Goal: Information Seeking & Learning: Learn about a topic

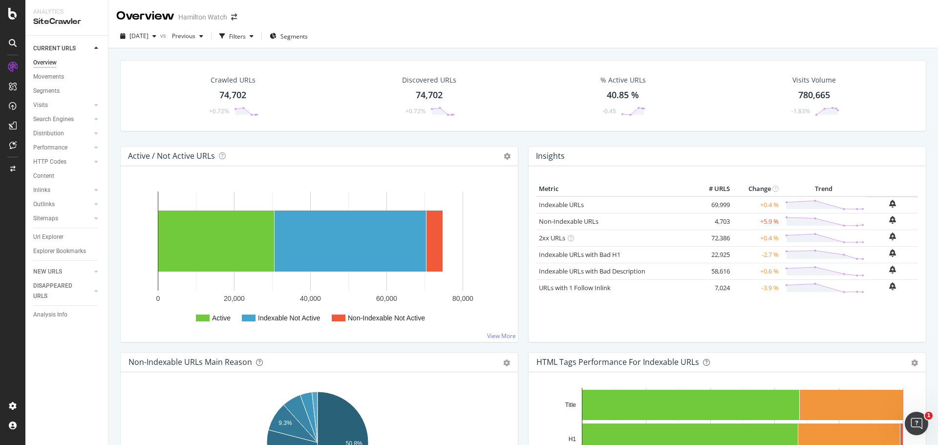
click at [115, 221] on div "Active / Not Active URLs Chart (by Value) Chart (by Percentage) Table Expand Ex…" at bounding box center [319, 249] width 408 height 206
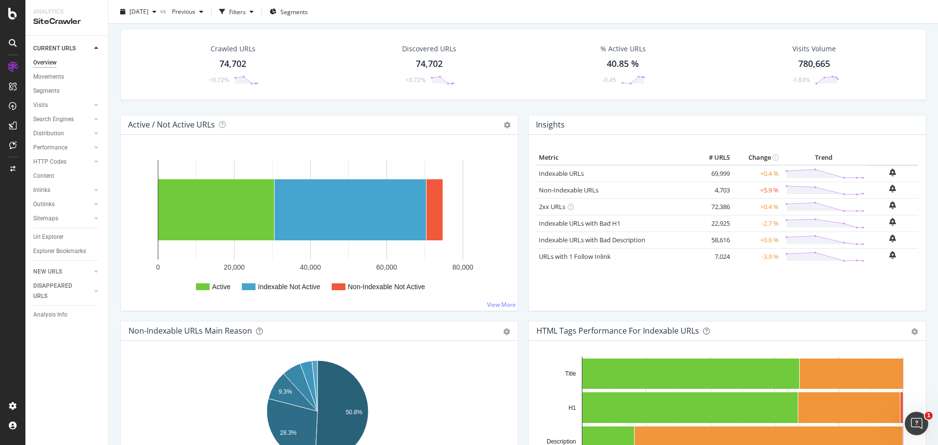
scroll to position [49, 0]
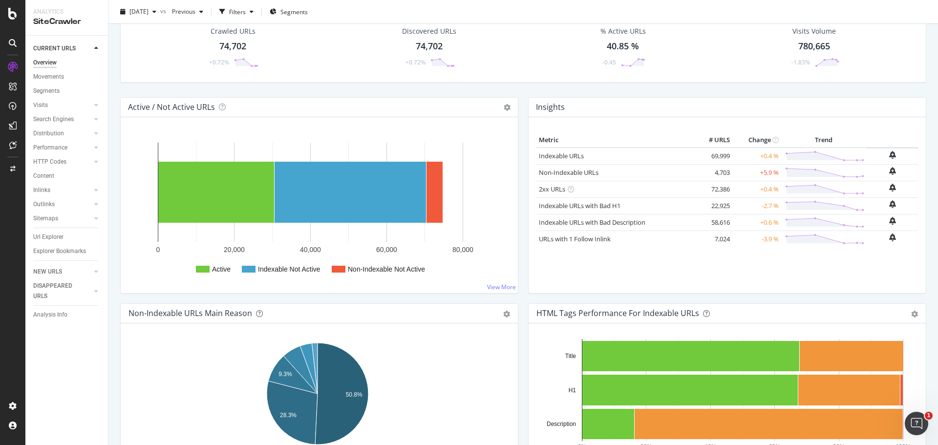
click at [113, 185] on div "Crawled URLs 74,702 +0.72% Discovered URLs 74,702 +0.72% % Active URLs 40.85 % …" at bounding box center [522, 222] width 829 height 445
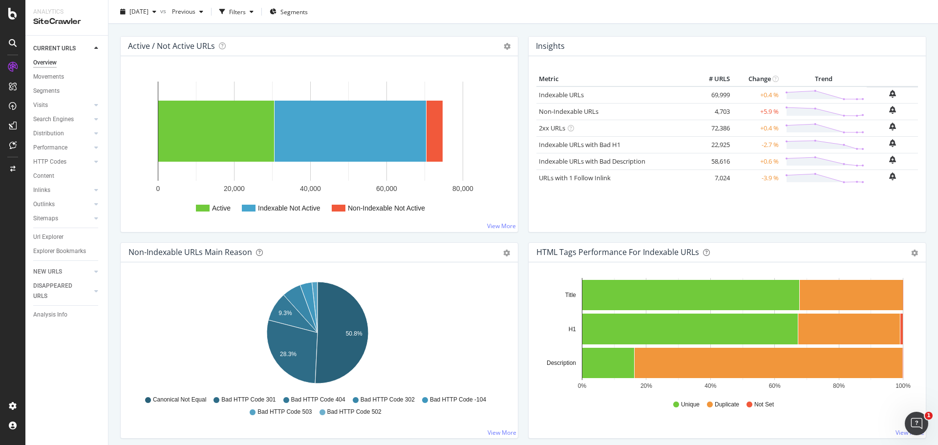
scroll to position [293, 0]
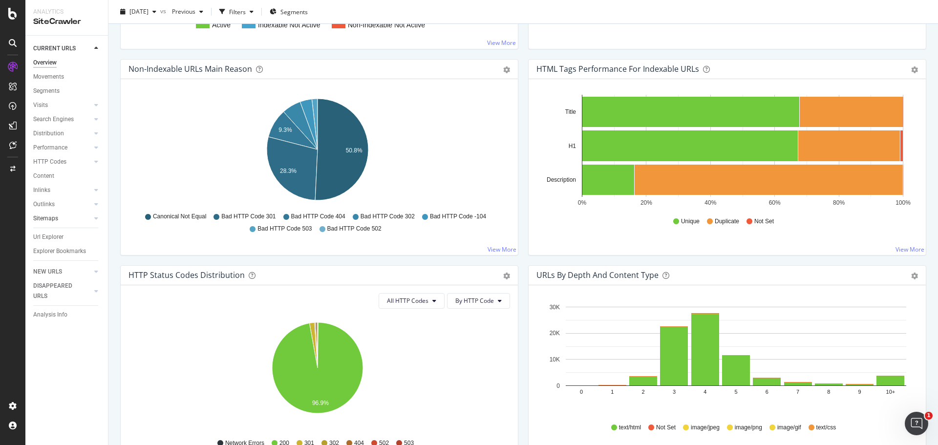
click at [65, 217] on link "Sitemaps" at bounding box center [62, 218] width 58 height 10
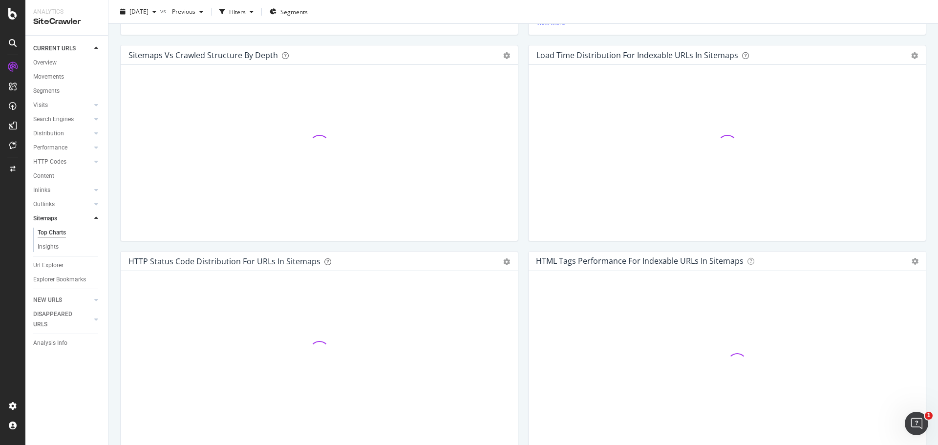
click at [118, 198] on div "Sitemaps vs Crawled Structure by Depth Bar (by Value) Bar (by Percentage) Table…" at bounding box center [319, 148] width 408 height 206
click at [116, 169] on div "Sitemaps vs Crawled Structure by Depth Bar (by Value) Bar (by Percentage) Table…" at bounding box center [319, 148] width 408 height 206
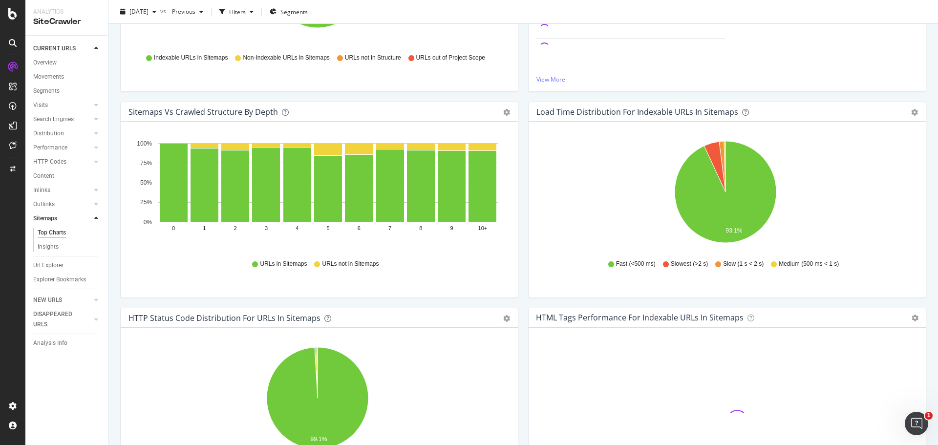
scroll to position [244, 0]
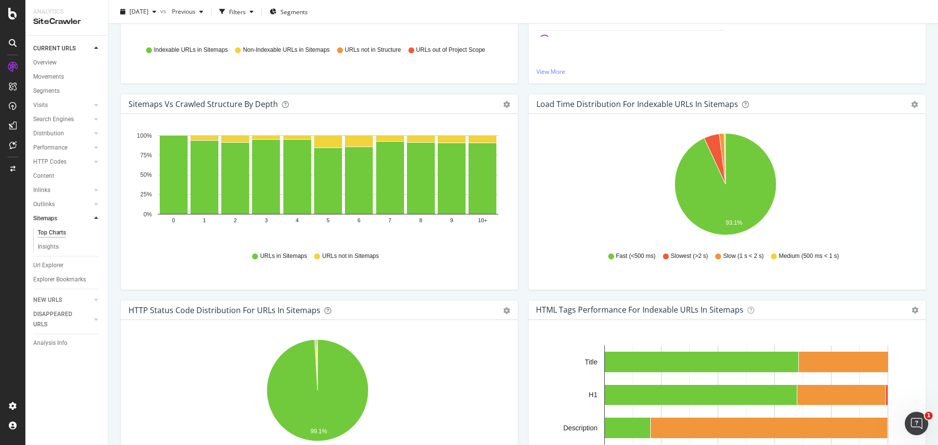
click at [116, 169] on div "Sitemaps vs Crawled Structure by Depth Bar (by Value) Bar (by Percentage) Table…" at bounding box center [319, 197] width 408 height 206
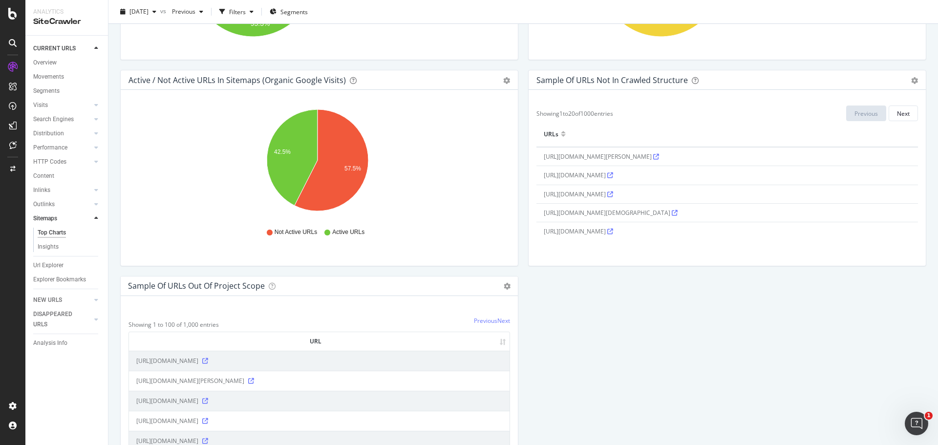
scroll to position [928, 0]
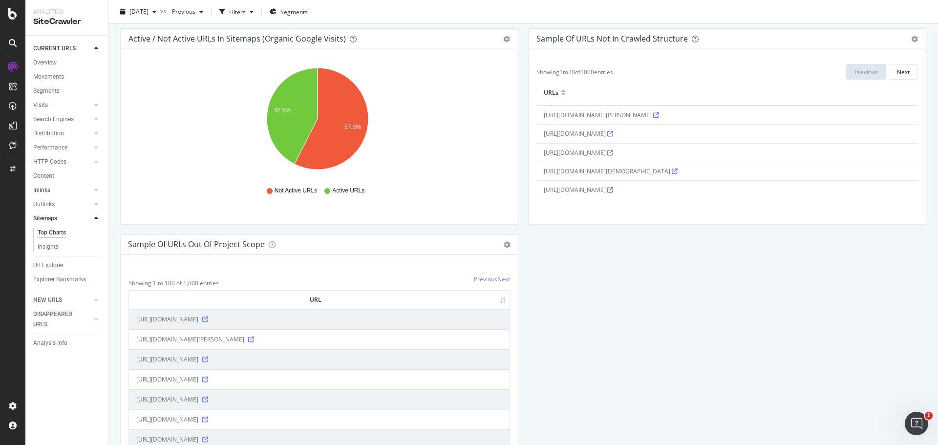
click at [84, 190] on div at bounding box center [87, 190] width 10 height 10
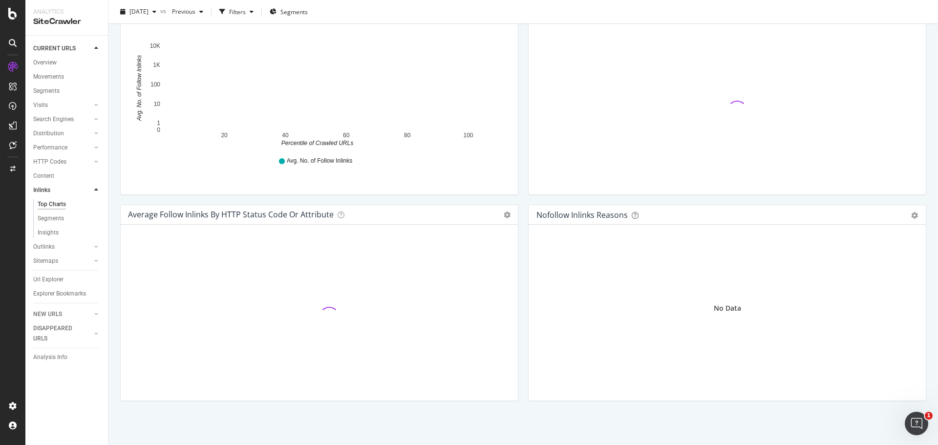
scroll to position [291, 0]
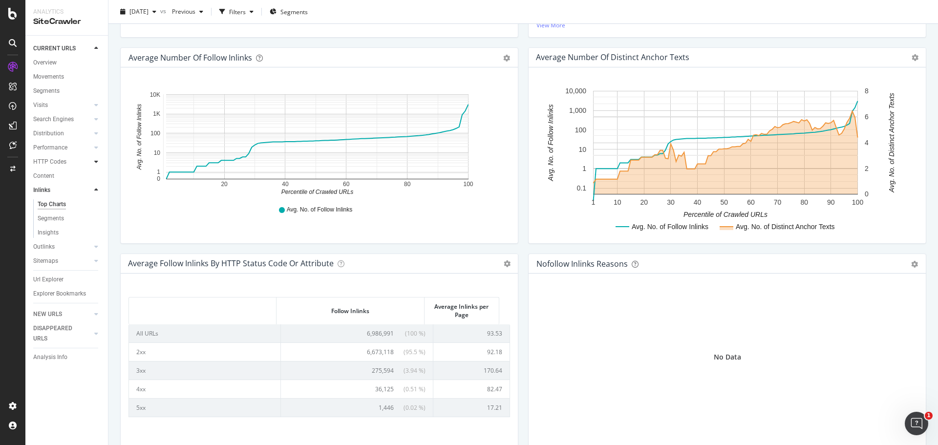
click at [94, 164] on div at bounding box center [96, 162] width 10 height 10
click at [59, 173] on div "Top Charts" at bounding box center [52, 176] width 29 height 10
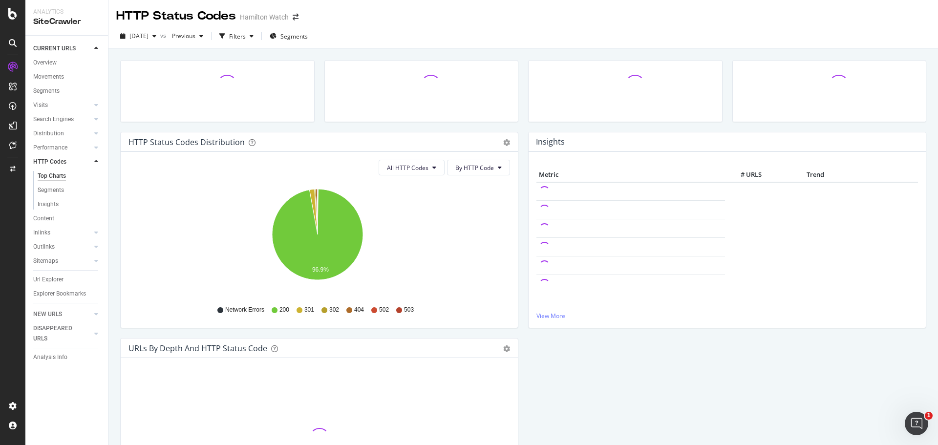
click at [112, 184] on div "HTTP Status Codes Distribution Pie Table Export as CSV Add to Custom Report All…" at bounding box center [522, 270] width 829 height 445
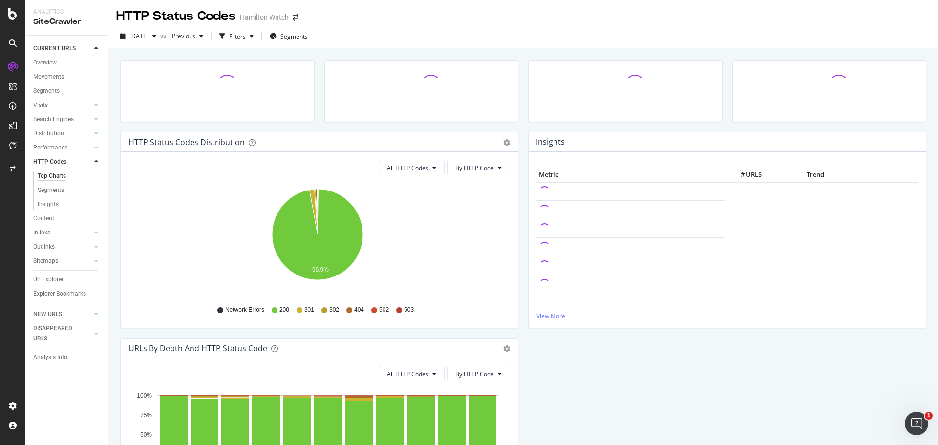
click at [115, 198] on div "HTTP Status Codes Distribution Pie Table Export as CSV Add to Custom Report All…" at bounding box center [522, 270] width 829 height 445
click at [116, 218] on div "HTTP Status Codes Distribution Pie Table Export as CSV Add to Custom Report All…" at bounding box center [319, 235] width 408 height 206
click at [115, 224] on div "HTTP Status Codes Distribution Pie Table Export as CSV Add to Custom Report All…" at bounding box center [319, 235] width 408 height 206
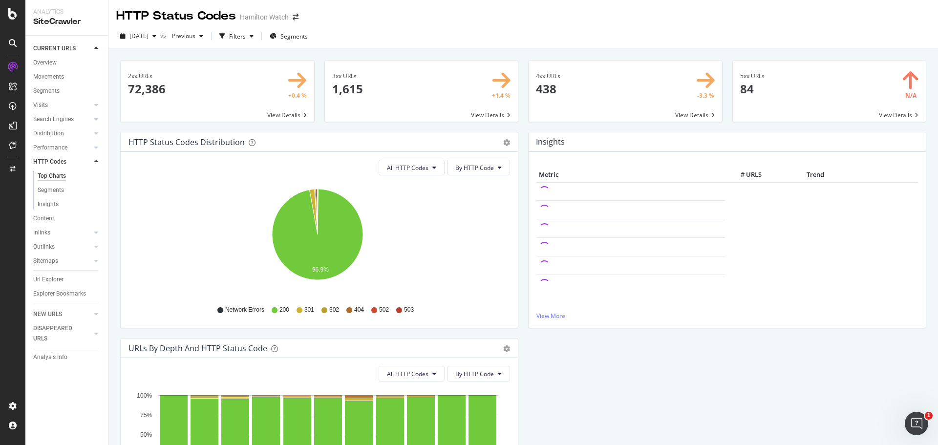
click at [115, 224] on div "HTTP Status Codes Distribution Pie Table Export as CSV Add to Custom Report All…" at bounding box center [319, 235] width 408 height 206
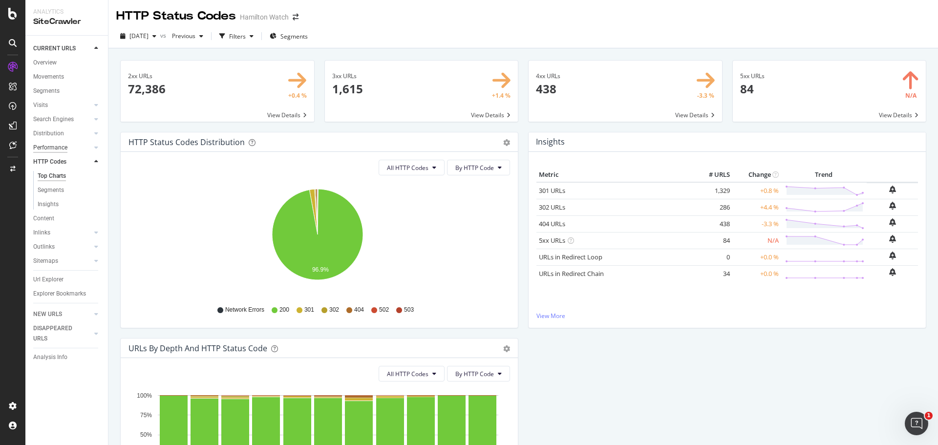
click at [59, 144] on div "Performance" at bounding box center [50, 148] width 34 height 10
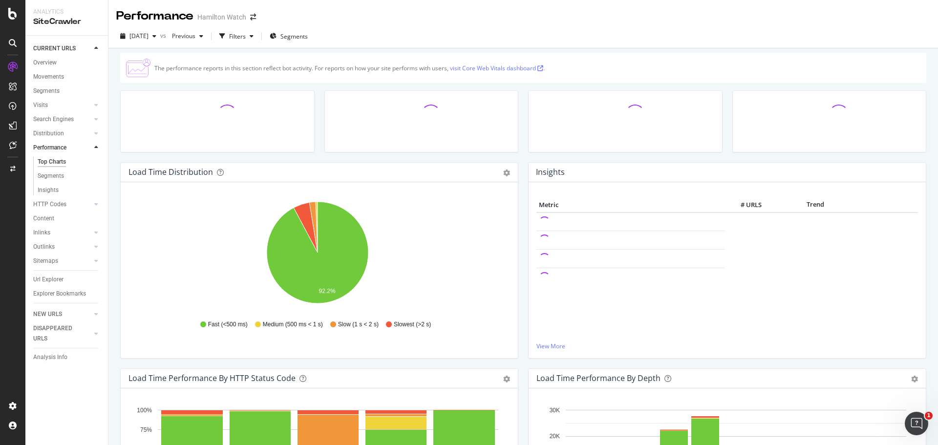
click at [117, 182] on div "Load Time Distribution Pie Table Export as CSV Add to Custom Report Hold CTRL w…" at bounding box center [319, 265] width 408 height 206
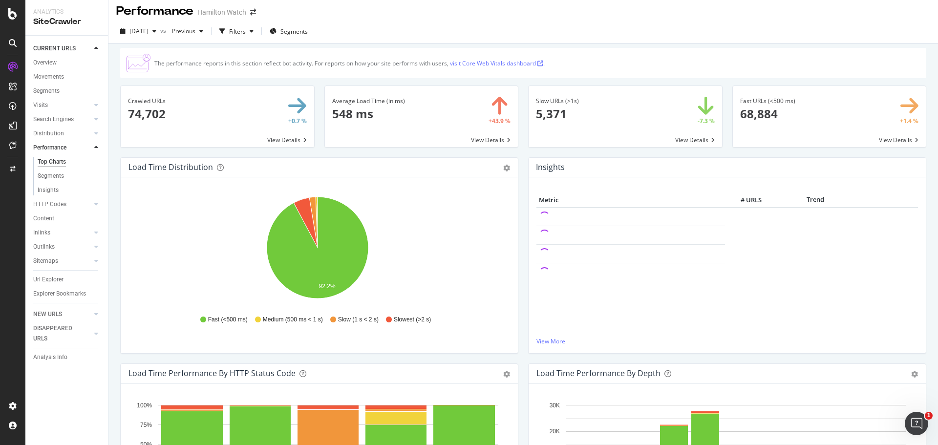
scroll to position [0, 0]
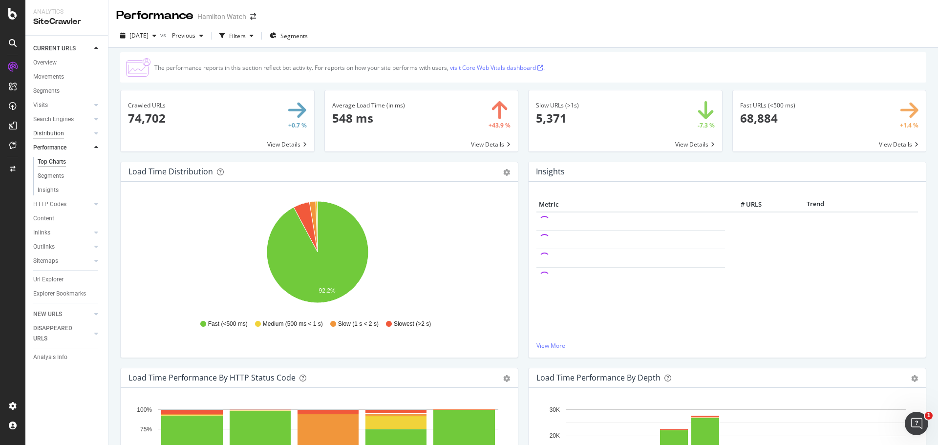
click at [56, 137] on div "Distribution" at bounding box center [48, 133] width 31 height 10
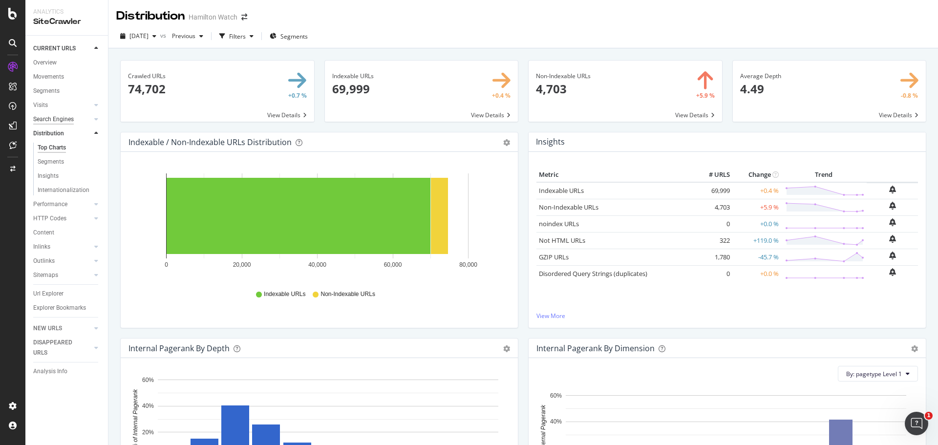
drag, startPoint x: 63, startPoint y: 129, endPoint x: 65, endPoint y: 122, distance: 8.1
click at [63, 129] on div "Distribution" at bounding box center [48, 133] width 31 height 10
click at [83, 103] on div at bounding box center [87, 105] width 10 height 10
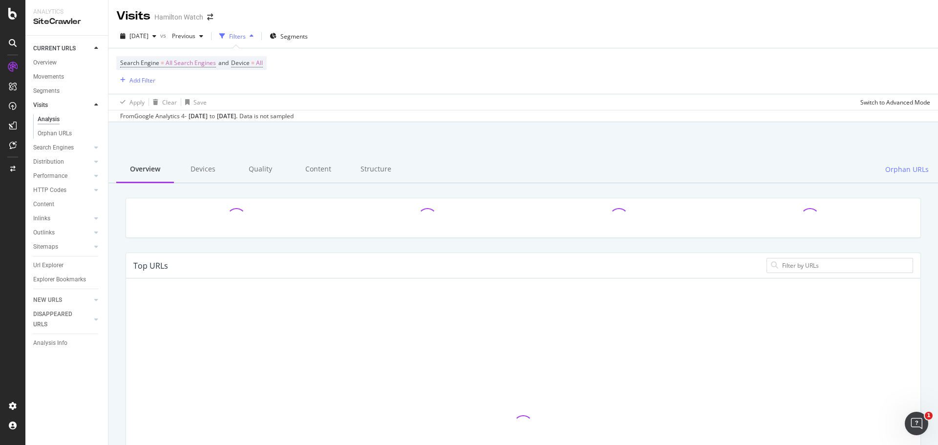
click at [60, 142] on div "Search Engines" at bounding box center [70, 148] width 75 height 14
click at [60, 145] on div "Search Engines" at bounding box center [53, 148] width 41 height 10
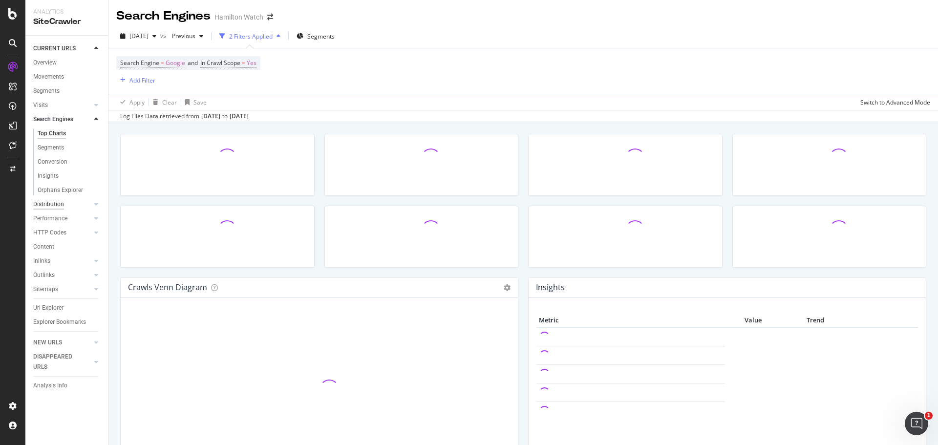
click at [56, 206] on div "Distribution" at bounding box center [48, 204] width 31 height 10
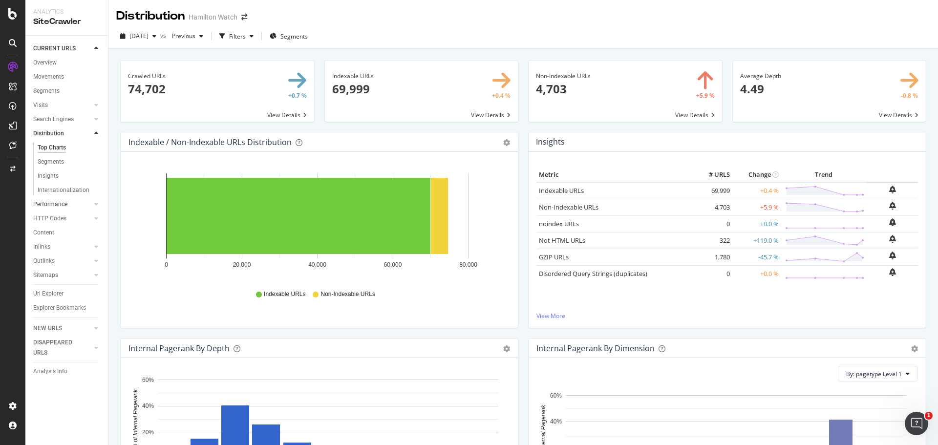
click at [79, 204] on link "Performance" at bounding box center [62, 204] width 58 height 10
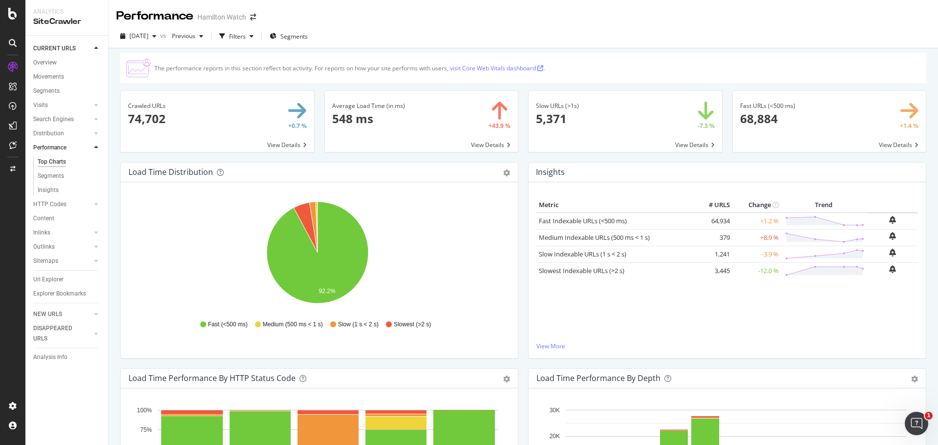
click at [85, 205] on div at bounding box center [87, 204] width 10 height 10
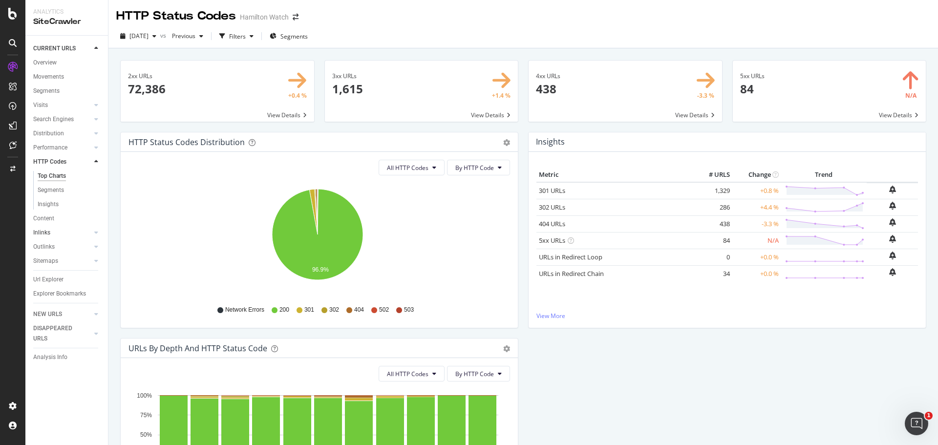
click at [81, 231] on link "Inlinks" at bounding box center [62, 233] width 58 height 10
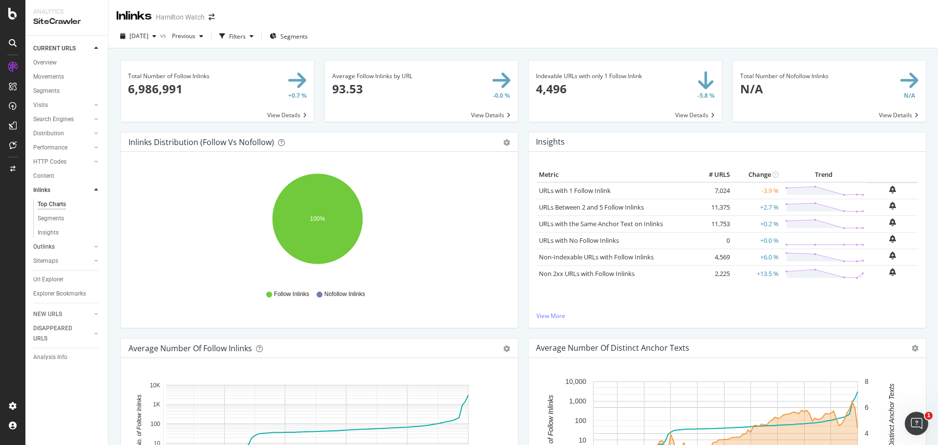
click at [81, 252] on link "Outlinks" at bounding box center [62, 247] width 58 height 10
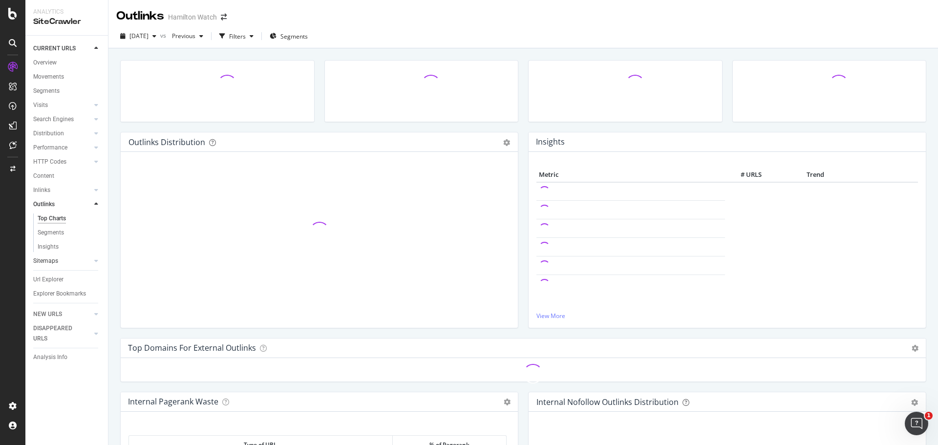
click at [79, 260] on link "Sitemaps" at bounding box center [62, 261] width 58 height 10
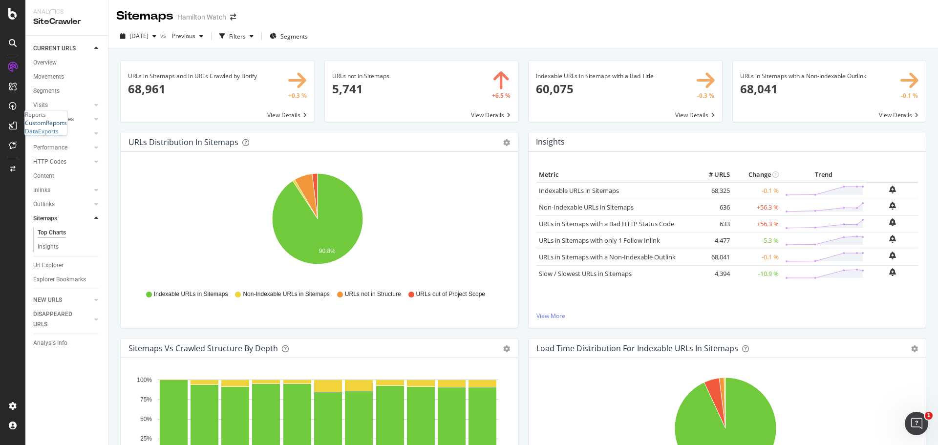
click at [62, 127] on div "CustomReports" at bounding box center [46, 123] width 42 height 8
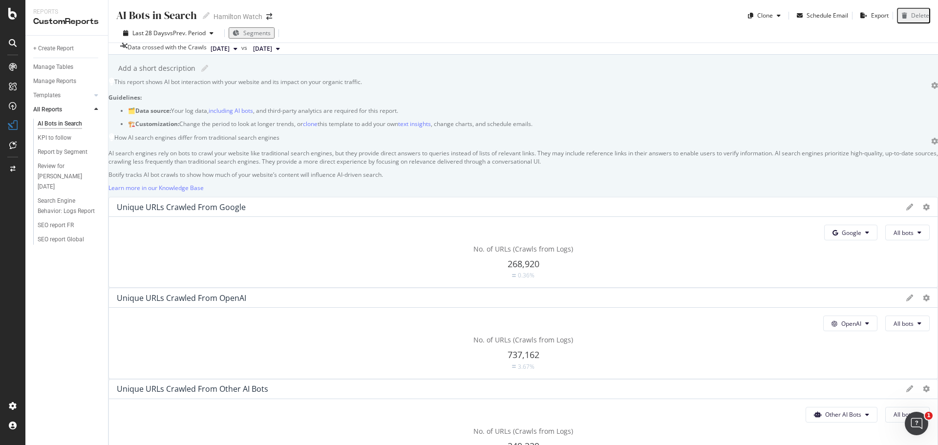
click at [124, 146] on div "AI Bots in Search AI Bots in Search Hamilton Watch Clone Schedule Email Export …" at bounding box center [522, 222] width 829 height 445
drag, startPoint x: 279, startPoint y: 245, endPoint x: 361, endPoint y: 237, distance: 82.5
click at [361, 159] on p "AI search engines rely on bots to crawl your website like traditional search en…" at bounding box center [522, 150] width 829 height 17
click at [120, 152] on div "AI Bots in Search AI Bots in Search Hamilton Watch Clone Schedule Email Export …" at bounding box center [522, 222] width 829 height 445
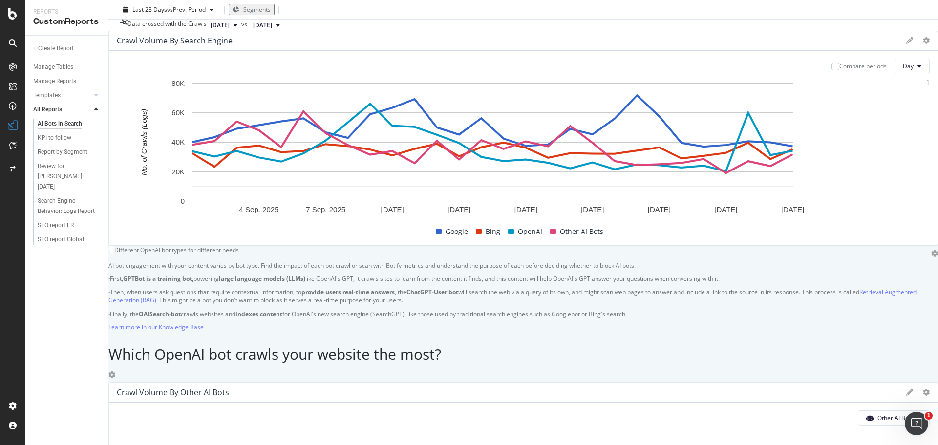
scroll to position [440, 0]
click at [123, 226] on div "AI Bots in Search AI Bots in Search Hamilton Watch Clone Schedule Email Export …" at bounding box center [522, 222] width 829 height 445
click at [121, 224] on div "AI Bots in Search AI Bots in Search Hamilton Watch Clone Schedule Email Export …" at bounding box center [522, 222] width 829 height 445
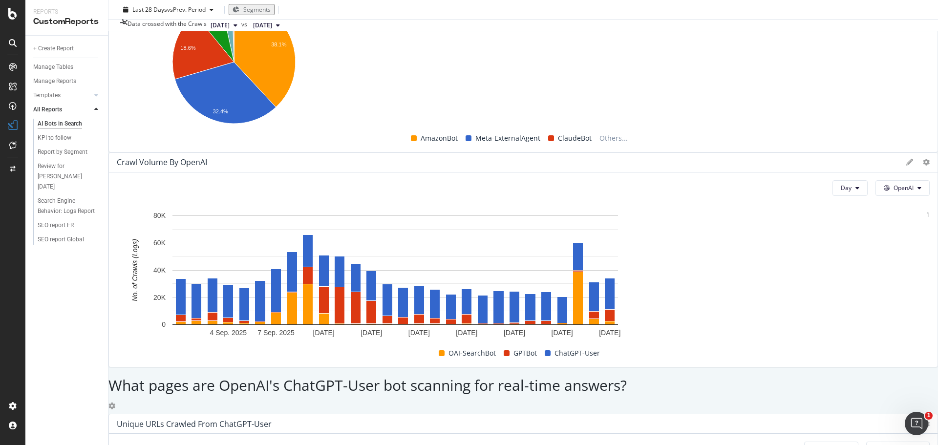
scroll to position [1026, 0]
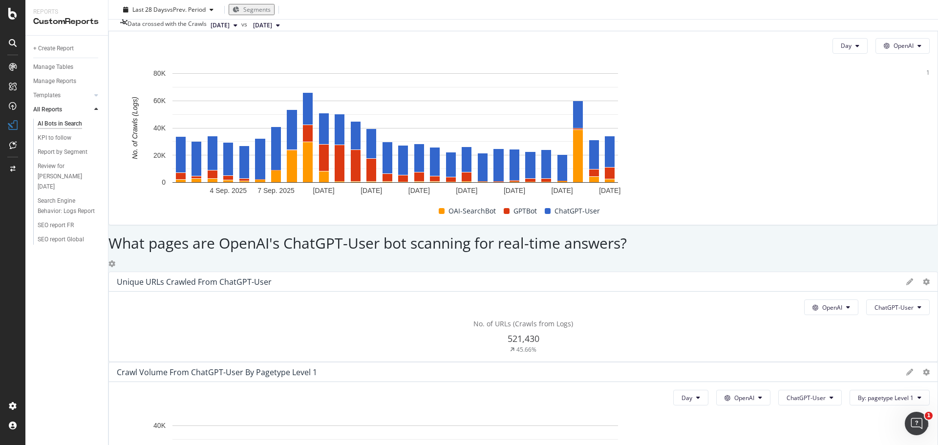
click at [123, 202] on div "AI Bots in Search AI Bots in Search Hamilton Watch Clone Schedule Email Export …" at bounding box center [522, 222] width 829 height 445
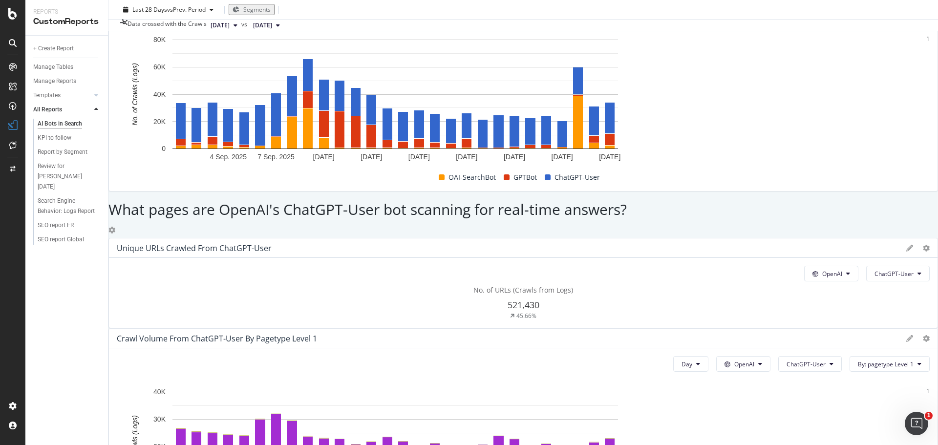
scroll to position [1074, 0]
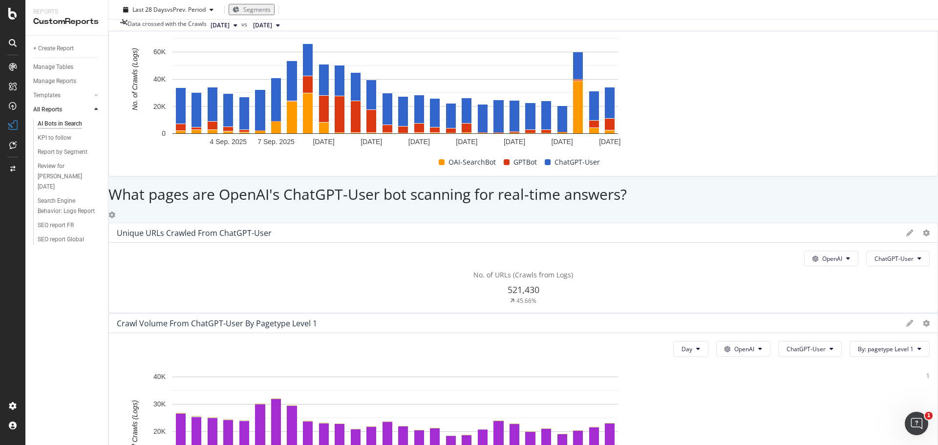
click at [123, 173] on div "AI Bots in Search AI Bots in Search Hamilton Watch Clone Schedule Email Export …" at bounding box center [522, 222] width 829 height 445
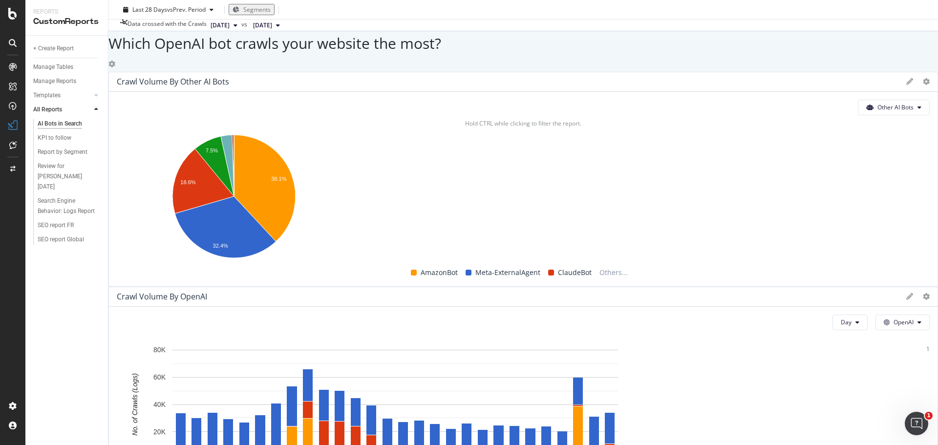
scroll to position [830, 0]
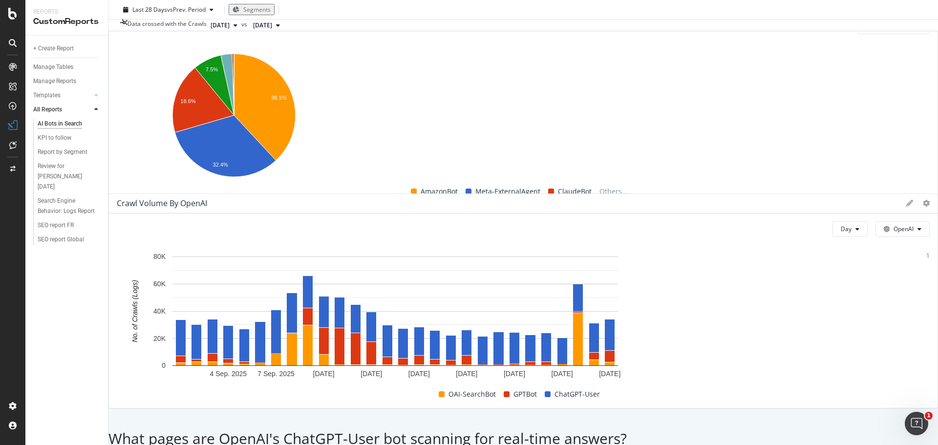
drag, startPoint x: 286, startPoint y: 304, endPoint x: 254, endPoint y: 293, distance: 33.7
click at [254, 208] on div "Crawl Volume by OpenAI" at bounding box center [509, 203] width 784 height 10
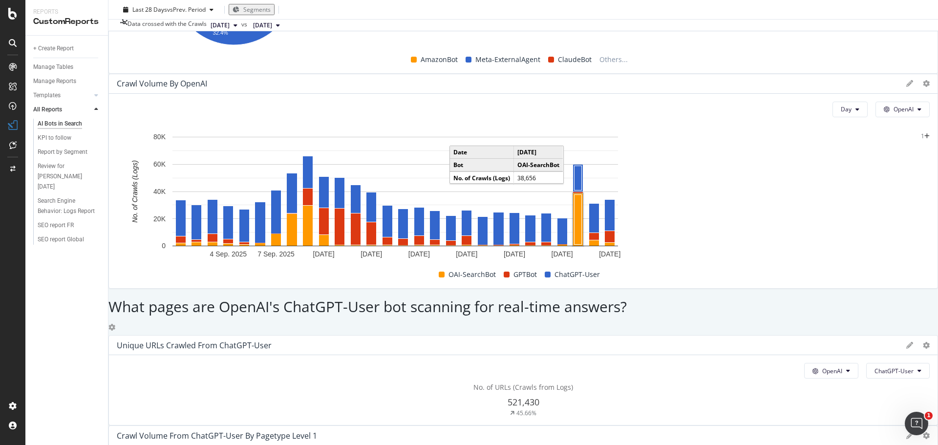
scroll to position [1026, 0]
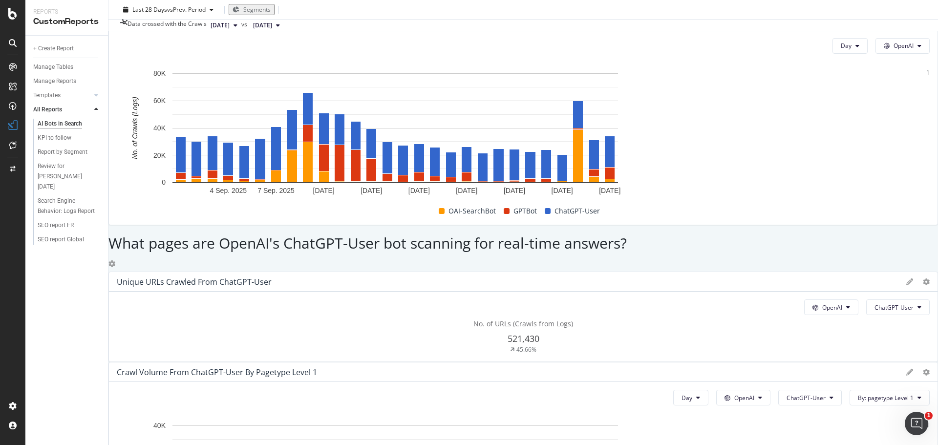
drag, startPoint x: 709, startPoint y: 318, endPoint x: 485, endPoint y: 341, distance: 225.3
click at [657, 321] on div "This report shows AI bot interaction with your website and its impact on your o…" at bounding box center [522, 293] width 829 height 2483
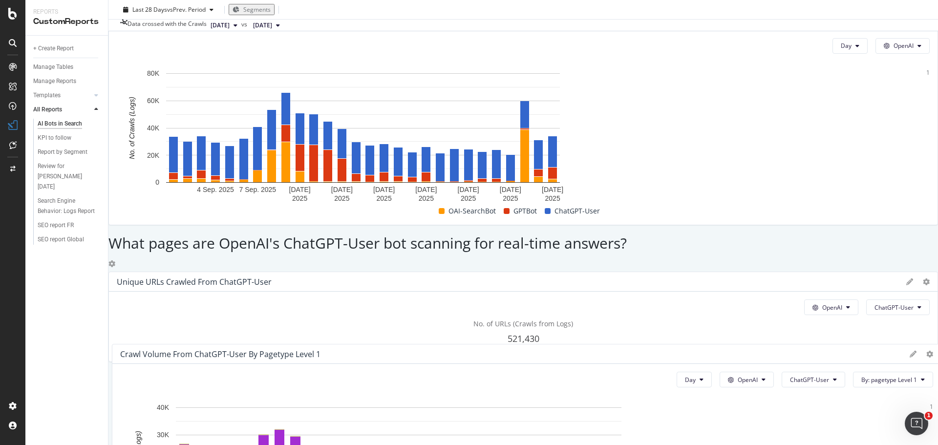
drag, startPoint x: 307, startPoint y: 357, endPoint x: 307, endPoint y: 342, distance: 15.6
click at [307, 349] on div "Crawl Volume from ChatGPT-User by pagetype Level 1" at bounding box center [220, 354] width 200 height 10
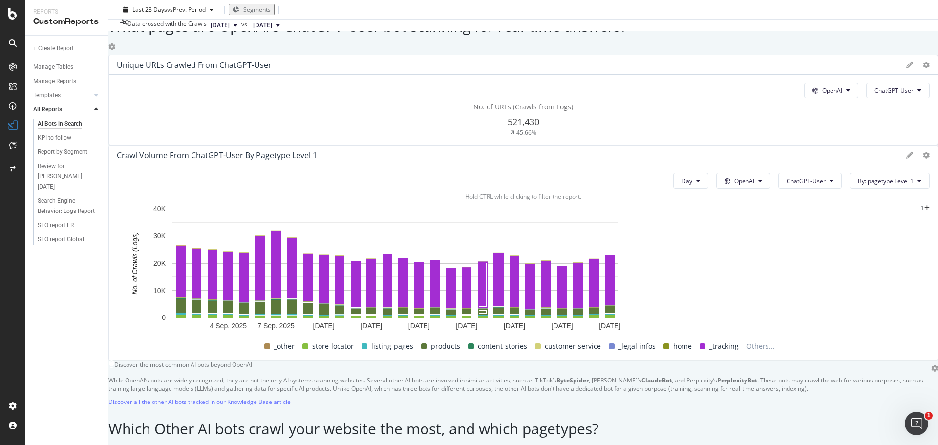
scroll to position [1319, 0]
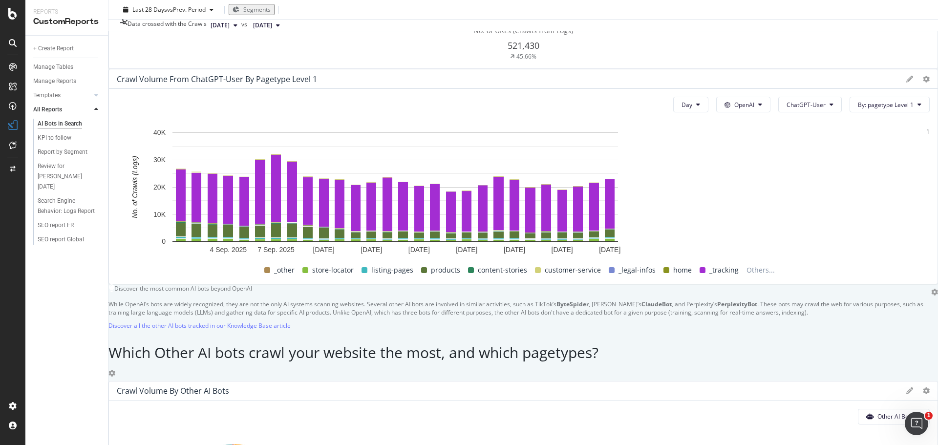
drag, startPoint x: 709, startPoint y: 111, endPoint x: 603, endPoint y: 178, distance: 124.9
click at [644, 121] on div "This report shows AI bot interaction with your website and its impact on your o…" at bounding box center [522, 0] width 829 height 2483
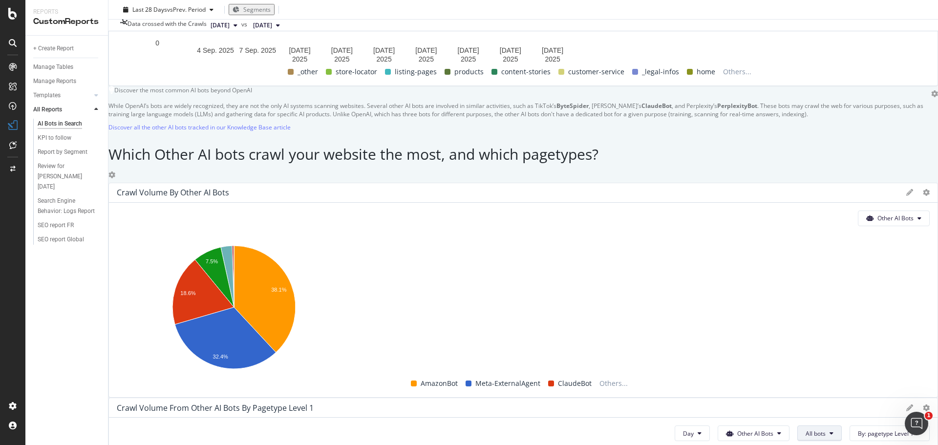
scroll to position [1563, 0]
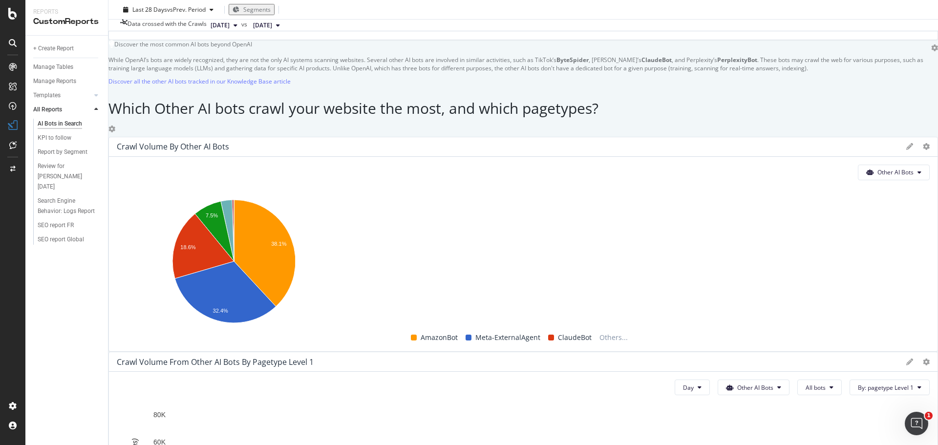
drag, startPoint x: 708, startPoint y: 370, endPoint x: 527, endPoint y: 336, distance: 183.8
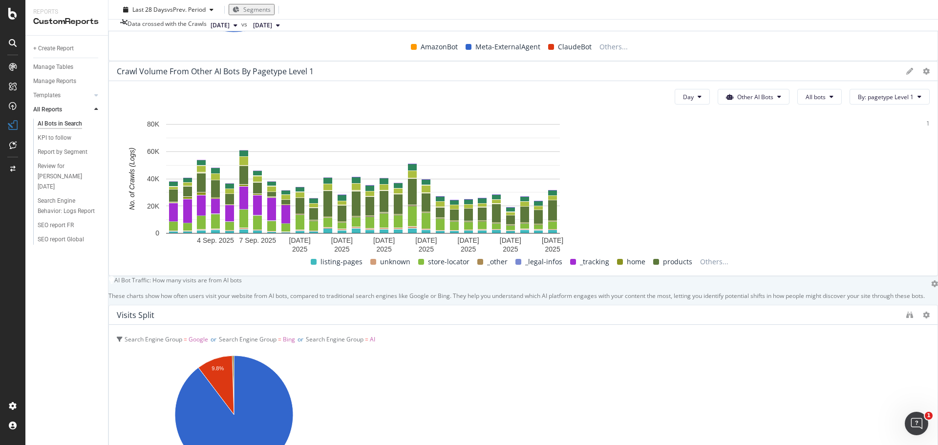
scroll to position [1626, 0]
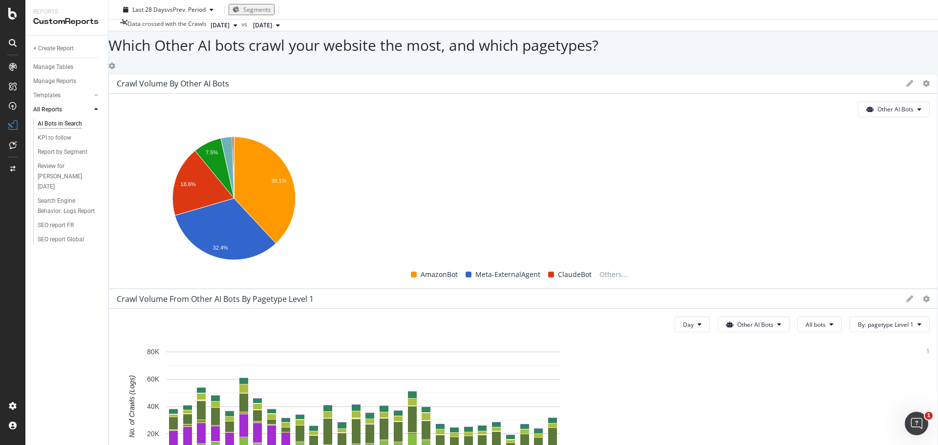
drag, startPoint x: 703, startPoint y: 318, endPoint x: 669, endPoint y: 319, distance: 34.7
click at [123, 149] on div "AI Bots in Search AI Bots in Search Hamilton Watch Clone Schedule Email Export …" at bounding box center [522, 222] width 829 height 445
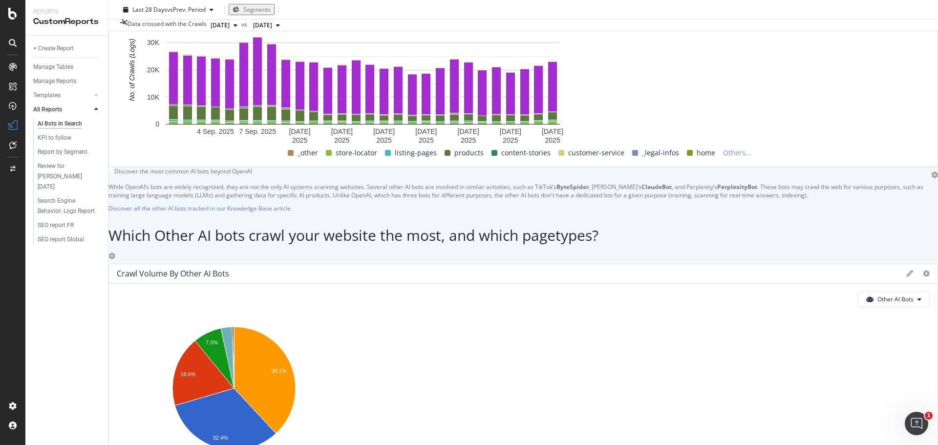
scroll to position [1430, 0]
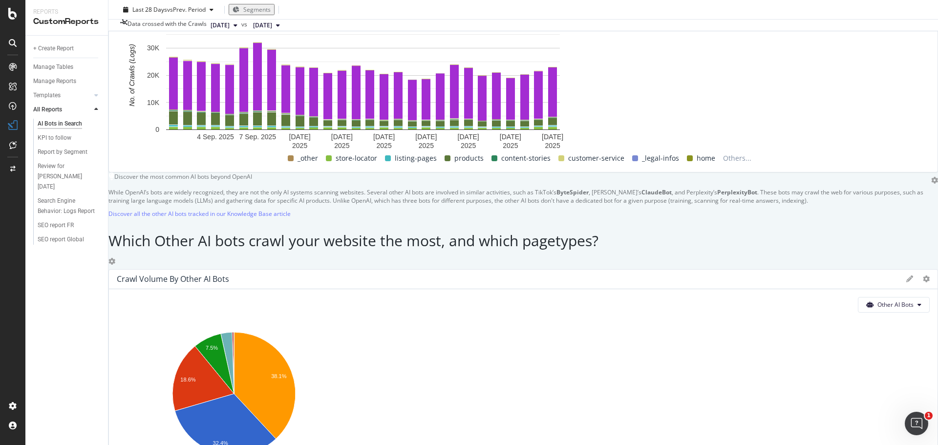
click at [116, 159] on div "AI Bots in Search AI Bots in Search Hamilton Watch Clone Schedule Email Export …" at bounding box center [522, 222] width 829 height 445
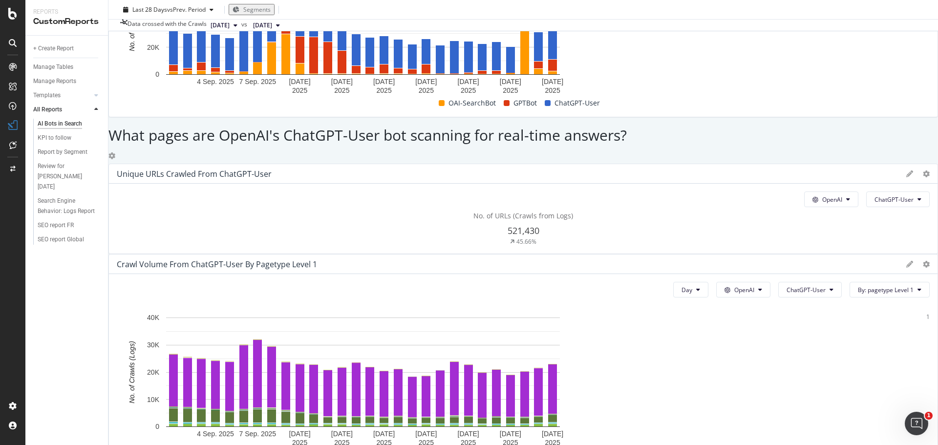
scroll to position [1089, 0]
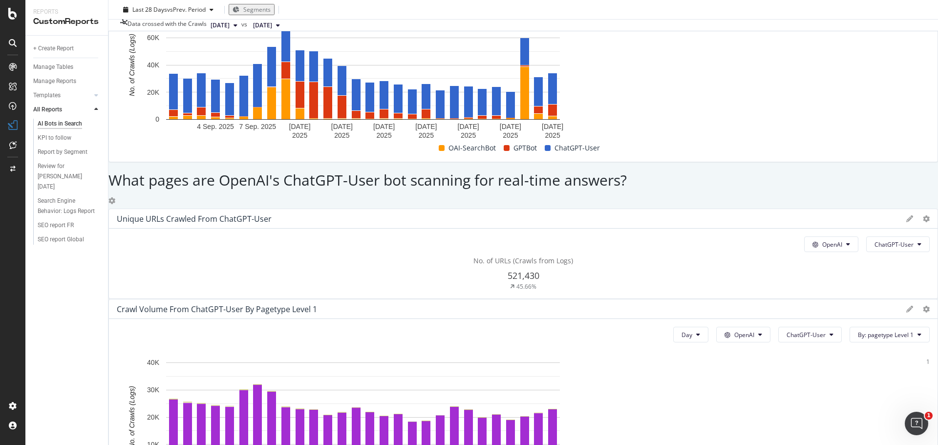
click at [120, 165] on div "AI Bots in Search AI Bots in Search Hamilton Watch Clone Schedule Email Export …" at bounding box center [522, 222] width 829 height 445
click at [120, 164] on div "AI Bots in Search AI Bots in Search Hamilton Watch Clone Schedule Email Export …" at bounding box center [522, 222] width 829 height 445
click at [119, 172] on div "AI Bots in Search AI Bots in Search Hamilton Watch Clone Schedule Email Export …" at bounding box center [522, 222] width 829 height 445
click at [119, 174] on div "AI Bots in Search AI Bots in Search Hamilton Watch Clone Schedule Email Export …" at bounding box center [522, 222] width 829 height 445
click at [389, 152] on div "This report shows AI bot interaction with your website and its impact on your o…" at bounding box center [522, 230] width 829 height 2483
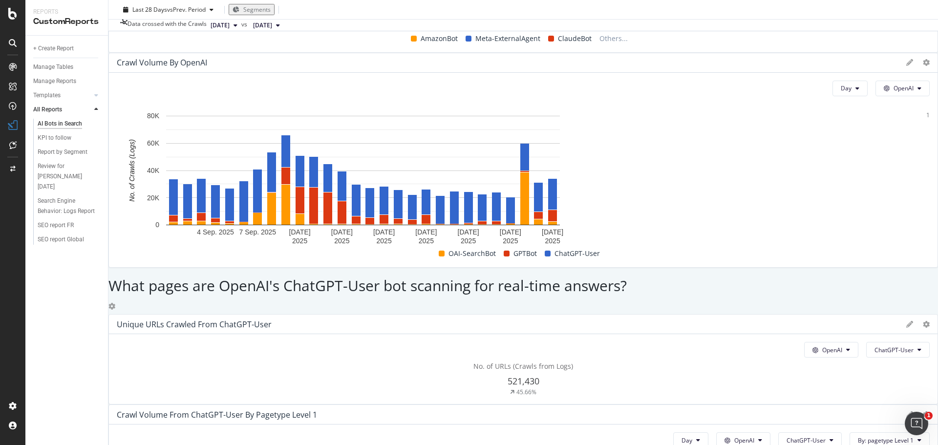
scroll to position [796, 0]
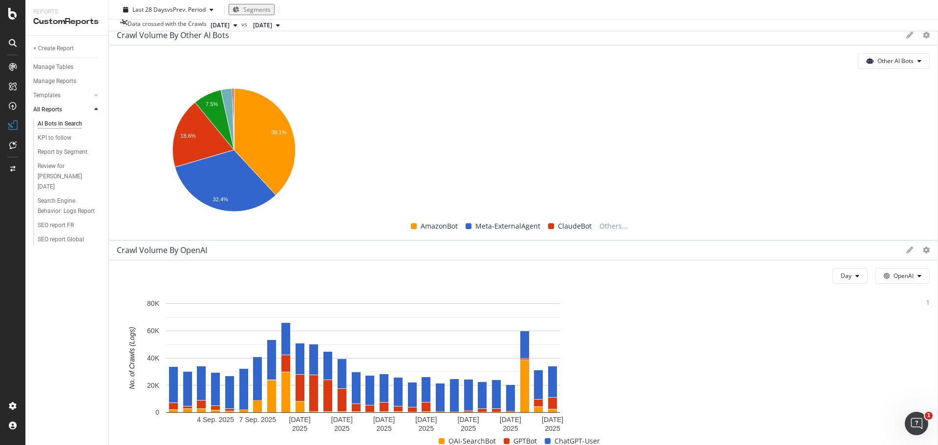
click at [875, 268] on button "OpenAI" at bounding box center [902, 276] width 54 height 16
click at [882, 210] on span "Other AI Bots" at bounding box center [882, 211] width 36 height 9
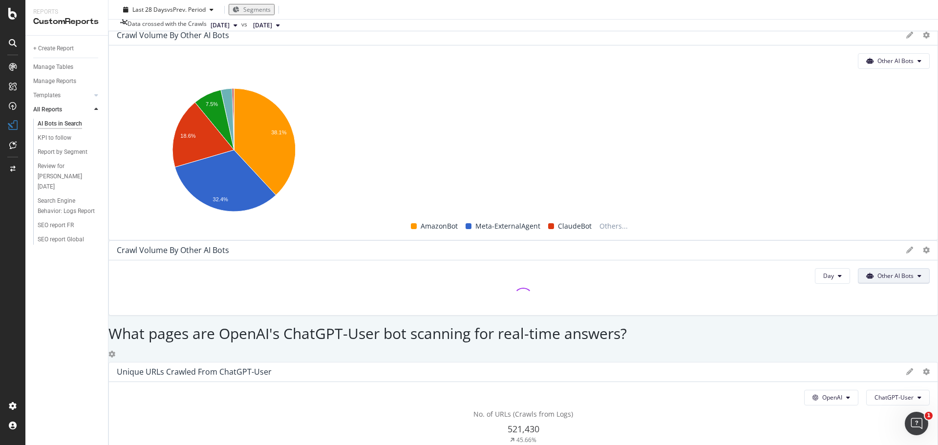
click at [877, 272] on span "Other AI Bots" at bounding box center [895, 276] width 36 height 8
click at [685, 25] on div "Which OpenAI bot crawls your website the most?" at bounding box center [522, 7] width 829 height 37
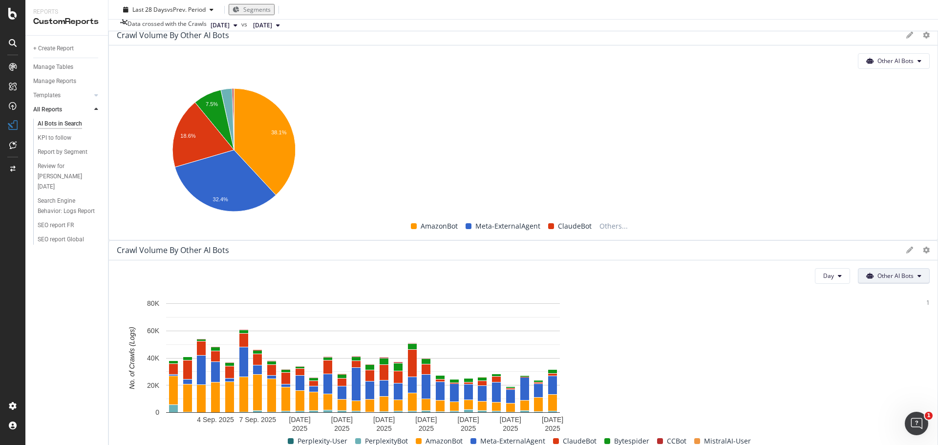
click at [877, 272] on span "Other AI Bots" at bounding box center [895, 276] width 36 height 8
click at [846, 154] on div "Google" at bounding box center [857, 156] width 69 height 14
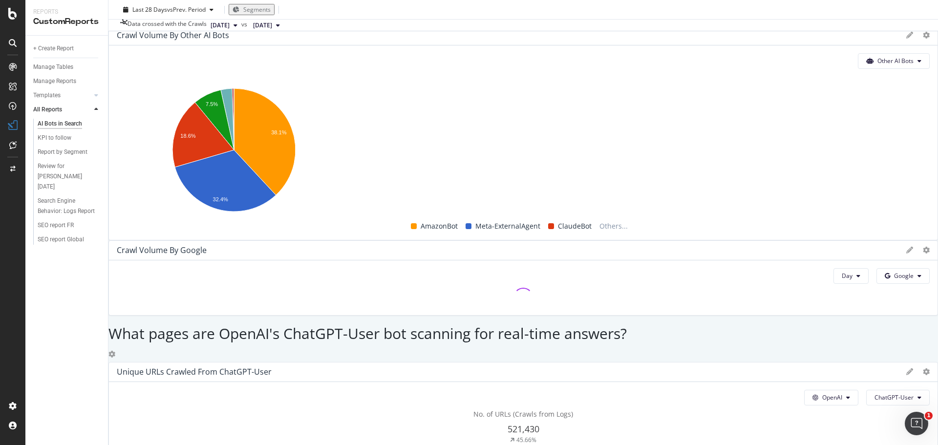
click at [762, 25] on div "Which OpenAI bot crawls your website the most?" at bounding box center [522, 7] width 829 height 37
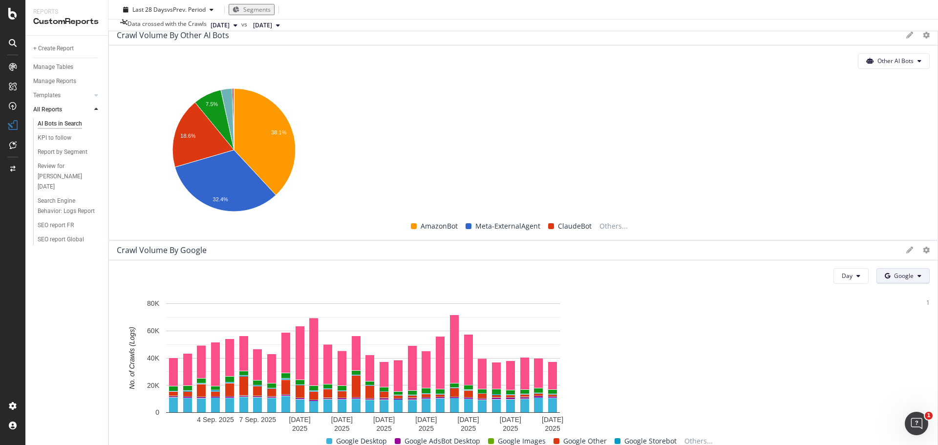
click at [882, 268] on button "Google" at bounding box center [902, 276] width 53 height 16
click at [880, 174] on span "Bing" at bounding box center [884, 174] width 36 height 9
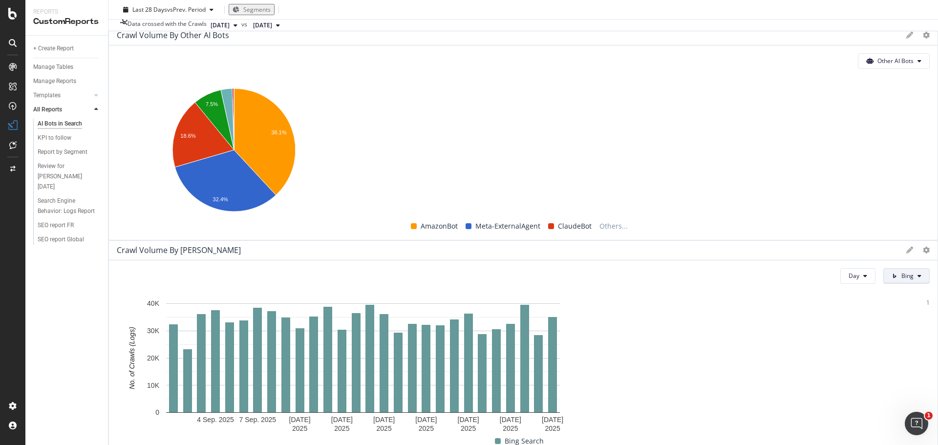
click at [901, 272] on span "Bing" at bounding box center [907, 276] width 12 height 8
click at [805, 25] on div "Which OpenAI bot crawls your website the most?" at bounding box center [522, 7] width 829 height 37
click at [883, 268] on button "Bing" at bounding box center [906, 276] width 46 height 16
click at [870, 160] on div "Google" at bounding box center [882, 156] width 67 height 14
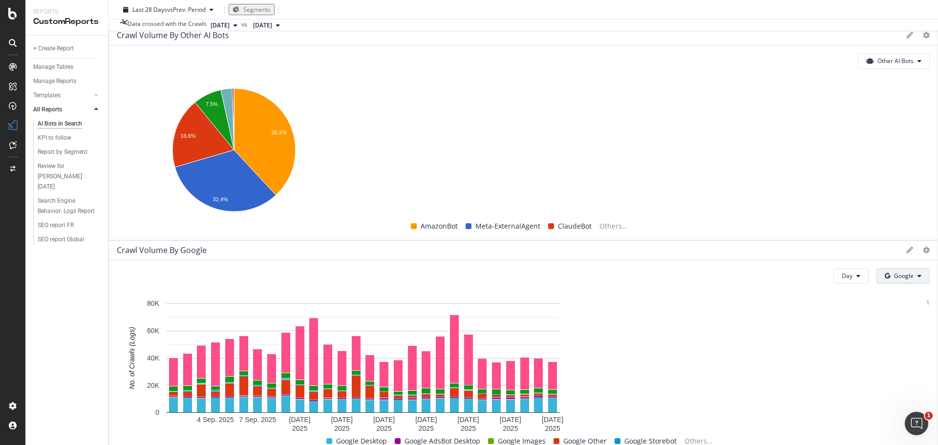
click at [876, 268] on button "Google" at bounding box center [902, 276] width 53 height 16
click at [861, 188] on span at bounding box center [856, 193] width 12 height 12
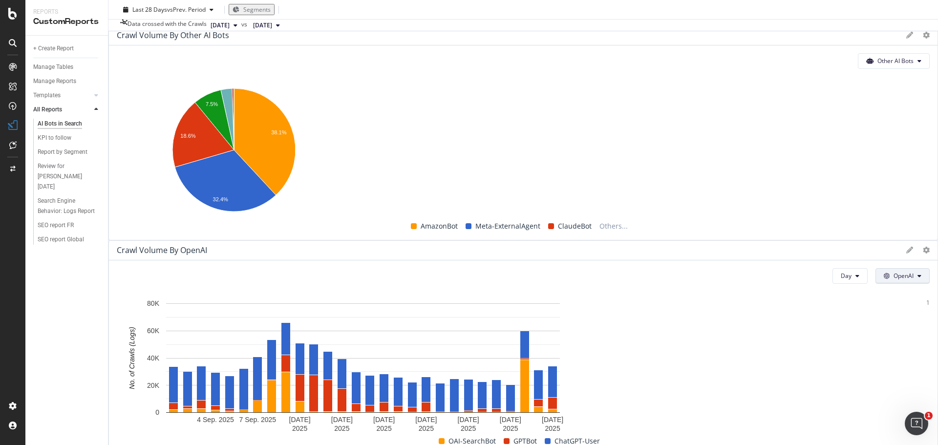
click at [893, 272] on span "OpenAI" at bounding box center [903, 276] width 20 height 8
click at [882, 210] on span "Other AI Bots" at bounding box center [882, 211] width 36 height 9
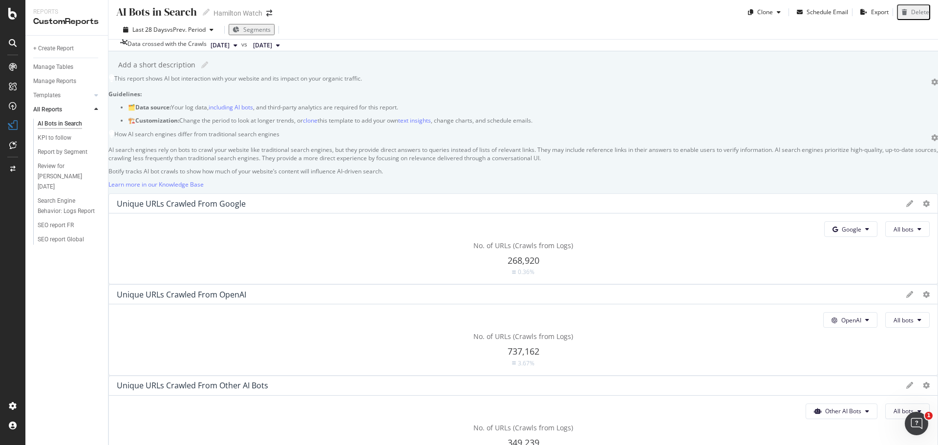
scroll to position [0, 0]
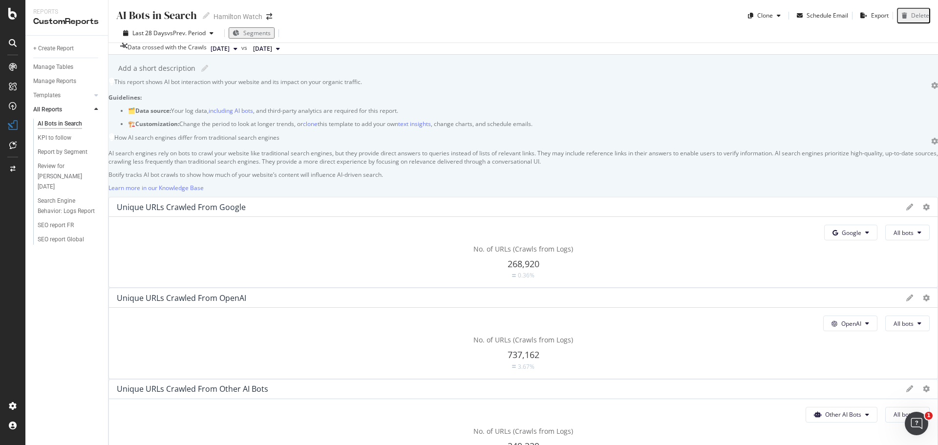
click at [272, 51] on span "[DATE]" at bounding box center [262, 48] width 19 height 9
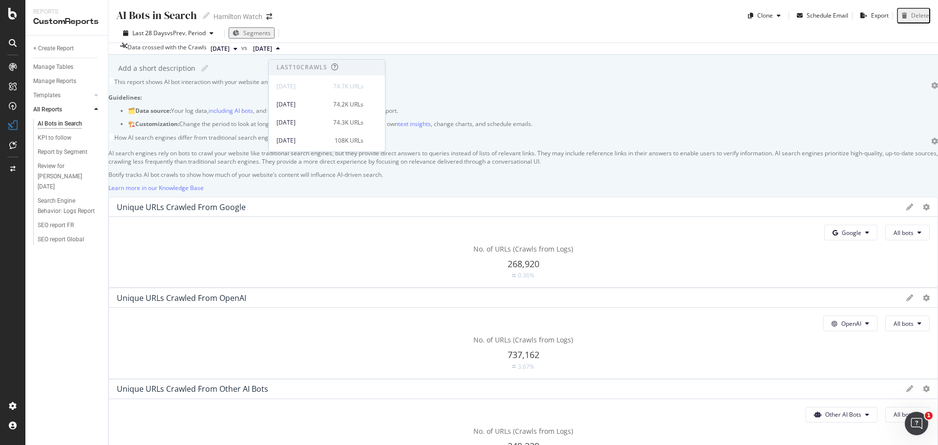
click at [241, 53] on button "[DATE]" at bounding box center [224, 49] width 35 height 12
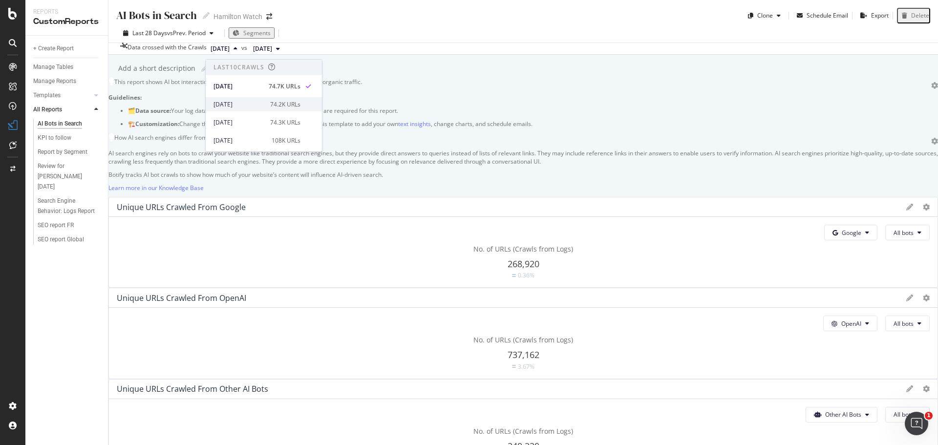
click at [233, 104] on div "[DATE]" at bounding box center [238, 104] width 51 height 9
click at [230, 53] on span "[DATE]" at bounding box center [219, 48] width 19 height 9
click at [254, 121] on div "[DATE]" at bounding box center [238, 122] width 51 height 9
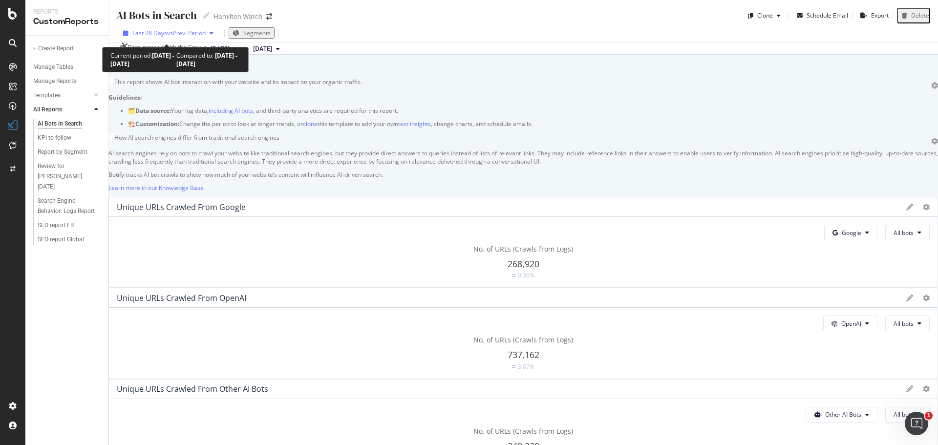
click at [170, 37] on span "vs Prev. Period" at bounding box center [186, 33] width 39 height 8
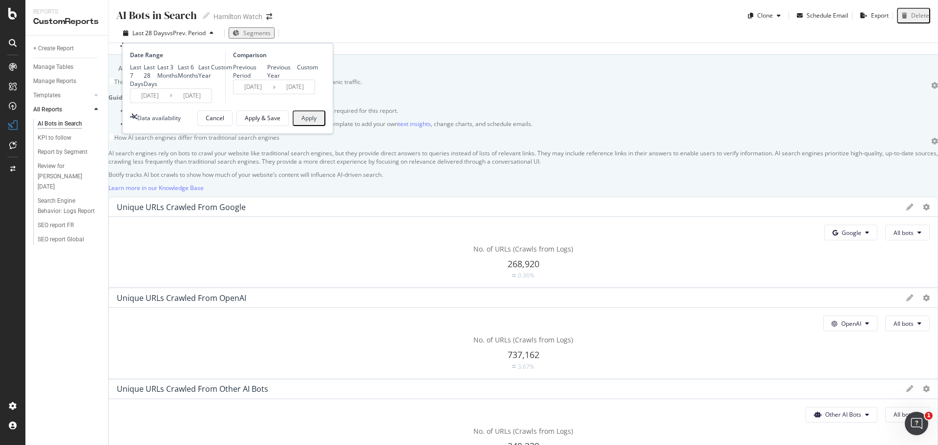
click at [160, 80] on div "Last 3 Months" at bounding box center [167, 71] width 21 height 17
type input "2025/06/29"
type input "2025/03/29"
type input "2025/06/28"
click at [309, 122] on div "Apply" at bounding box center [308, 118] width 15 height 8
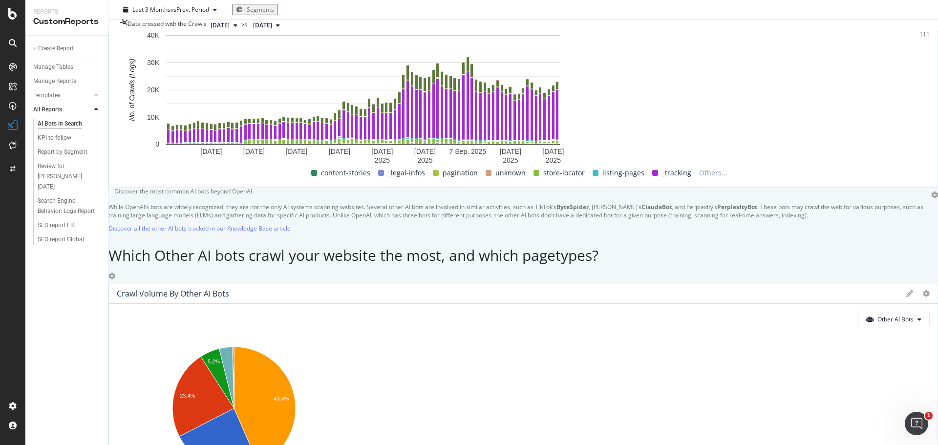
scroll to position [1416, 0]
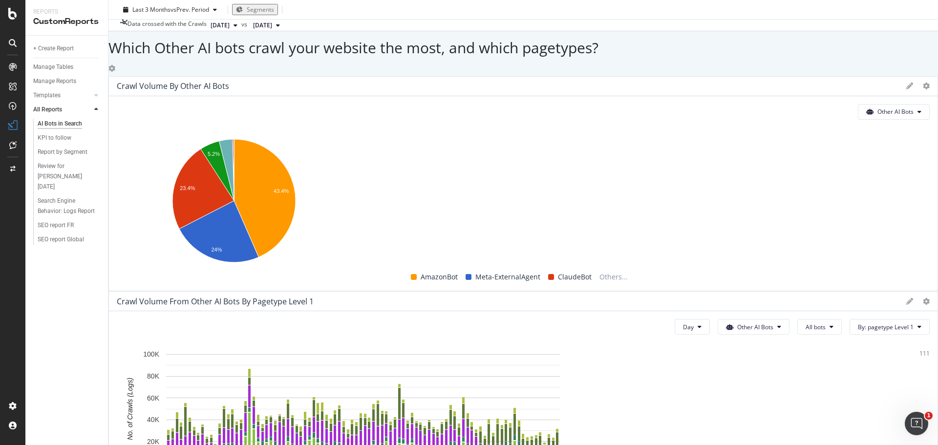
scroll to position [1626, 0]
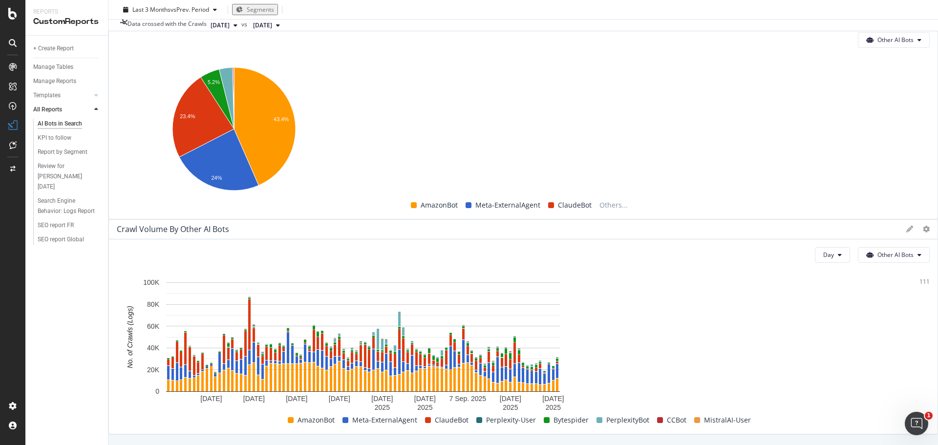
scroll to position [698, 0]
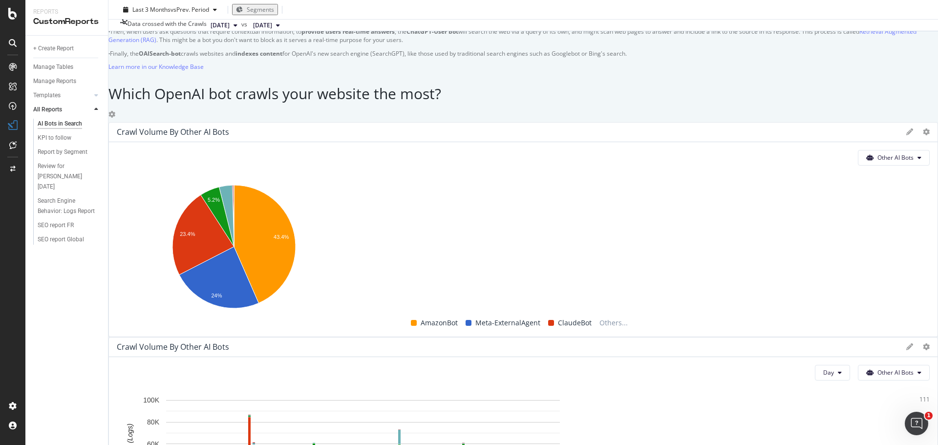
drag, startPoint x: 389, startPoint y: 328, endPoint x: 389, endPoint y: 343, distance: 15.6
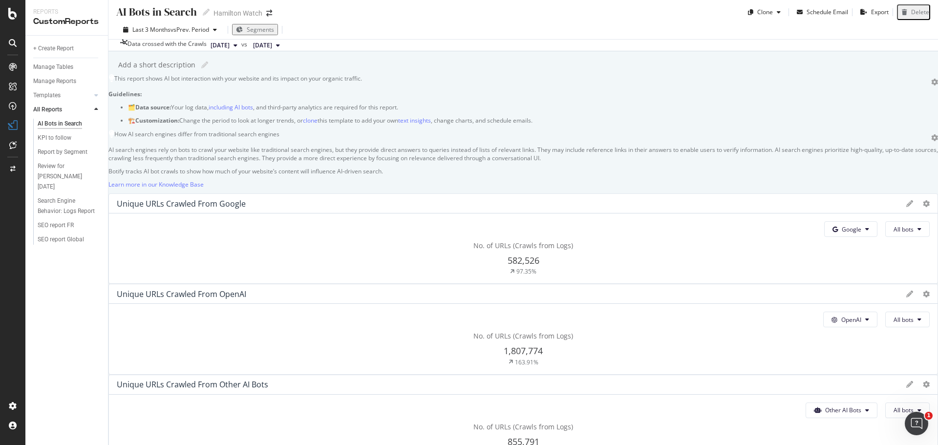
scroll to position [0, 0]
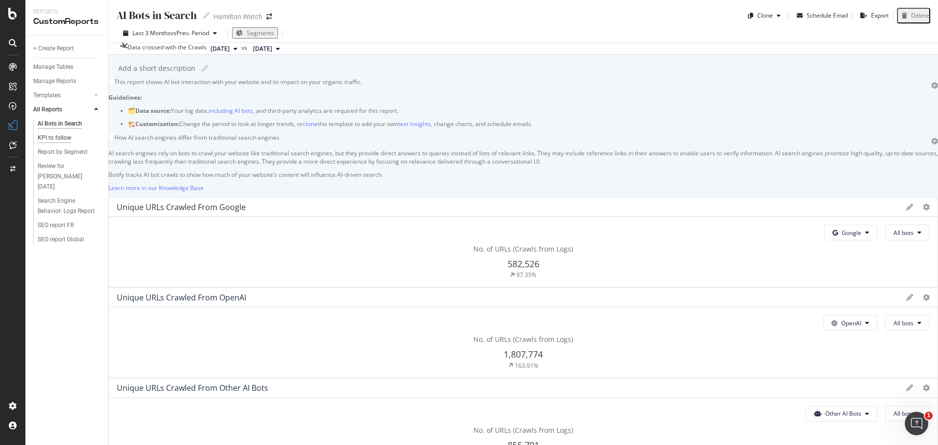
click at [43, 134] on div "KPI to follow" at bounding box center [55, 138] width 34 height 10
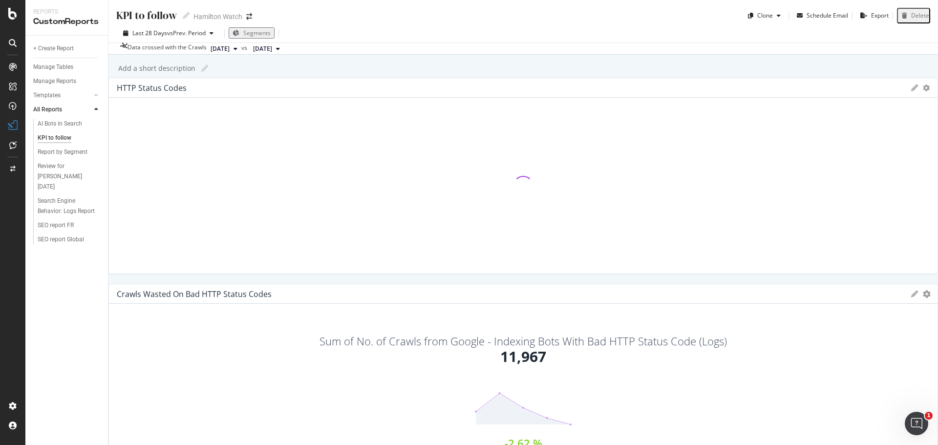
click at [118, 219] on div "KPI to follow KPI to follow Hamilton Watch Clone Schedule Email Export Delete L…" at bounding box center [522, 222] width 829 height 445
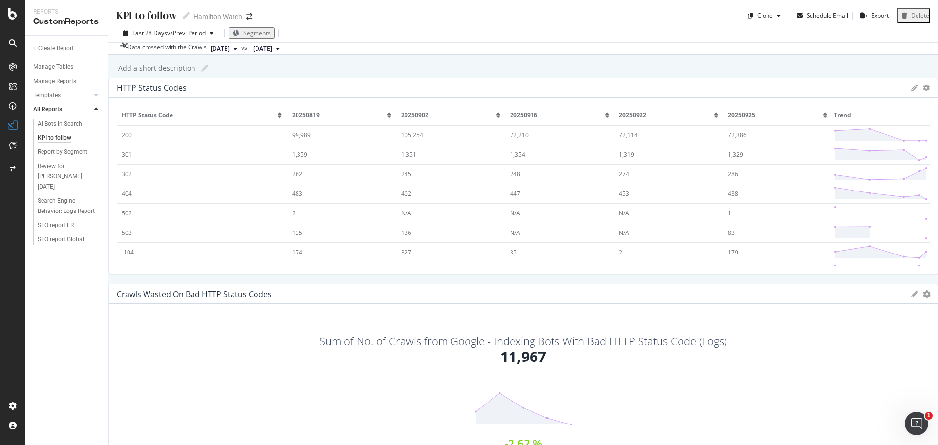
click at [118, 219] on div "KPI to follow KPI to follow Hamilton Watch Clone Schedule Email Export Delete L…" at bounding box center [522, 222] width 829 height 445
click at [230, 50] on span "[DATE]" at bounding box center [219, 48] width 19 height 9
click at [366, 85] on div "KPI to follow KPI to follow Hamilton Watch Clone Schedule Email Export Delete L…" at bounding box center [522, 222] width 829 height 445
click at [154, 164] on td "301" at bounding box center [202, 155] width 170 height 20
click at [123, 210] on div "KPI to follow KPI to follow Hamilton Watch Clone Schedule Email Export Delete L…" at bounding box center [522, 222] width 829 height 445
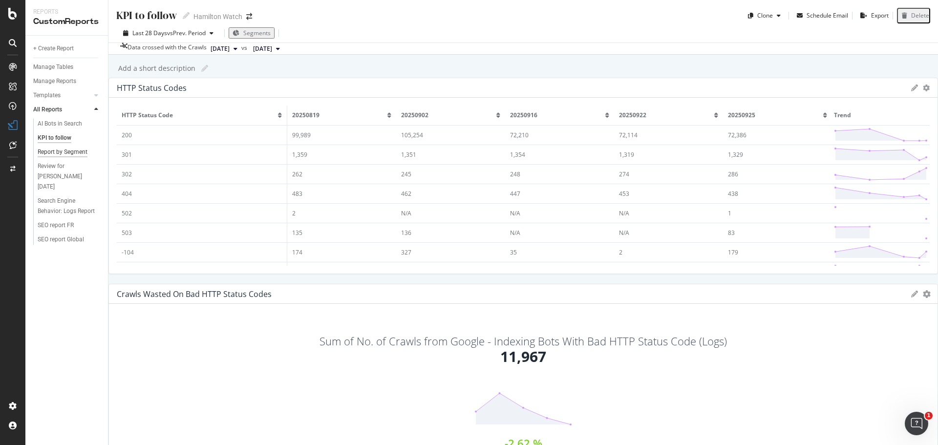
click at [65, 152] on div "Report by Segment" at bounding box center [63, 152] width 50 height 10
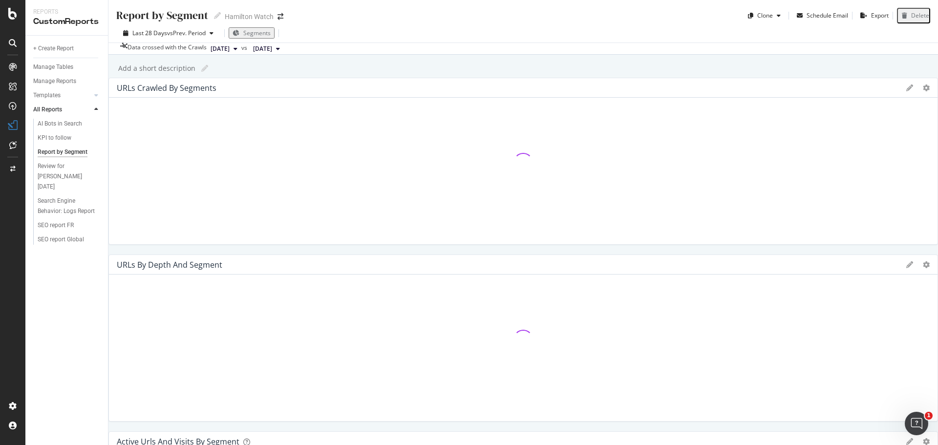
click at [14, 42] on icon at bounding box center [13, 43] width 8 height 8
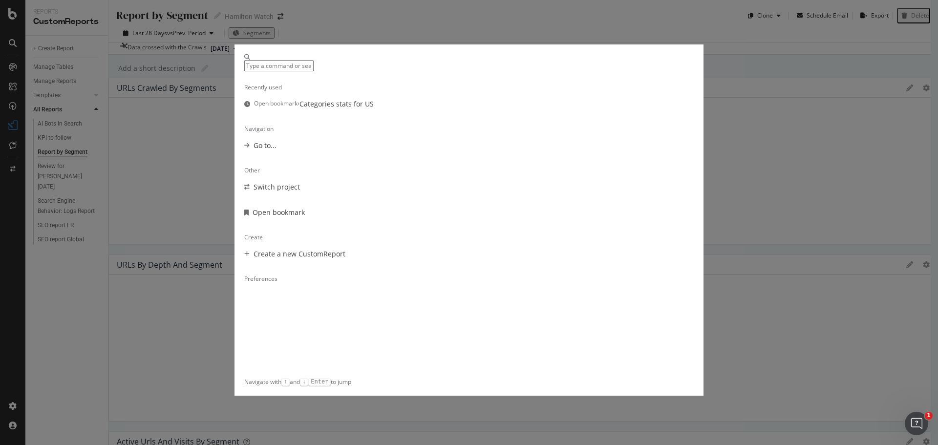
click at [13, 70] on div "Recently used Open bookmark › Categories stats for US Navigation Go to... Other…" at bounding box center [469, 222] width 938 height 445
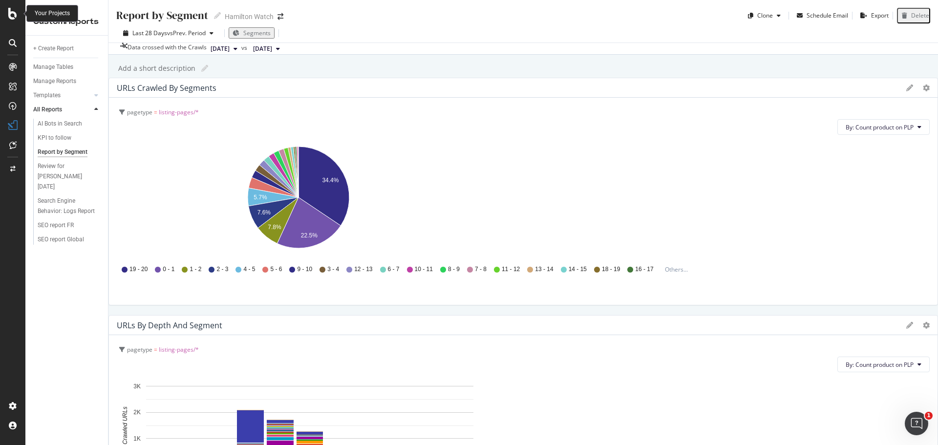
click at [16, 14] on icon at bounding box center [12, 14] width 9 height 12
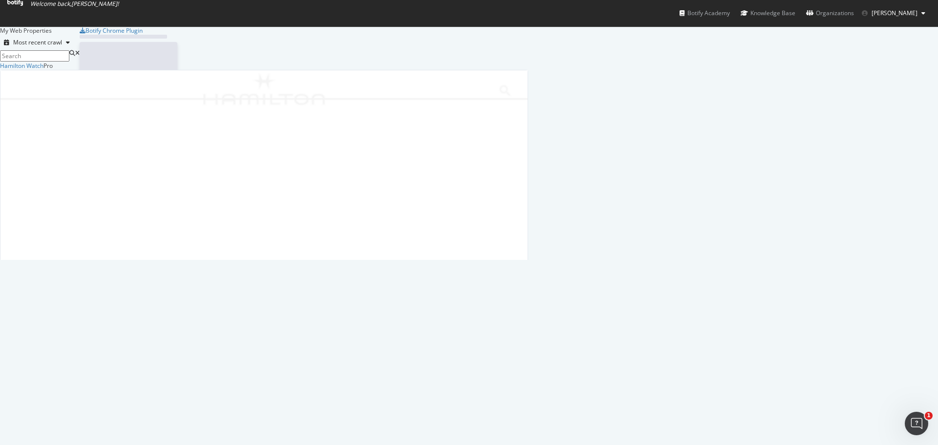
scroll to position [438, 923]
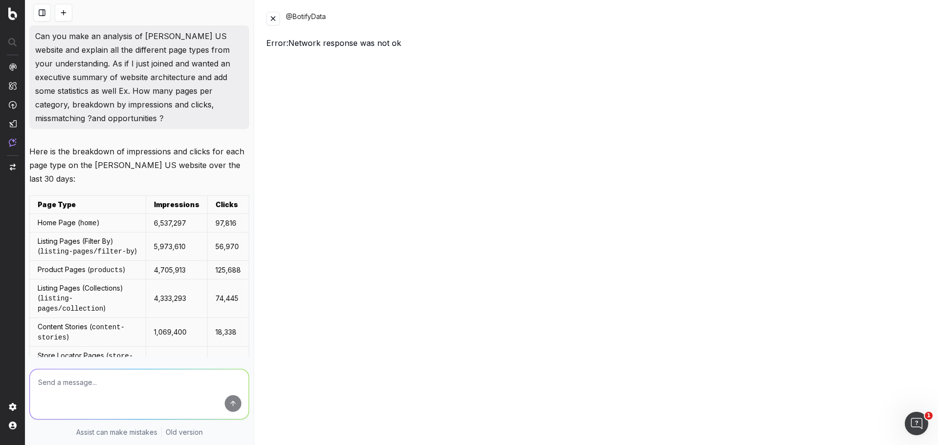
scroll to position [5225, 0]
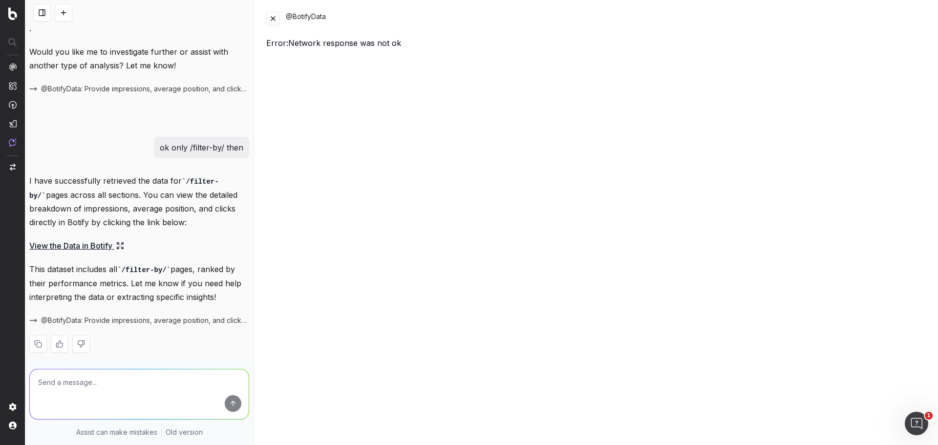
click at [160, 375] on textarea at bounding box center [139, 394] width 219 height 50
type textarea "Give me the list of all crawled 301 redirects"
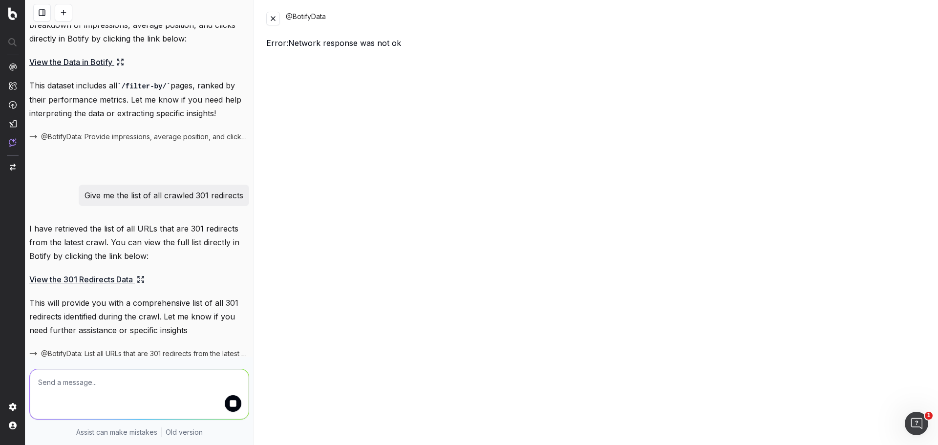
scroll to position [5455, 0]
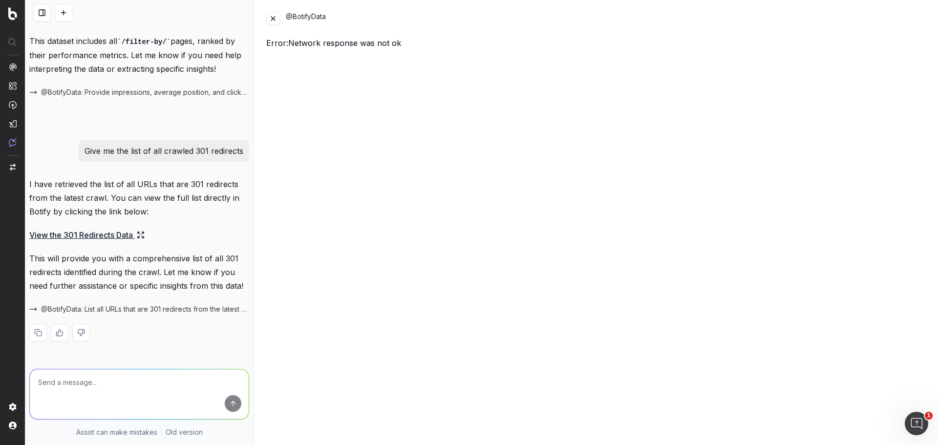
click at [79, 228] on link "View the 301 Redirects Data" at bounding box center [86, 235] width 115 height 14
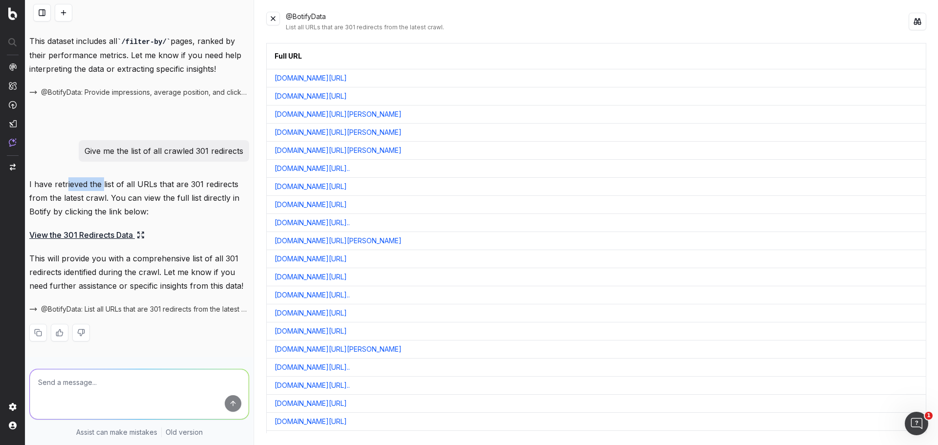
drag, startPoint x: 66, startPoint y: 163, endPoint x: 102, endPoint y: 167, distance: 35.9
click at [102, 177] on p "I have retrieved the list of all URLs that are 301 redirects from the latest cr…" at bounding box center [139, 197] width 220 height 41
click at [116, 177] on p "I have retrieved the list of all URLs that are 301 redirects from the latest cr…" at bounding box center [139, 197] width 220 height 41
click at [84, 177] on p "I have retrieved the list of all URLs that are 301 redirects from the latest cr…" at bounding box center [139, 197] width 220 height 41
click at [103, 304] on span "@BotifyData: List all URLs that are 301 redirects from the latest crawl." at bounding box center [145, 309] width 208 height 10
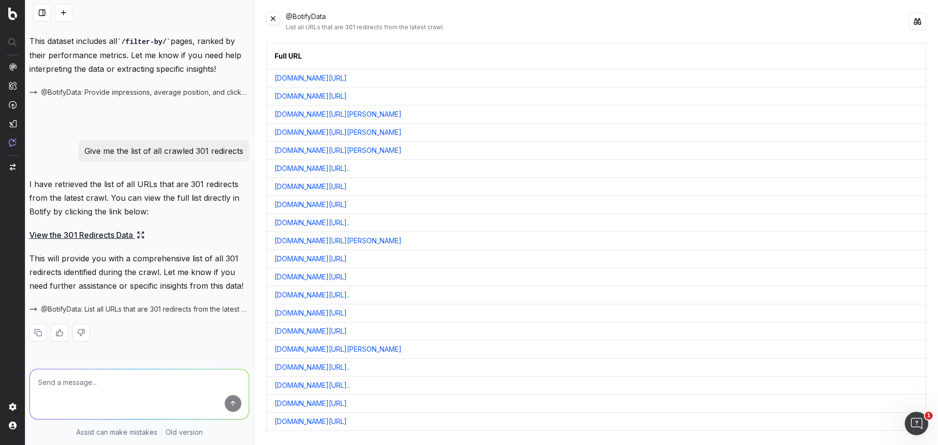
click at [109, 304] on span "@BotifyData: List all URLs that are 301 redirects from the latest crawl." at bounding box center [145, 309] width 208 height 10
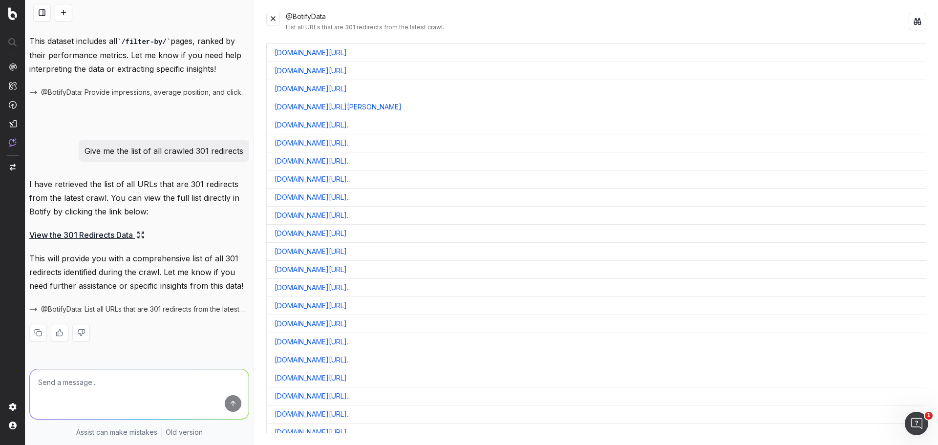
scroll to position [2393, 0]
click at [347, 252] on link "[DOMAIN_NAME][URL]" at bounding box center [310, 251] width 72 height 10
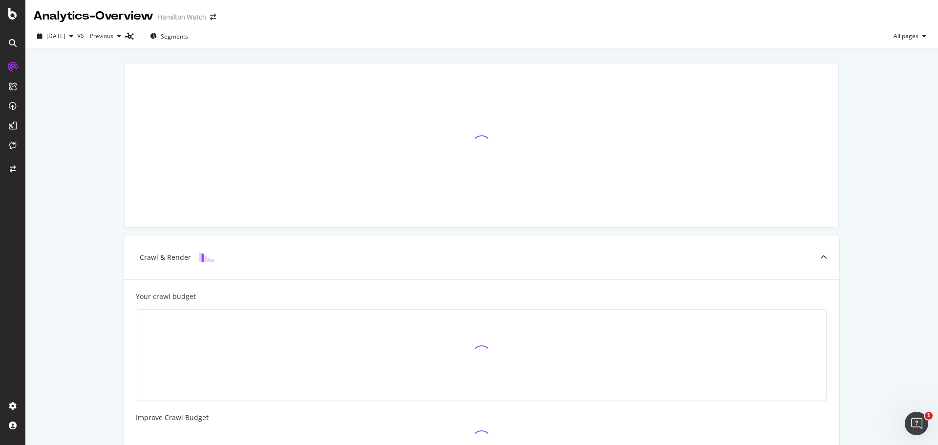
click at [94, 208] on div "Crawl & Render Your crawl budget Improve Crawl Budget Index Rank Convert" at bounding box center [481, 355] width 912 height 614
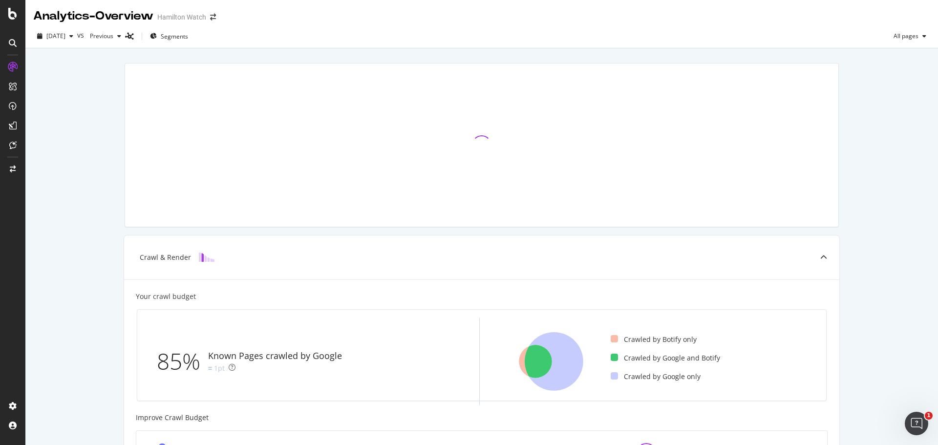
click at [93, 125] on div "Crawl & Render Your crawl budget 85% Known Pages crawled by Google 1pt Crawled …" at bounding box center [481, 404] width 912 height 712
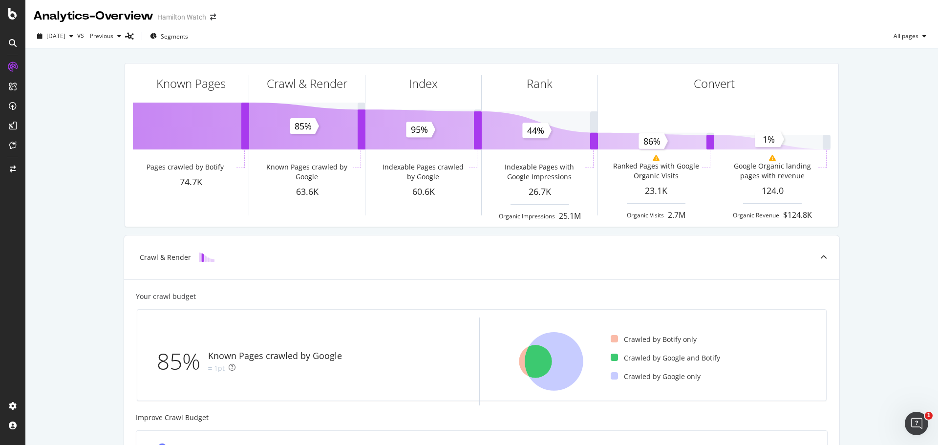
click at [94, 128] on div "Known Pages Pages crawled by Botify 74.7K Crawl & Render Known Pages crawled by…" at bounding box center [481, 404] width 912 height 712
click at [100, 111] on div "Known Pages Pages crawled by Botify 74.7K Crawl & Render Known Pages crawled by…" at bounding box center [481, 404] width 912 height 712
click at [97, 120] on div "Known Pages Pages crawled by Botify 74.7K Crawl & Render Known Pages crawled by…" at bounding box center [481, 404] width 912 height 712
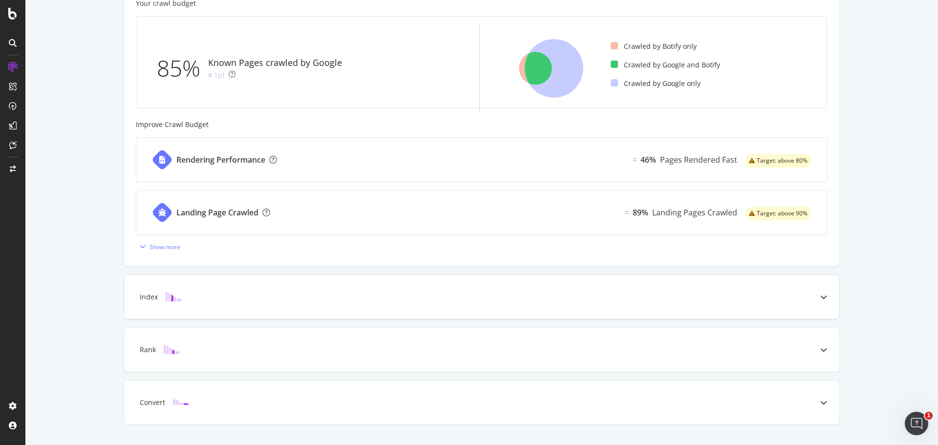
click at [315, 296] on div "Index" at bounding box center [466, 297] width 676 height 10
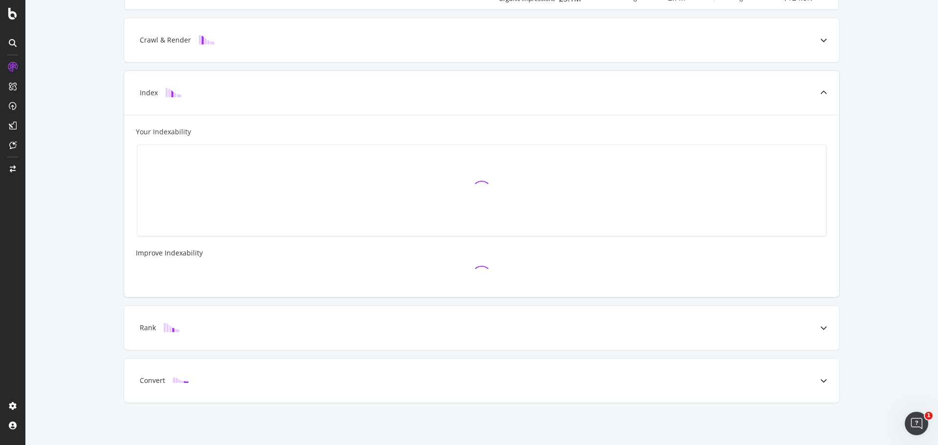
scroll to position [217, 0]
click at [272, 336] on div "Rank" at bounding box center [481, 328] width 715 height 44
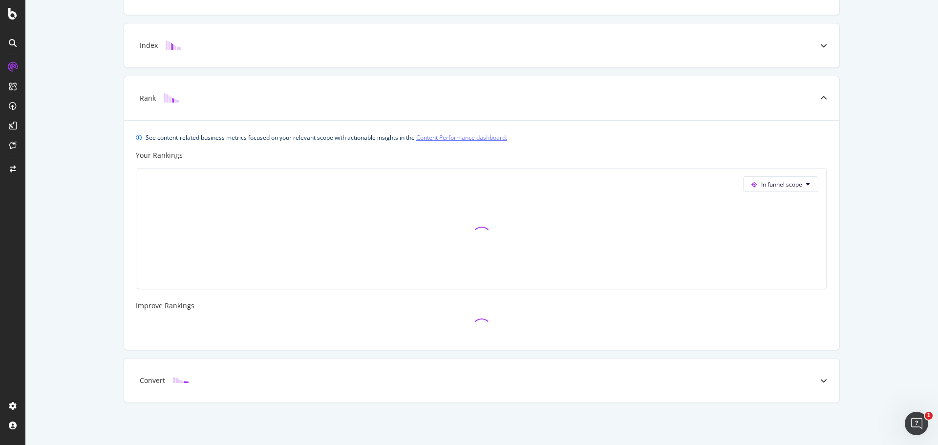
scroll to position [245, 0]
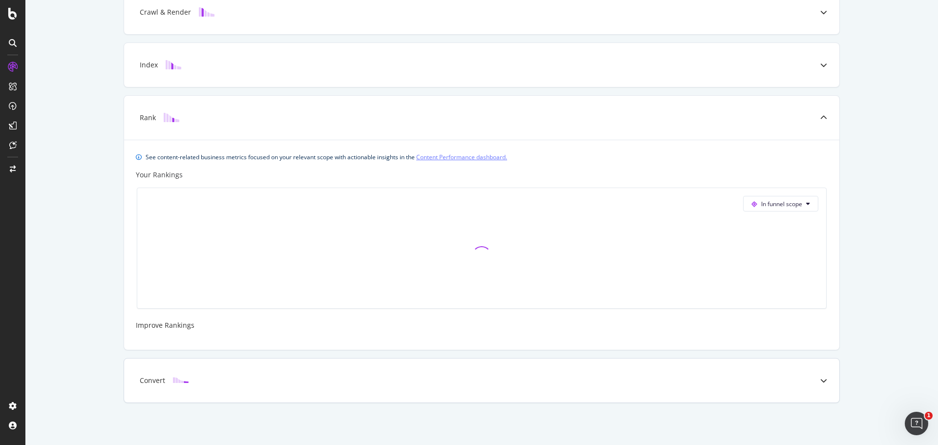
click at [270, 371] on div "Convert" at bounding box center [481, 380] width 715 height 44
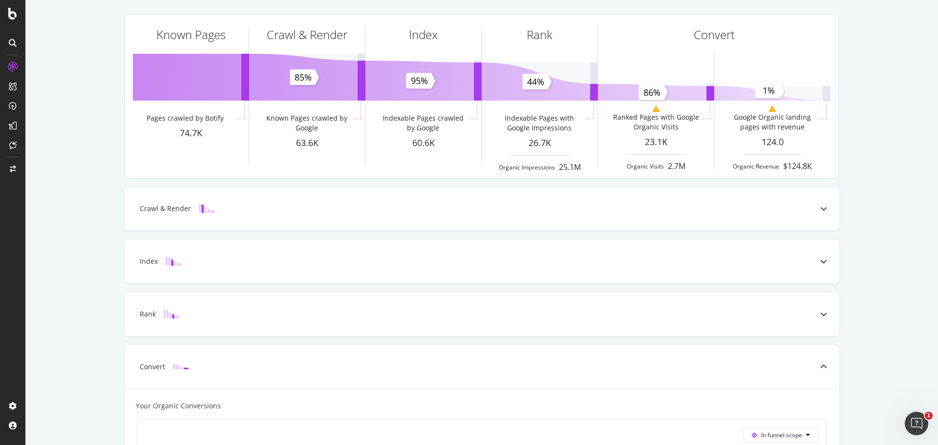
scroll to position [0, 0]
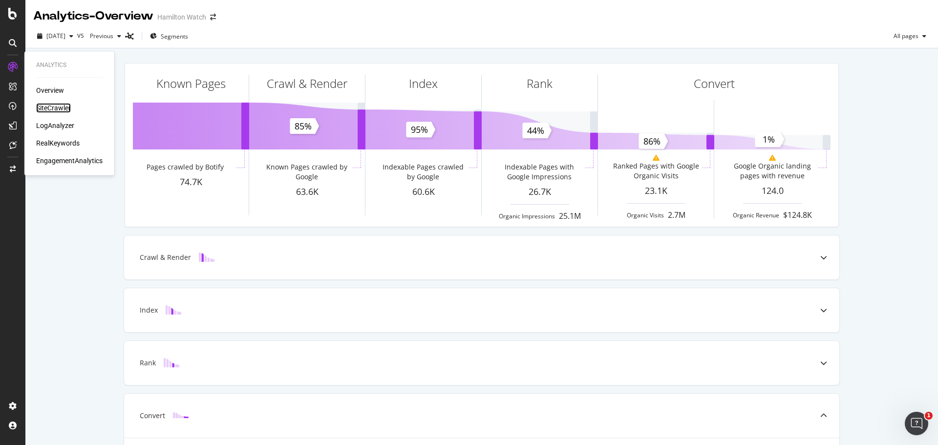
click at [54, 108] on div "SiteCrawler" at bounding box center [53, 108] width 35 height 10
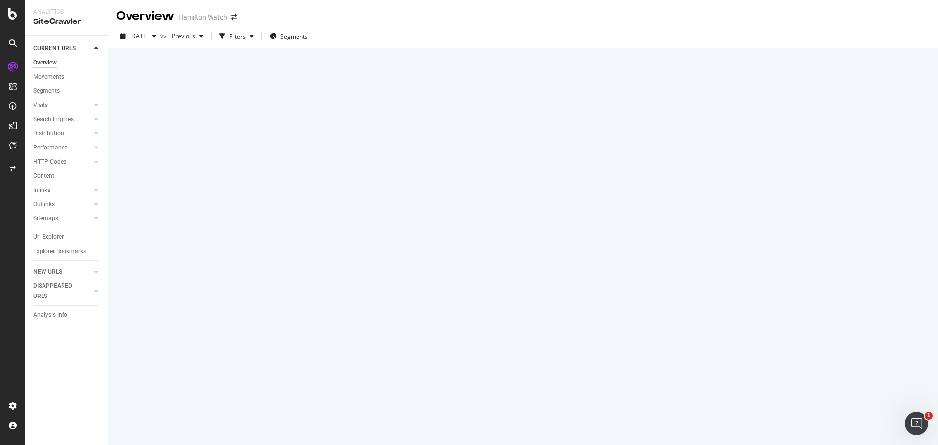
click at [466, 254] on div at bounding box center [522, 246] width 829 height 397
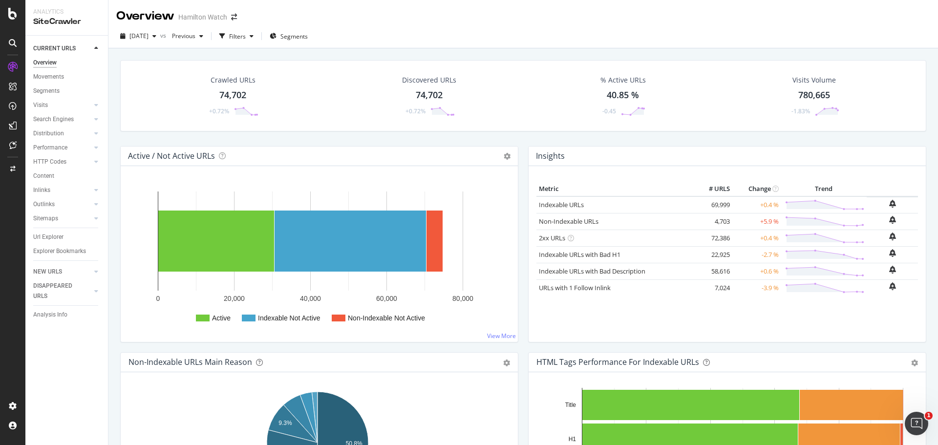
click at [265, 136] on div "Crawled URLs 74,702 +0.72% Discovered URLs 74,702 +0.72% % Active URLs 40.85 % …" at bounding box center [523, 103] width 816 height 86
click at [522, 138] on div "Crawled URLs 74,702 +0.72% Discovered URLs 74,702 +0.72% % Active URLs 40.85 % …" at bounding box center [523, 103] width 816 height 86
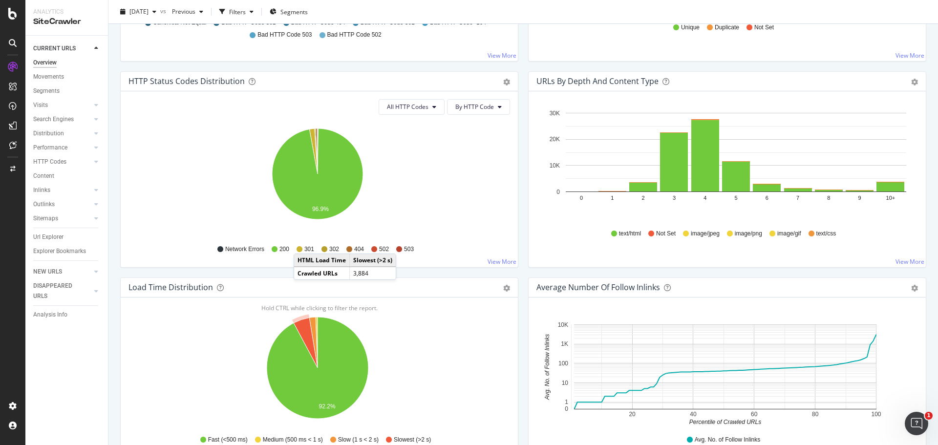
scroll to position [435, 0]
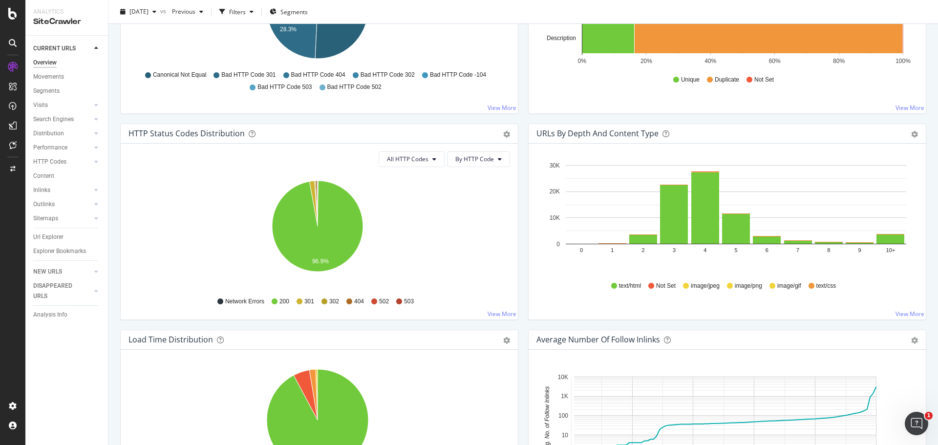
click at [304, 300] on span "301" at bounding box center [309, 301] width 10 height 8
click at [312, 187] on icon "A chart." at bounding box center [313, 203] width 8 height 45
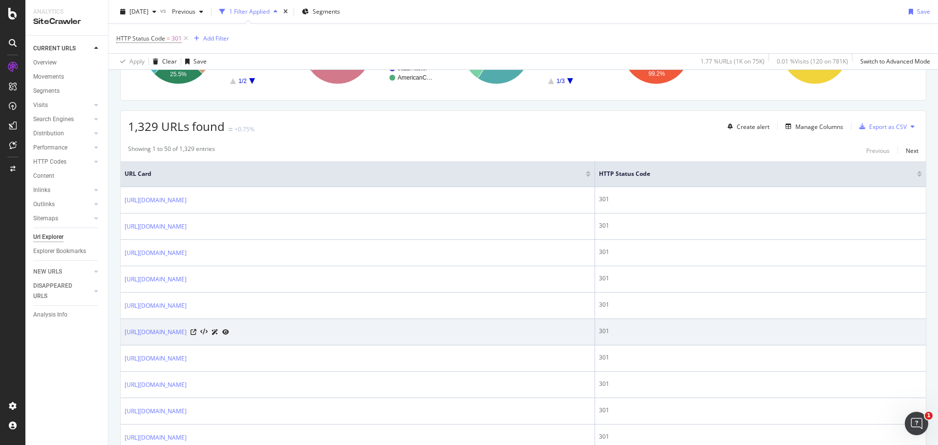
scroll to position [147, 0]
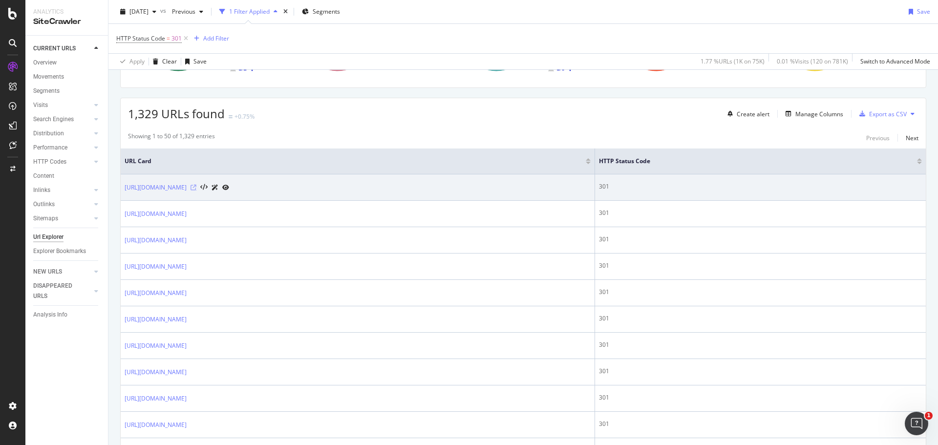
click at [196, 187] on icon at bounding box center [193, 188] width 6 height 6
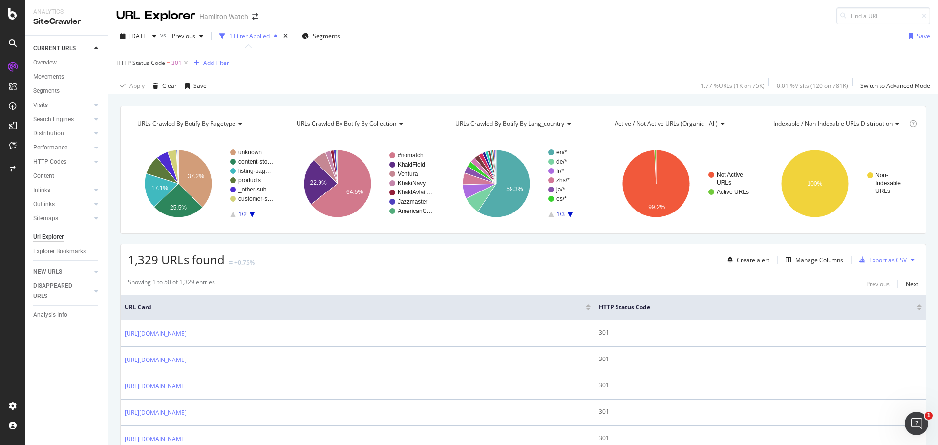
scroll to position [0, 0]
click at [802, 263] on div "Manage Columns" at bounding box center [819, 260] width 48 height 8
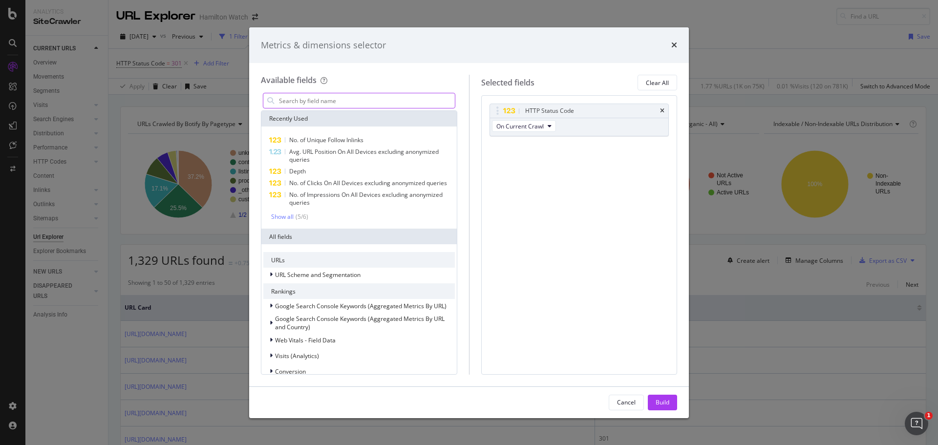
click at [325, 100] on input "modal" at bounding box center [366, 100] width 177 height 15
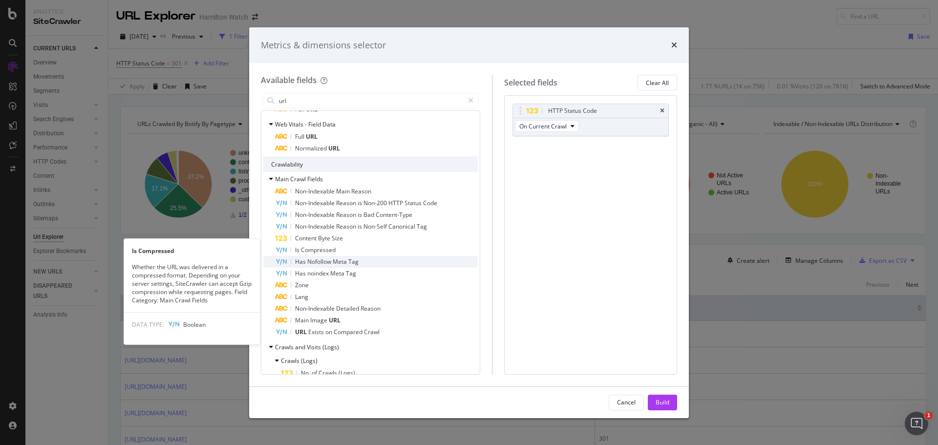
scroll to position [449, 0]
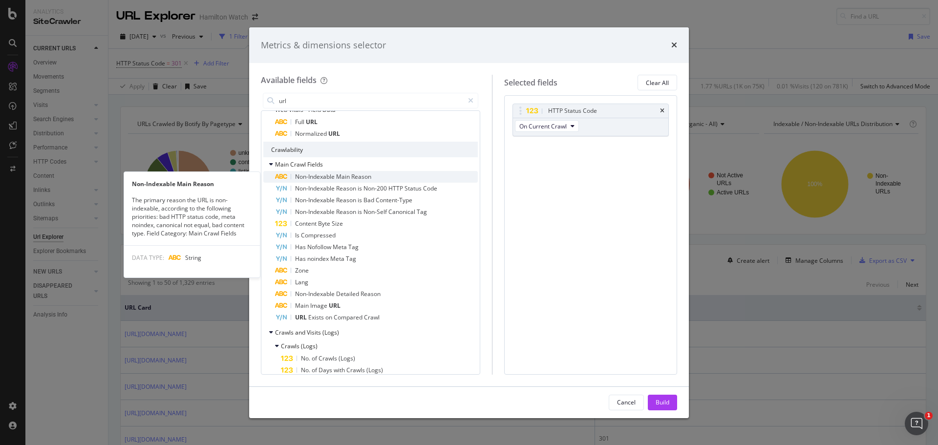
type input "url"
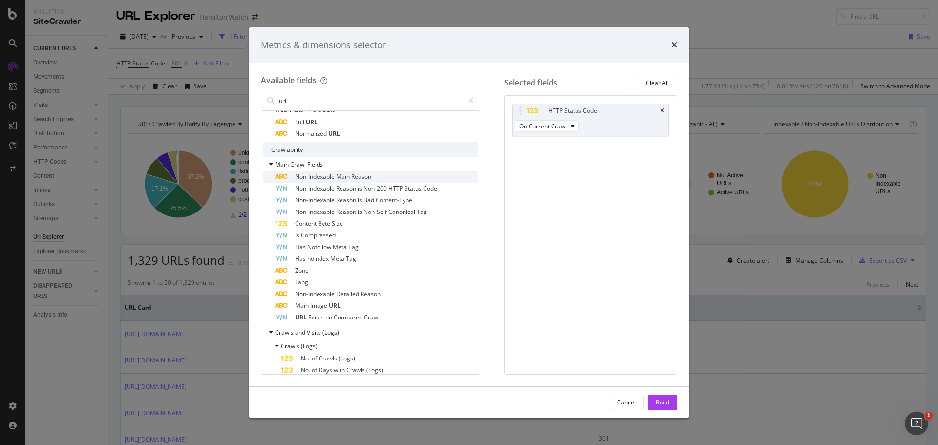
click at [387, 177] on div "Non-Indexable Main Reason" at bounding box center [376, 177] width 203 height 12
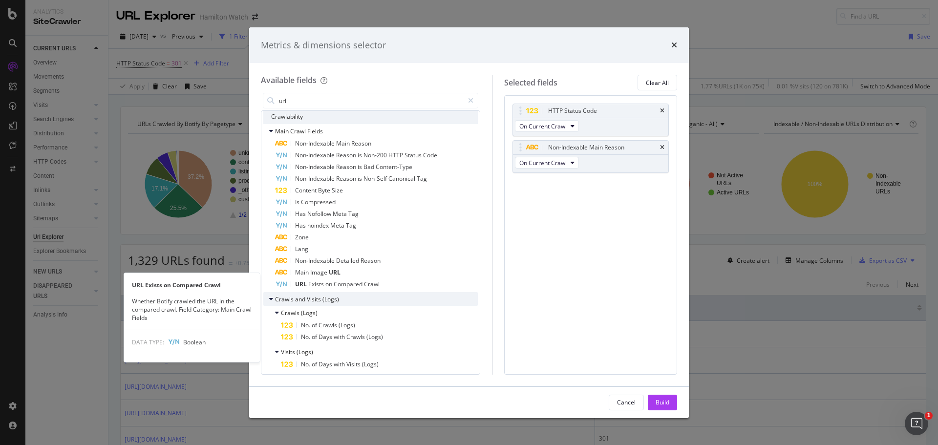
scroll to position [498, 0]
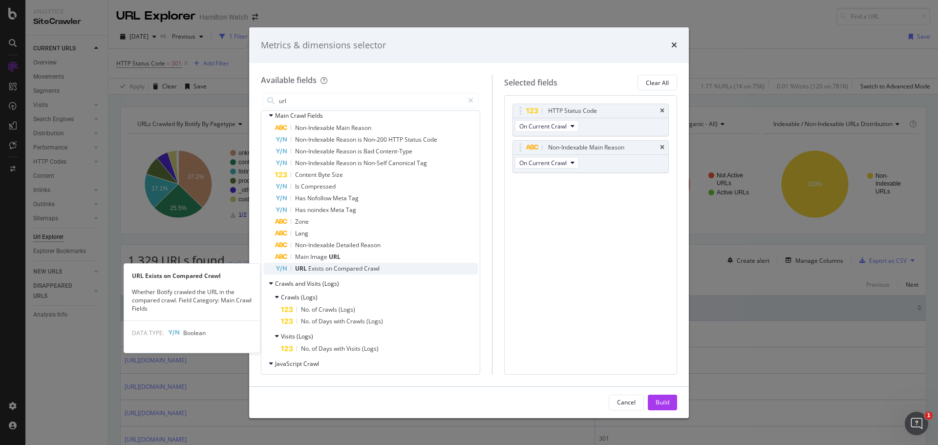
click at [381, 268] on div "URL Exists on Compared Crawl" at bounding box center [376, 269] width 203 height 12
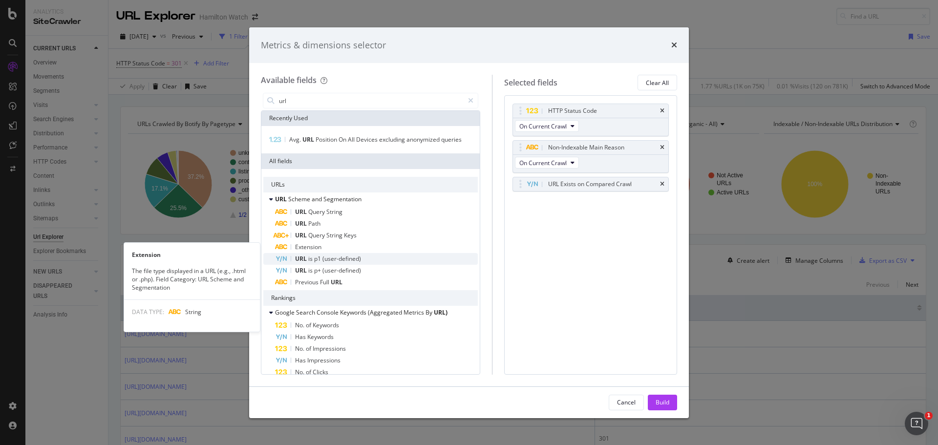
scroll to position [0, 0]
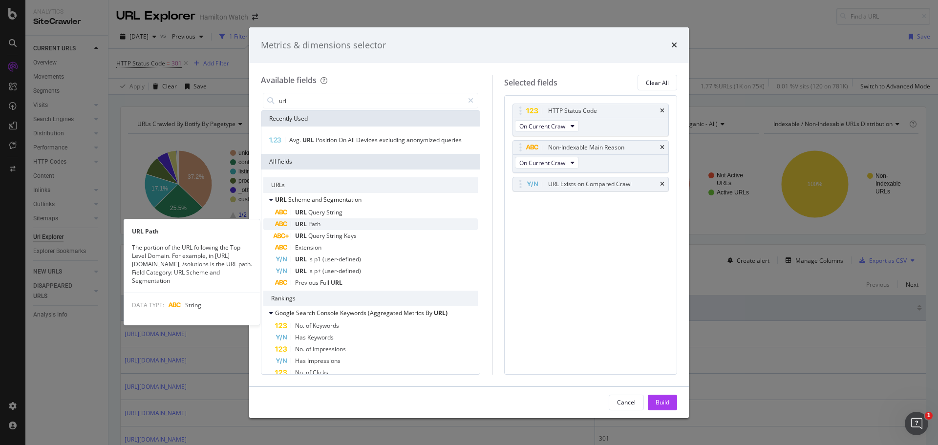
click at [354, 226] on div "URL Path" at bounding box center [376, 224] width 203 height 12
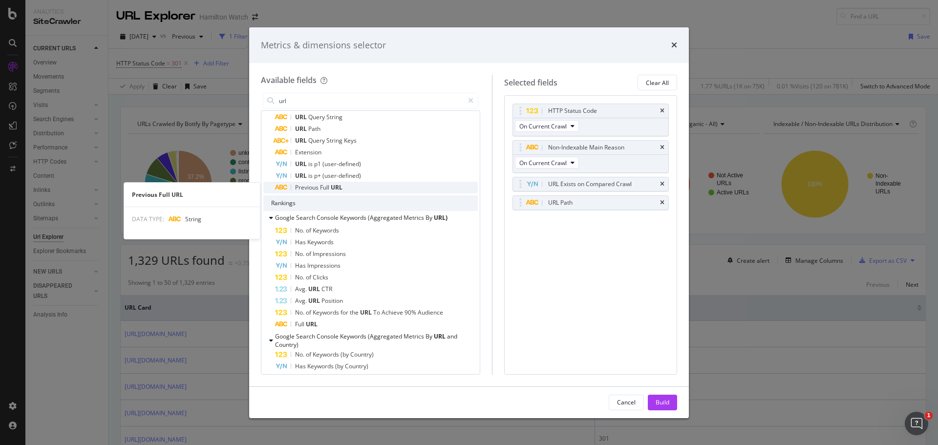
scroll to position [98, 0]
click at [367, 184] on div "Previous Full URL" at bounding box center [376, 185] width 203 height 12
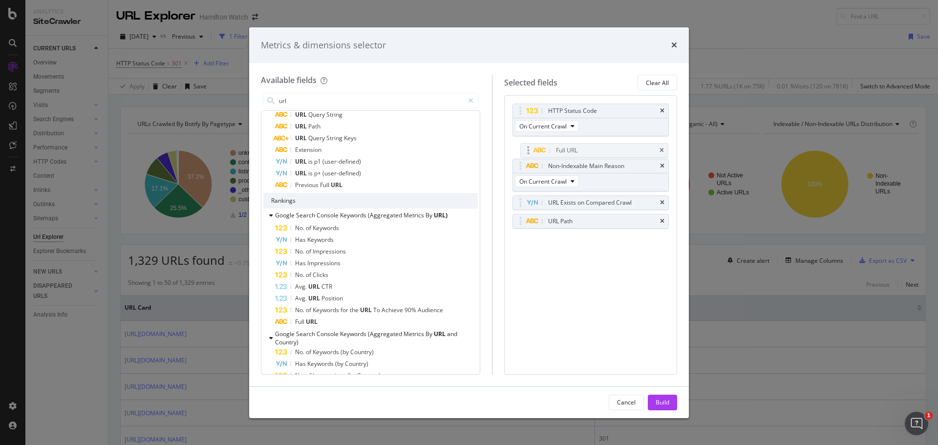
drag, startPoint x: 525, startPoint y: 217, endPoint x: 524, endPoint y: 150, distance: 66.4
click at [524, 150] on body "Analytics SiteCrawler CURRENT URLS Overview Movements Segments Visits Analysis …" at bounding box center [469, 222] width 938 height 445
drag, startPoint x: 529, startPoint y: 202, endPoint x: 531, endPoint y: 195, distance: 7.0
click at [528, 167] on body "Analytics SiteCrawler CURRENT URLS Overview Movements Segments Visits Analysis …" at bounding box center [469, 222] width 938 height 445
drag, startPoint x: 528, startPoint y: 221, endPoint x: 529, endPoint y: 209, distance: 12.2
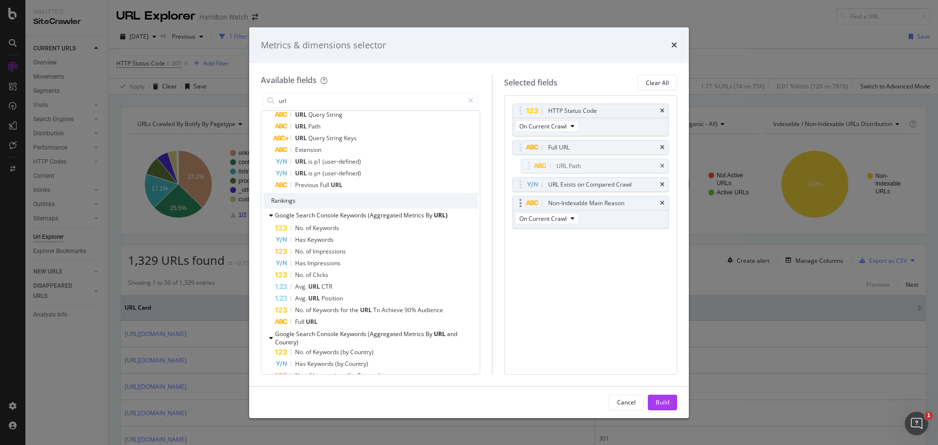
click at [531, 174] on body "Analytics SiteCrawler CURRENT URLS Overview Movements Segments Visits Analysis …" at bounding box center [469, 222] width 938 height 445
click at [524, 161] on body "Analytics SiteCrawler CURRENT URLS Overview Movements Segments Visits Analysis …" at bounding box center [469, 222] width 938 height 445
click at [666, 400] on div "Build" at bounding box center [662, 402] width 14 height 8
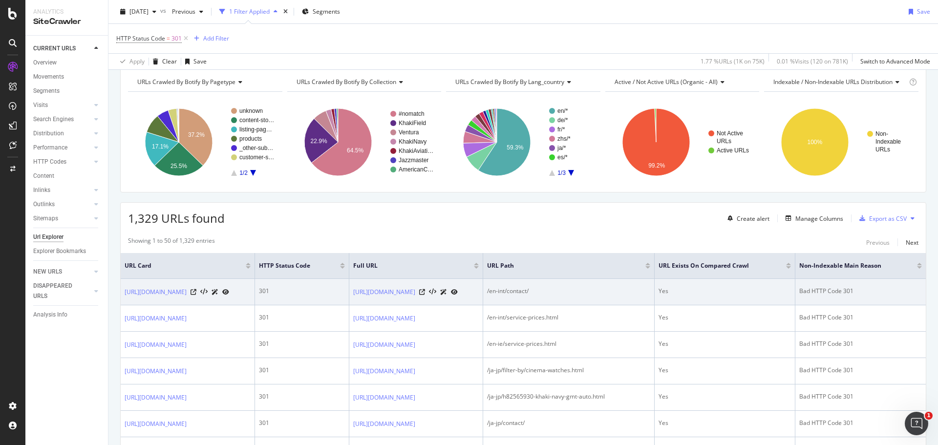
scroll to position [98, 0]
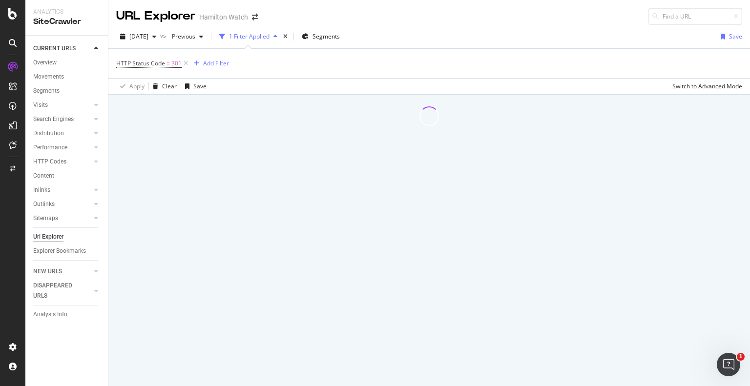
click at [550, 63] on div "HTTP Status Code = 301 Add Filter" at bounding box center [429, 63] width 626 height 29
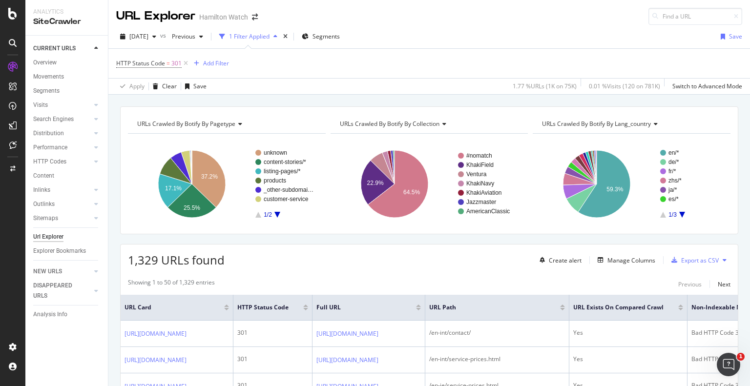
click at [475, 20] on div "URL Explorer [PERSON_NAME] Watch" at bounding box center [429, 12] width 642 height 25
click at [52, 147] on div "RealKeywords" at bounding box center [57, 143] width 43 height 10
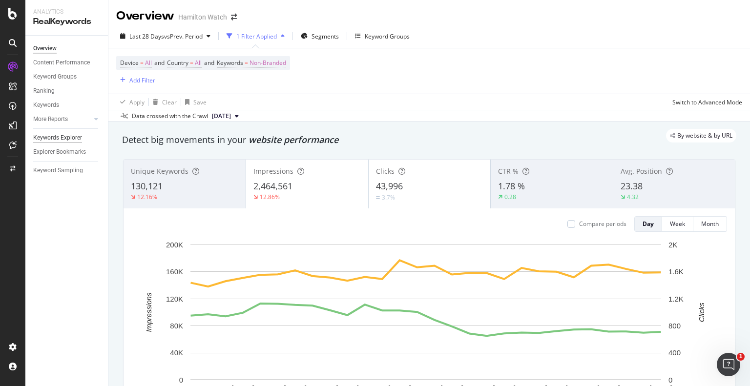
click at [51, 136] on div "Keywords Explorer" at bounding box center [57, 138] width 49 height 10
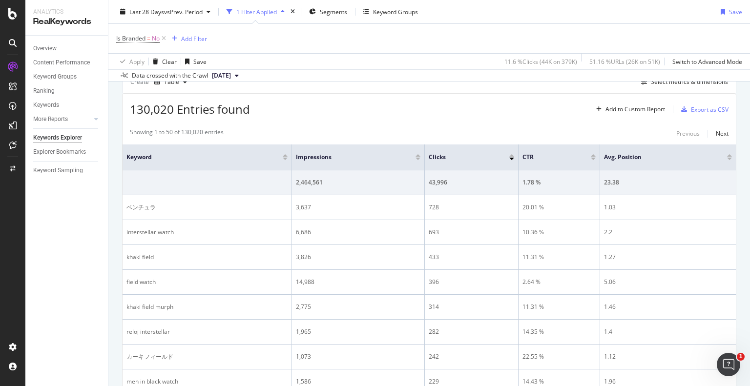
scroll to position [100, 0]
click at [420, 158] on div at bounding box center [418, 159] width 5 height 2
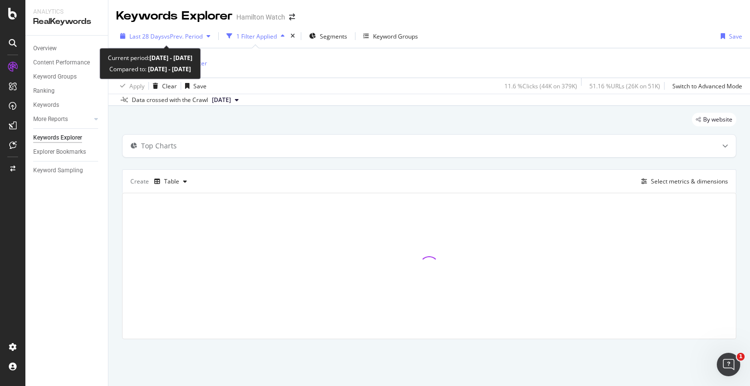
click at [202, 33] on span "vs Prev. Period" at bounding box center [183, 36] width 39 height 8
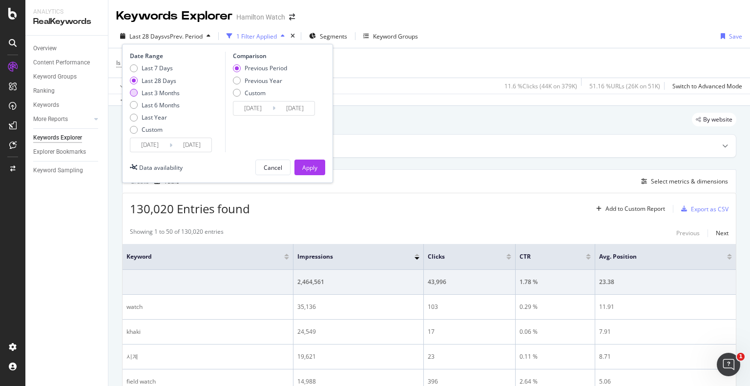
click at [163, 95] on div "Last 3 Months" at bounding box center [161, 93] width 38 height 8
type input "[DATE]"
click at [311, 173] on div "Apply" at bounding box center [309, 167] width 15 height 15
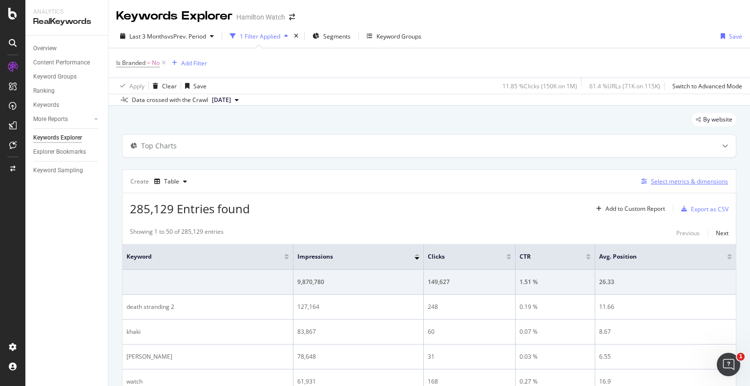
click at [698, 182] on div "Select metrics & dimensions" at bounding box center [689, 181] width 77 height 8
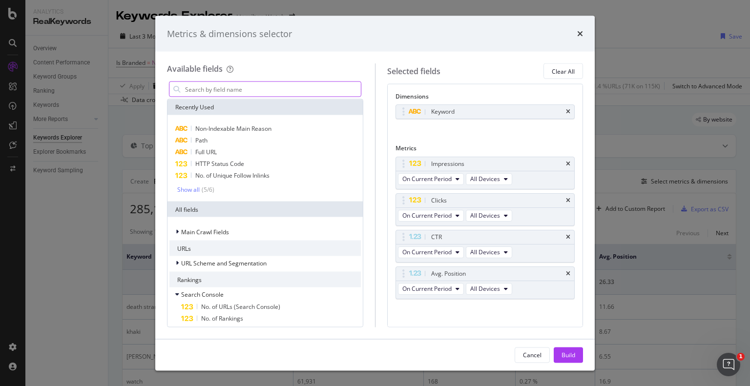
click at [252, 87] on input "modal" at bounding box center [272, 89] width 177 height 15
type input "change"
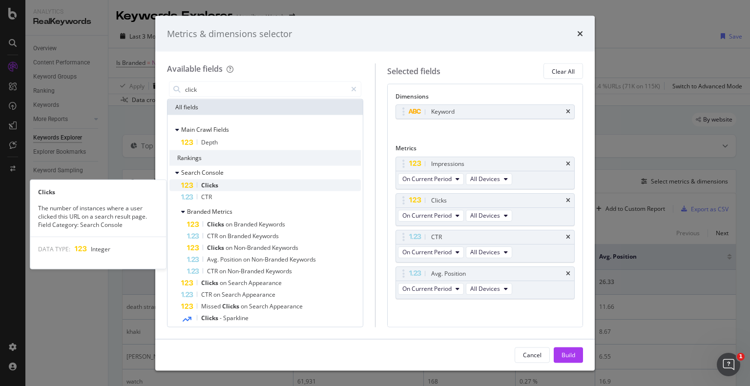
type input "click"
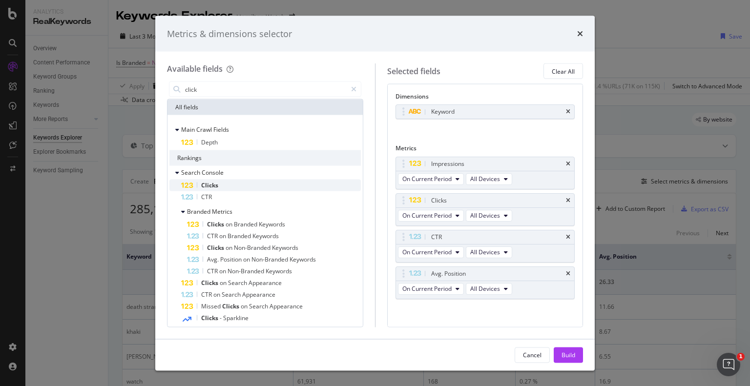
click at [289, 182] on div "Clicks" at bounding box center [271, 186] width 180 height 12
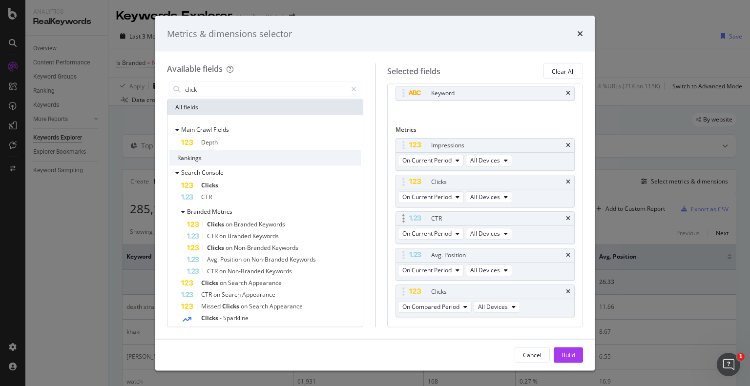
scroll to position [21, 0]
click at [457, 303] on span "On Compared Period" at bounding box center [430, 305] width 57 height 8
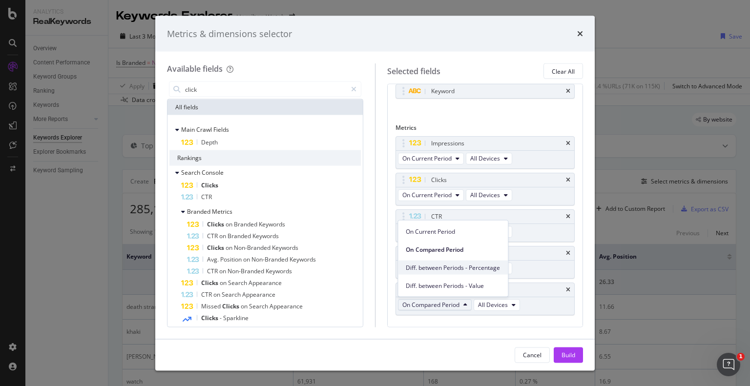
click at [461, 273] on div "Diff. between Periods - Percentage" at bounding box center [453, 268] width 110 height 14
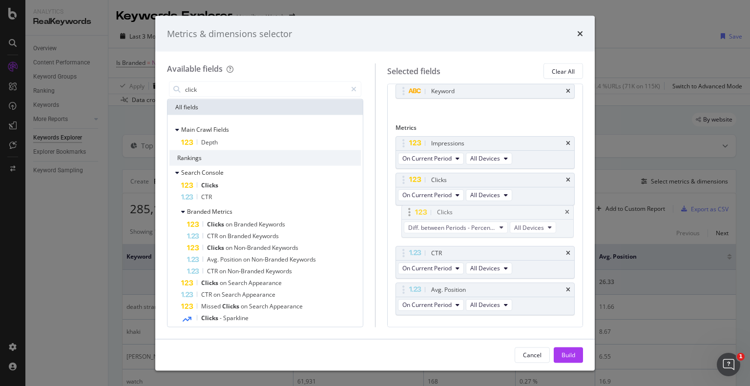
drag, startPoint x: 403, startPoint y: 290, endPoint x: 410, endPoint y: 214, distance: 76.0
click at [410, 214] on body "Analytics RealKeywords Overview Content Performance Keyword Groups Ranking Keyw…" at bounding box center [375, 193] width 750 height 386
click at [430, 230] on span "Diff. between Periods - Percentage" at bounding box center [445, 232] width 87 height 8
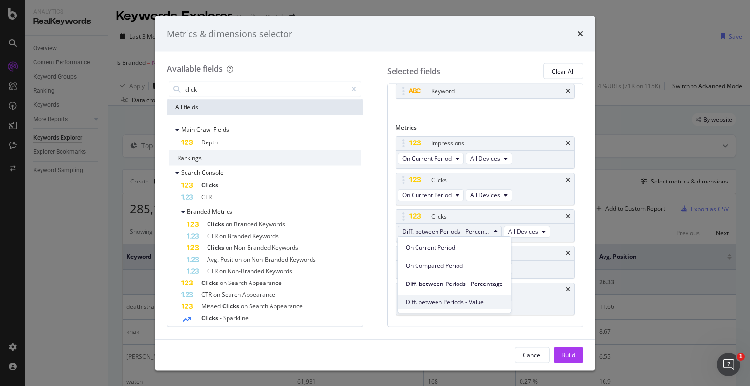
click at [456, 299] on span "Diff. between Periods - Value" at bounding box center [454, 302] width 97 height 9
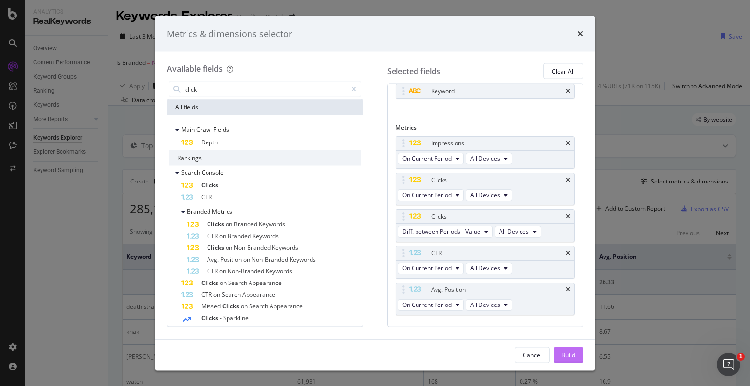
click at [573, 357] on div "Build" at bounding box center [569, 355] width 14 height 8
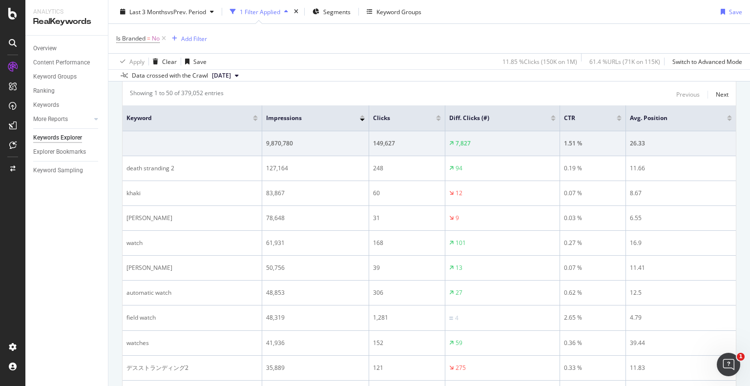
scroll to position [139, 0]
click at [436, 119] on div at bounding box center [438, 120] width 5 height 2
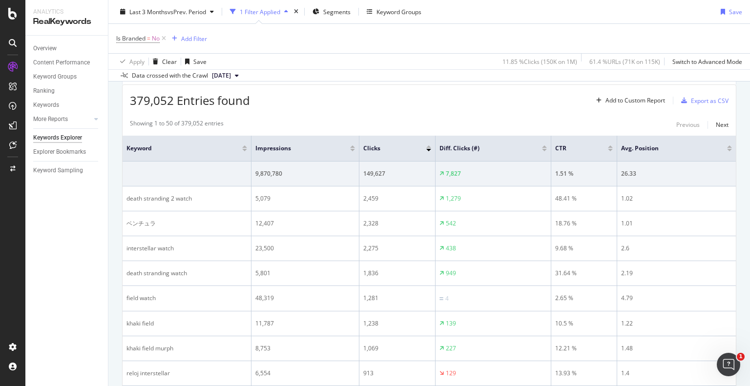
scroll to position [58, 0]
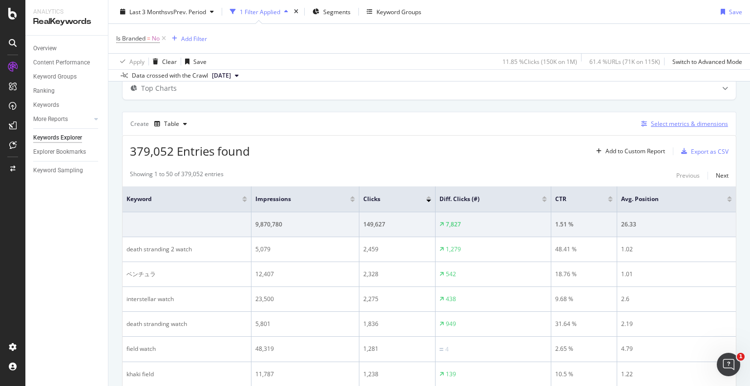
click at [688, 124] on div "Select metrics & dimensions" at bounding box center [689, 124] width 77 height 8
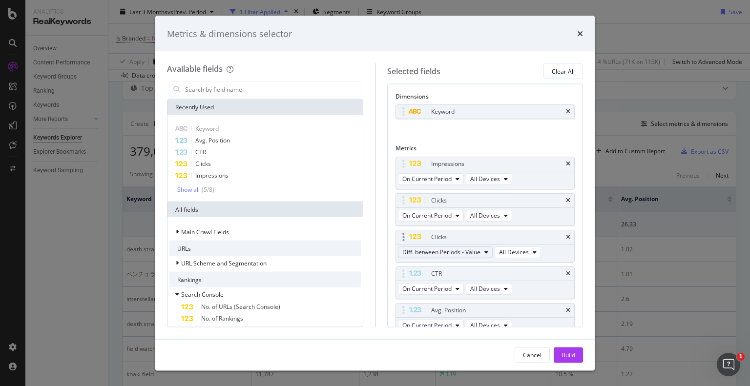
scroll to position [40, 0]
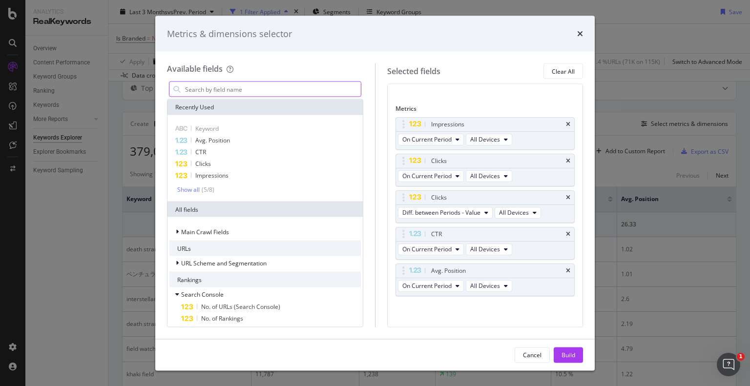
click at [243, 86] on input "modal" at bounding box center [272, 89] width 177 height 15
click at [213, 141] on span "Avg. Position" at bounding box center [212, 140] width 35 height 8
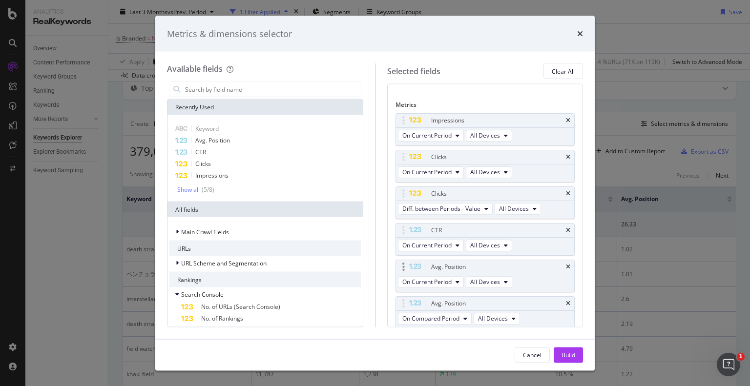
scroll to position [76, 0]
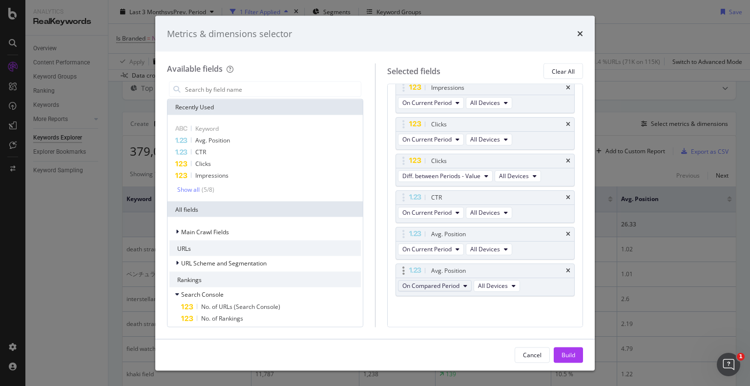
click at [444, 283] on span "On Compared Period" at bounding box center [430, 286] width 57 height 8
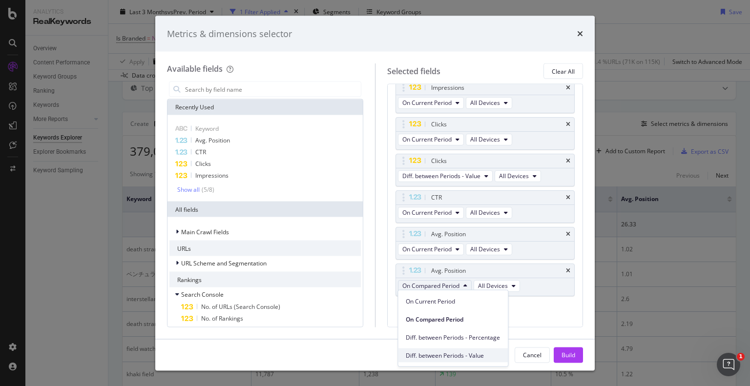
click at [450, 351] on span "Diff. between Periods - Value" at bounding box center [453, 355] width 94 height 9
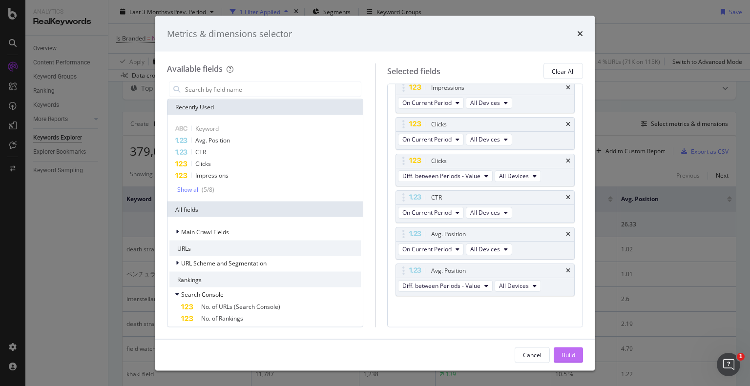
click at [567, 356] on div "Build" at bounding box center [569, 355] width 14 height 8
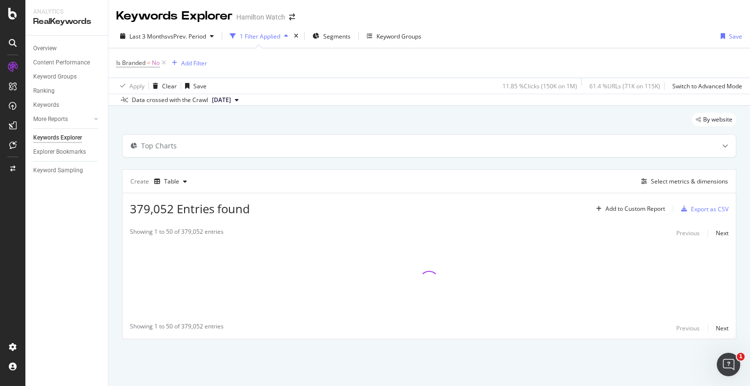
click at [695, 36] on div "Last 3 Months vs Prev. Period 1 Filter Applied Segments Keyword Groups Save" at bounding box center [429, 38] width 642 height 20
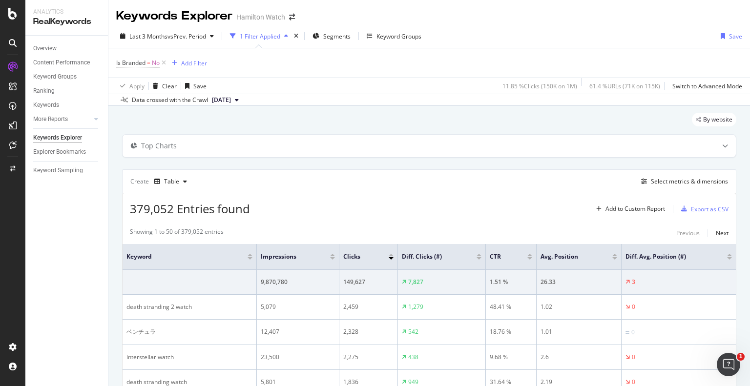
click at [648, 31] on div "Last 3 Months vs Prev. Period 1 Filter Applied Segments Keyword Groups Save" at bounding box center [429, 38] width 642 height 20
click at [730, 34] on div "Save" at bounding box center [735, 36] width 13 height 8
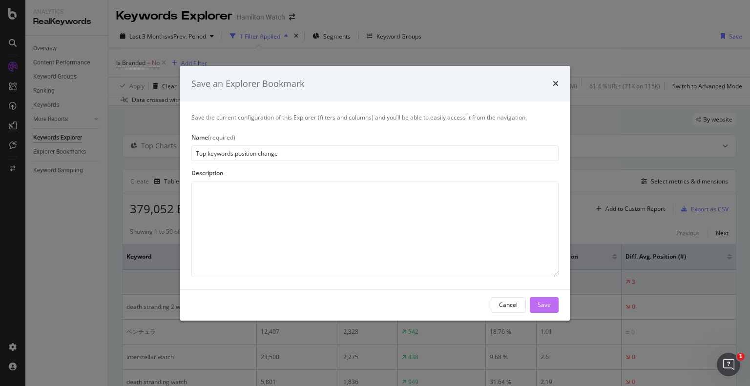
type input "Top keywords position change"
click at [538, 307] on div "Save" at bounding box center [544, 305] width 13 height 8
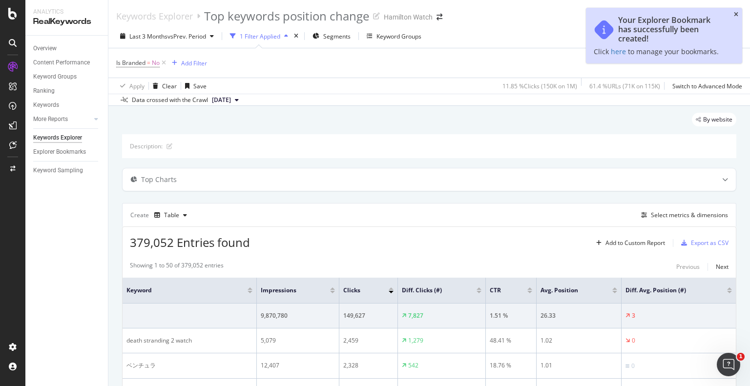
click at [737, 15] on icon "close toast" at bounding box center [736, 15] width 4 height 6
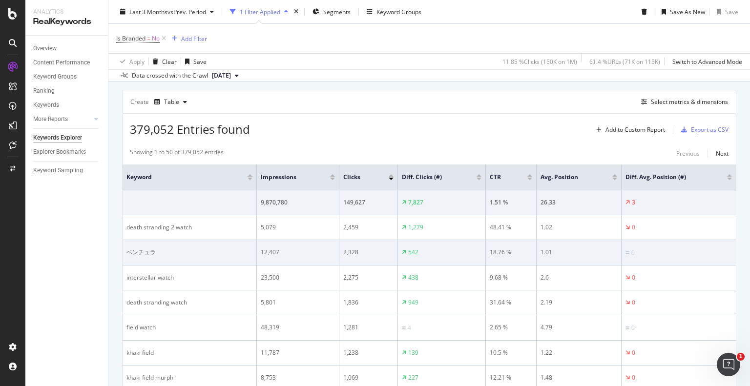
scroll to position [113, 0]
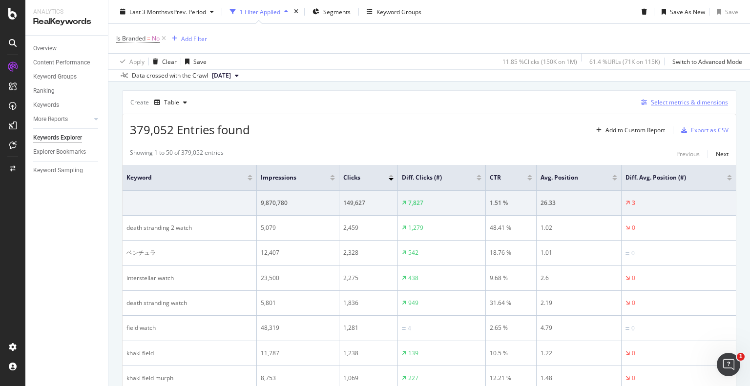
click at [656, 100] on div "Select metrics & dimensions" at bounding box center [689, 102] width 77 height 8
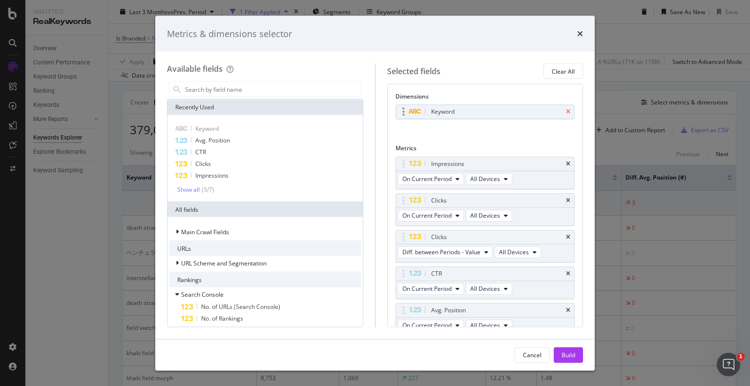
click at [566, 109] on icon "times" at bounding box center [568, 112] width 4 height 6
click at [230, 87] on input "modal" at bounding box center [272, 89] width 177 height 15
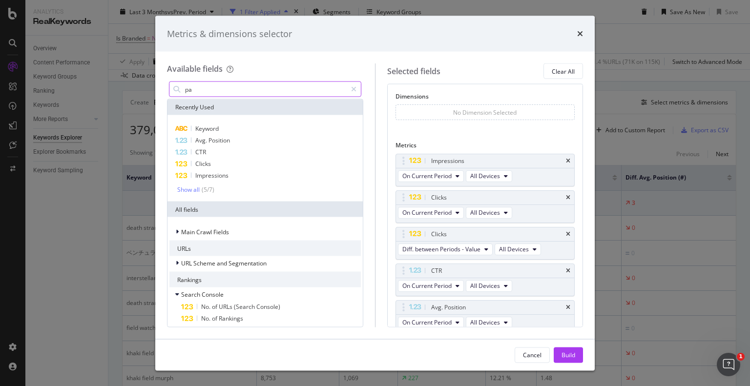
type input "p"
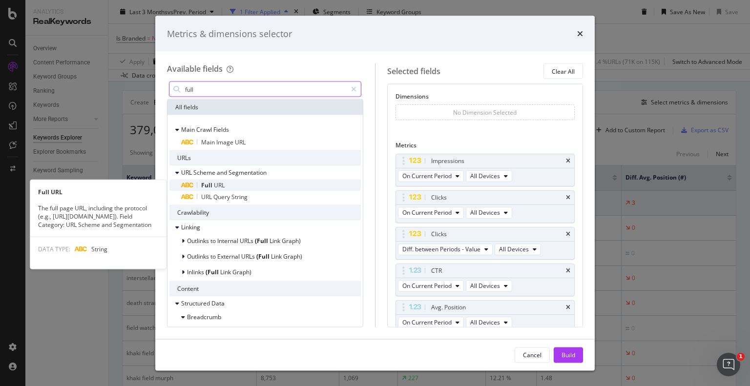
type input "full"
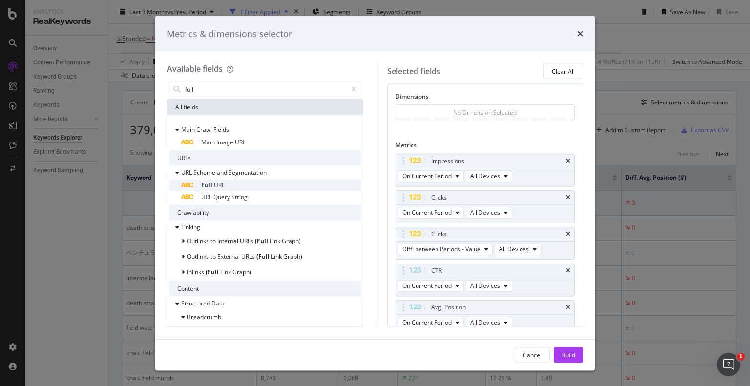
click at [219, 183] on span "URL" at bounding box center [219, 185] width 11 height 8
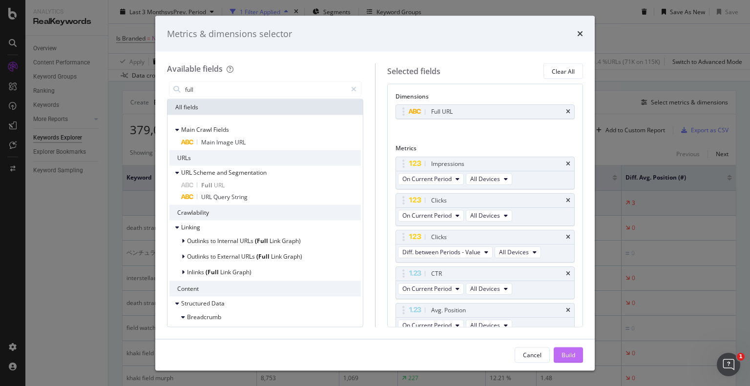
click at [570, 358] on div "Build" at bounding box center [569, 355] width 14 height 8
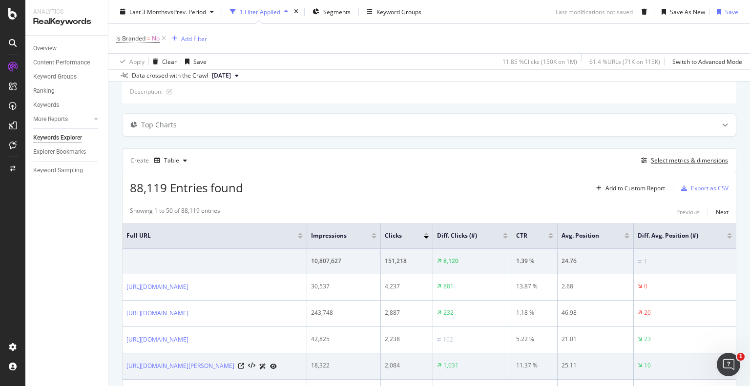
scroll to position [62, 0]
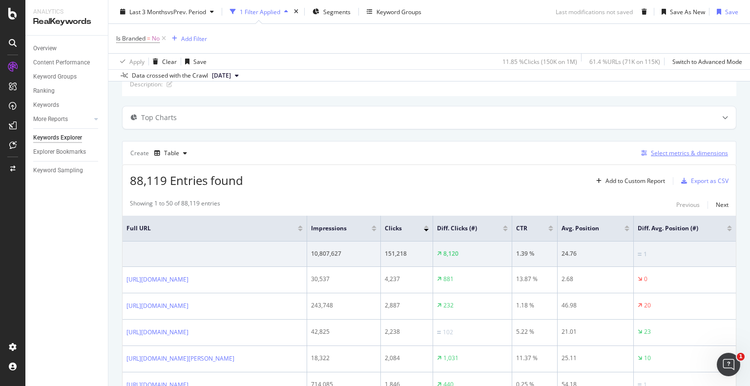
click at [671, 153] on div "Select metrics & dimensions" at bounding box center [689, 153] width 77 height 8
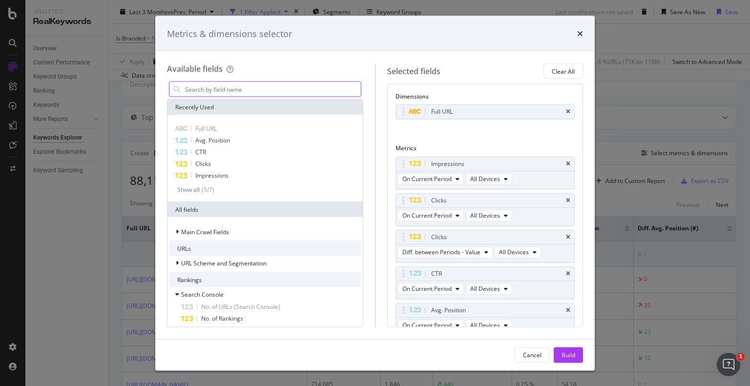
click at [282, 87] on input "modal" at bounding box center [272, 89] width 177 height 15
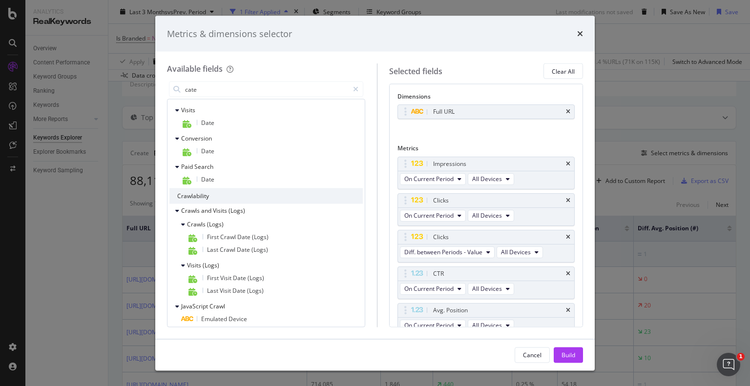
scroll to position [0, 0]
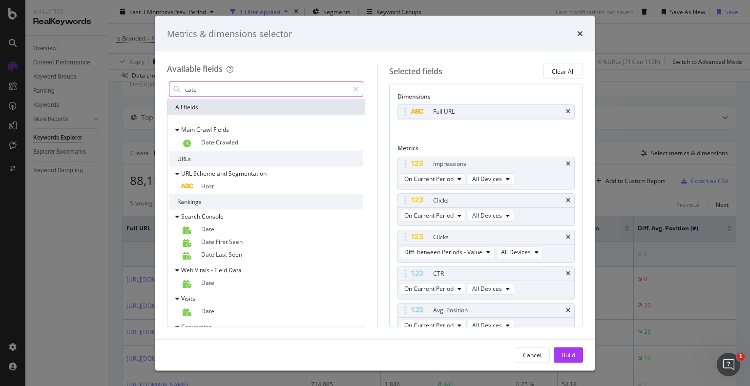
click at [266, 85] on input "cate" at bounding box center [266, 89] width 165 height 15
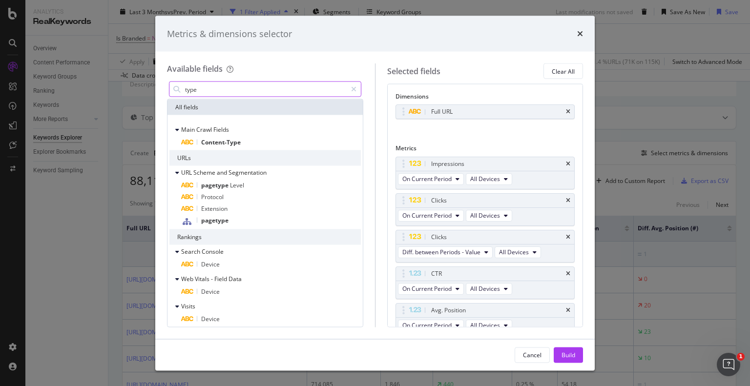
click at [240, 88] on input "type" at bounding box center [265, 89] width 163 height 15
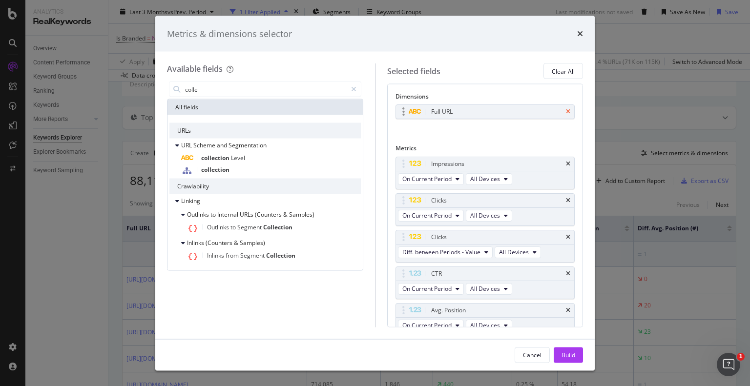
type input "colle"
click at [566, 113] on icon "times" at bounding box center [568, 112] width 4 height 6
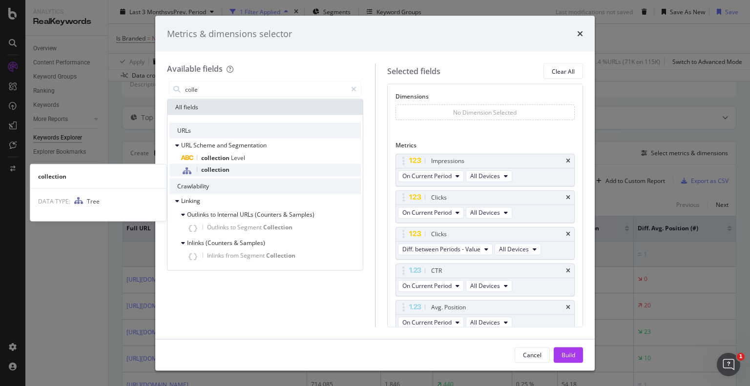
click at [210, 171] on span "collection" at bounding box center [215, 170] width 28 height 8
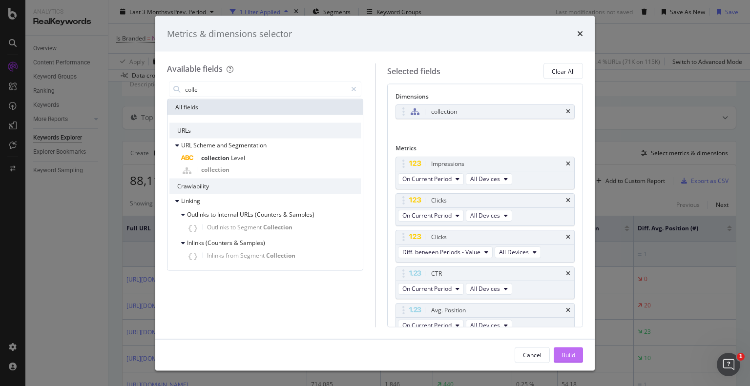
click at [571, 352] on div "Build" at bounding box center [569, 355] width 14 height 8
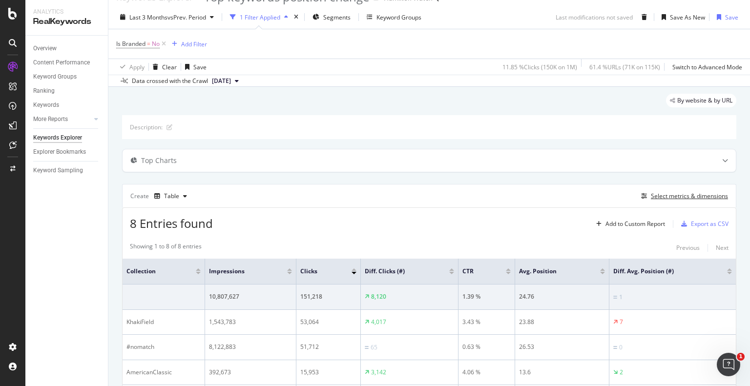
scroll to position [19, 0]
click at [12, 346] on icon at bounding box center [13, 347] width 10 height 10
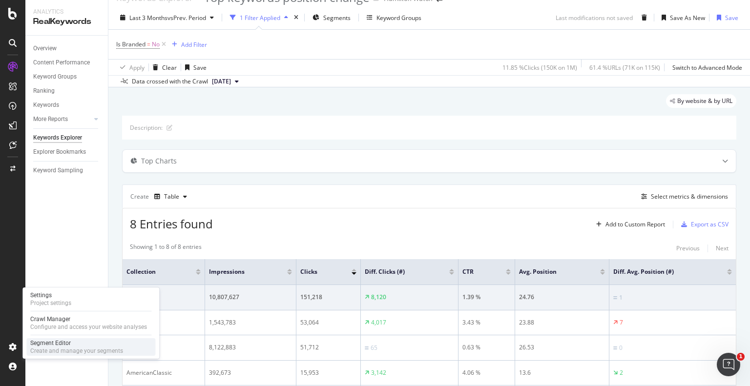
click at [46, 339] on div "Segment Editor" at bounding box center [76, 343] width 93 height 8
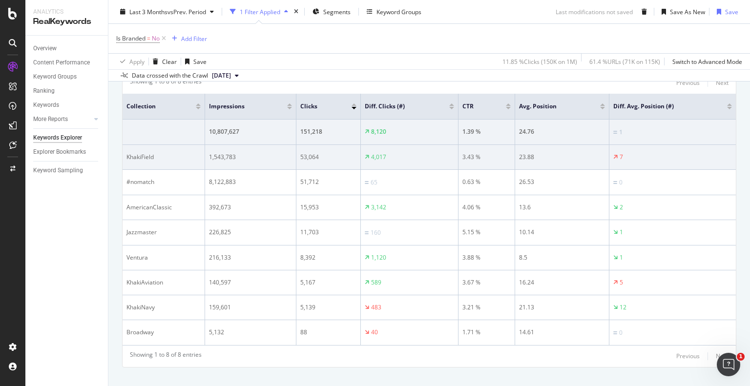
scroll to position [180, 0]
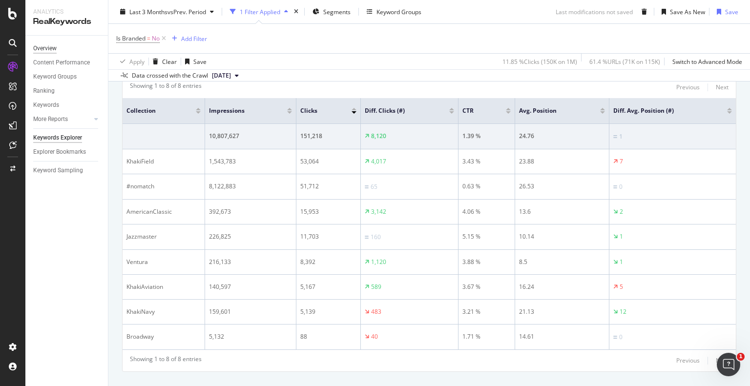
click at [44, 51] on div "Overview" at bounding box center [44, 48] width 23 height 10
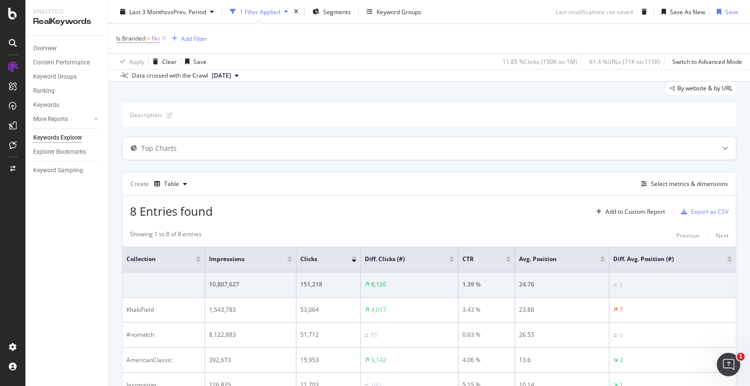
scroll to position [50, 0]
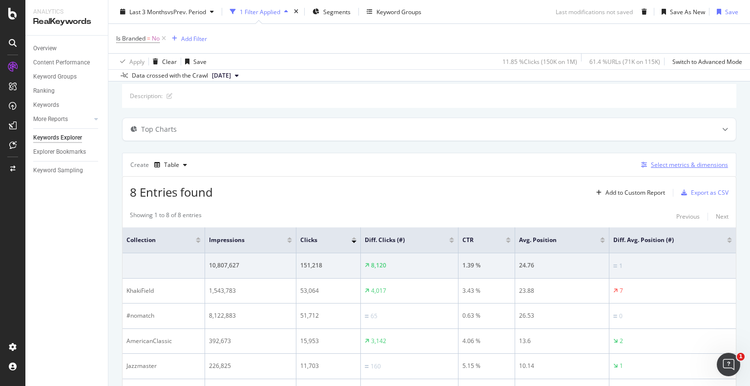
click at [679, 163] on div "Select metrics & dimensions" at bounding box center [689, 165] width 77 height 8
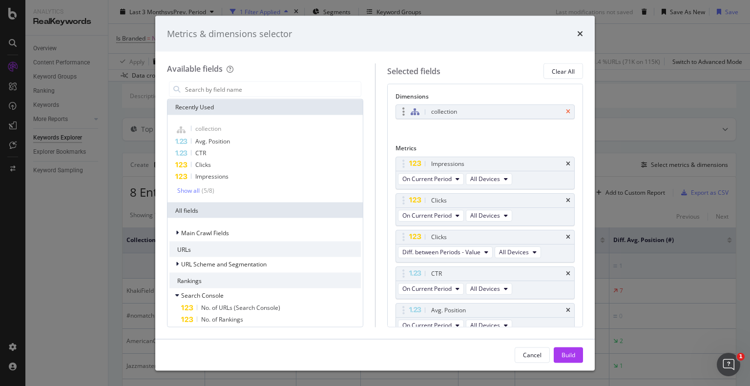
click at [566, 112] on icon "times" at bounding box center [568, 112] width 4 height 6
click at [261, 90] on input "modal" at bounding box center [272, 89] width 177 height 15
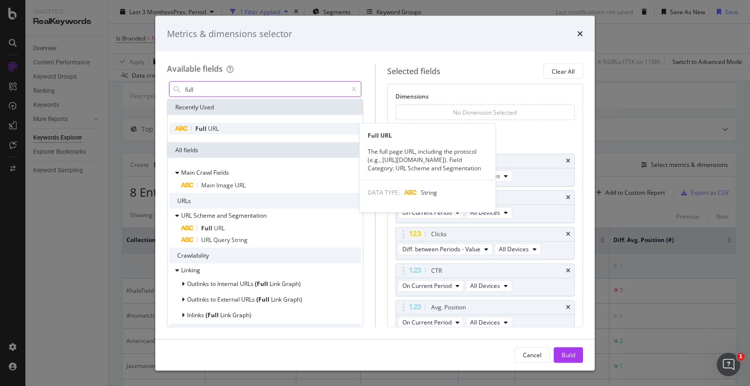
type input "full"
click at [212, 133] on div "Full URL" at bounding box center [264, 129] width 191 height 12
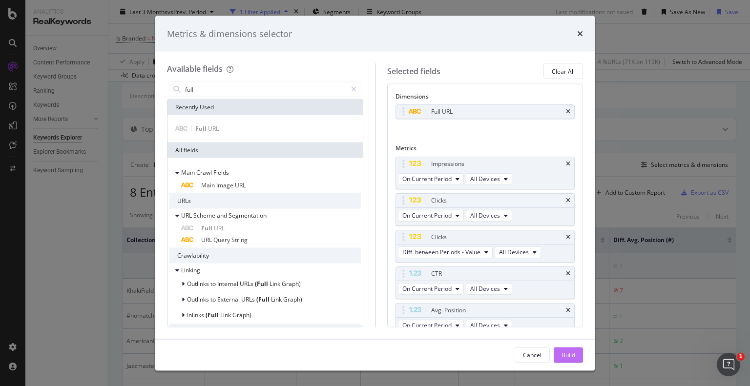
click at [578, 357] on button "Build" at bounding box center [568, 355] width 29 height 16
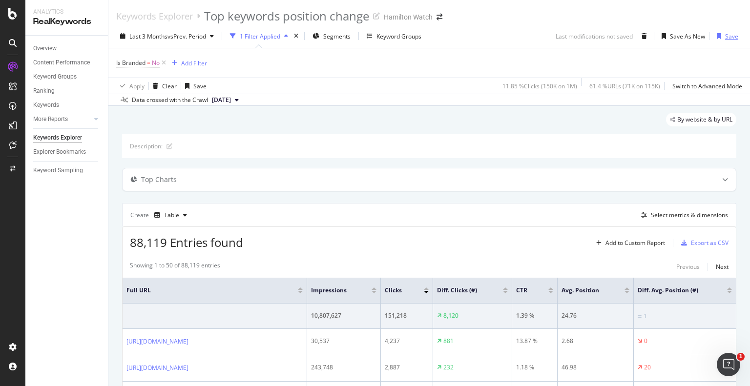
click at [725, 32] on div "Save" at bounding box center [731, 36] width 13 height 8
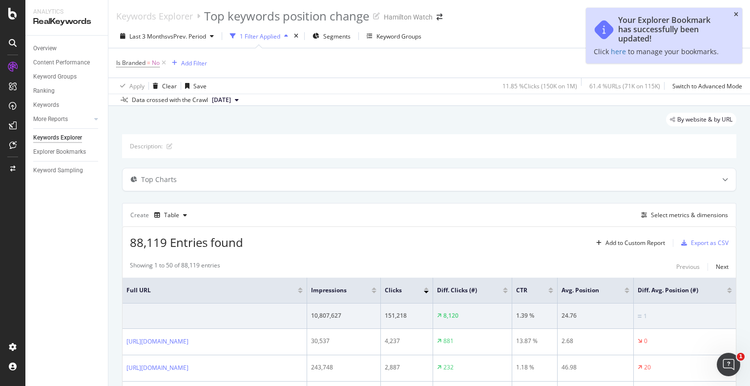
click at [736, 16] on icon "close toast" at bounding box center [736, 15] width 4 height 6
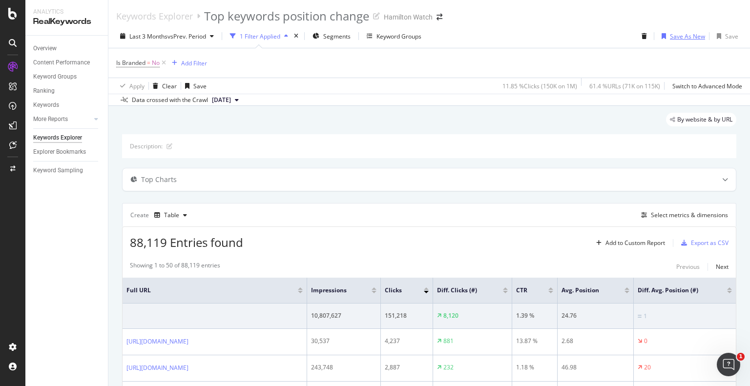
click at [687, 37] on div "Save As New" at bounding box center [687, 36] width 35 height 8
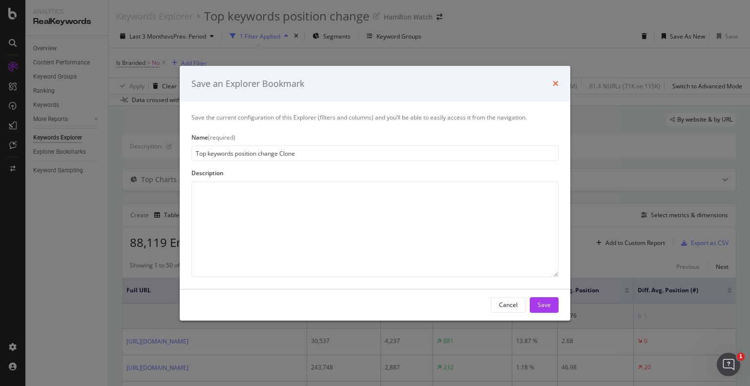
click at [553, 87] on icon "times" at bounding box center [556, 84] width 6 height 8
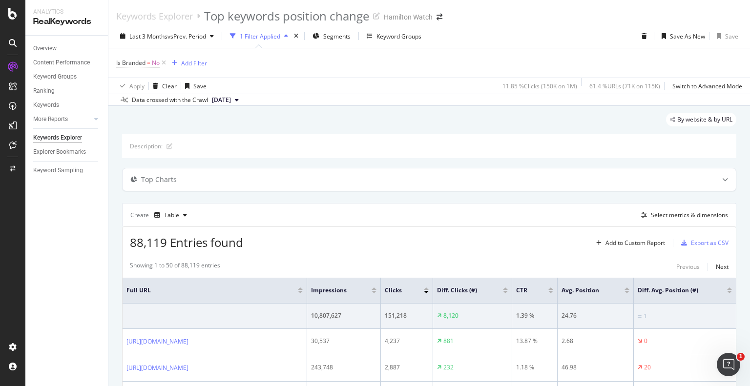
click at [525, 65] on div "Is Branded = No Add Filter" at bounding box center [429, 62] width 626 height 29
click at [504, 83] on div "11.85 % Clicks ( 150K on 1M )" at bounding box center [540, 86] width 75 height 8
click at [340, 135] on div "Description:" at bounding box center [429, 146] width 614 height 24
click at [699, 216] on div "Select metrics & dimensions" at bounding box center [689, 215] width 77 height 8
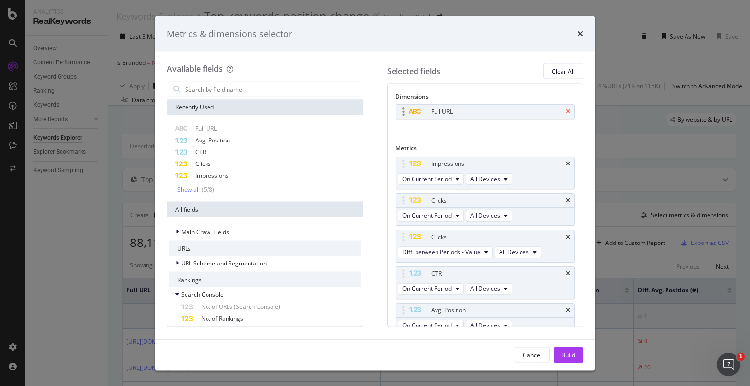
click at [566, 110] on icon "times" at bounding box center [568, 112] width 4 height 6
click at [252, 89] on input "modal" at bounding box center [272, 89] width 177 height 15
click at [188, 192] on div "Show all" at bounding box center [188, 189] width 22 height 7
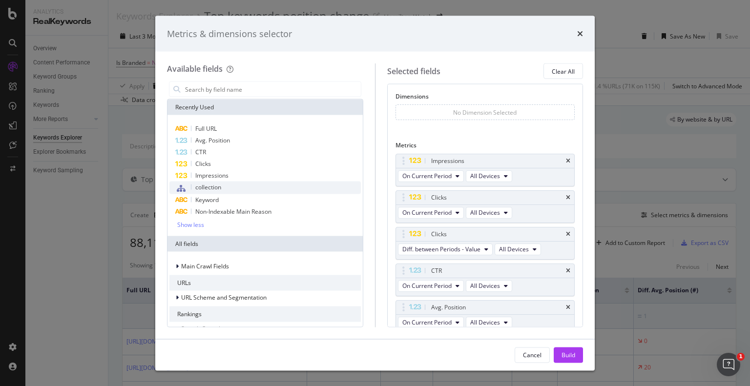
click at [216, 186] on span "collection" at bounding box center [208, 187] width 26 height 8
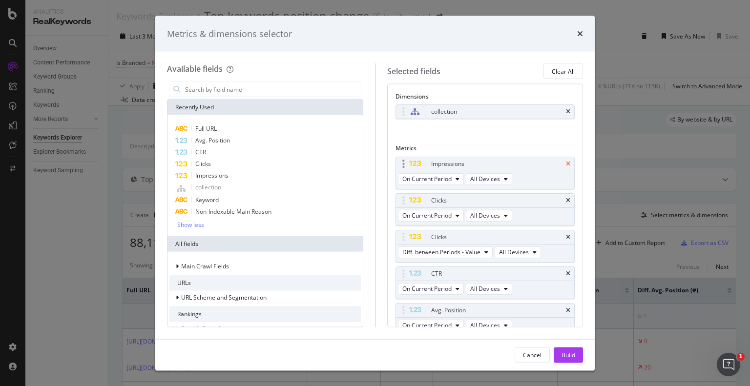
click at [566, 163] on icon "times" at bounding box center [568, 164] width 4 height 6
click at [566, 235] on icon "times" at bounding box center [568, 237] width 4 height 6
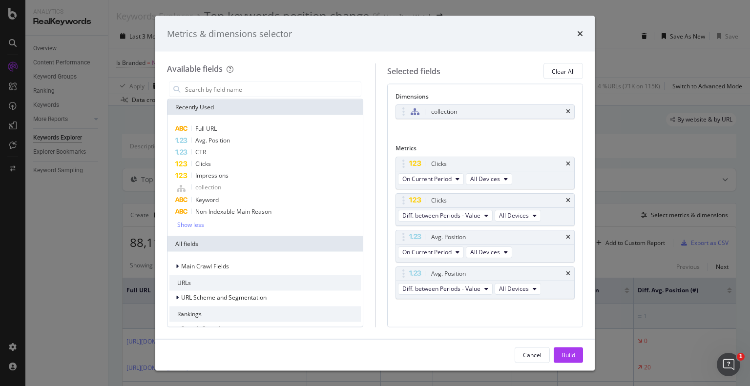
click at [566, 235] on icon "times" at bounding box center [568, 237] width 4 height 6
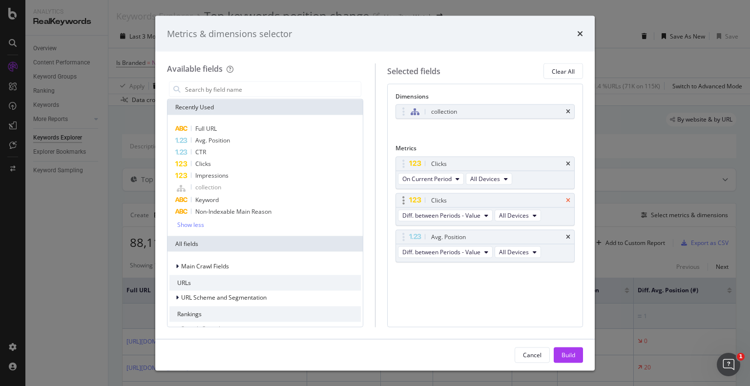
click at [568, 200] on icon "times" at bounding box center [568, 200] width 4 height 6
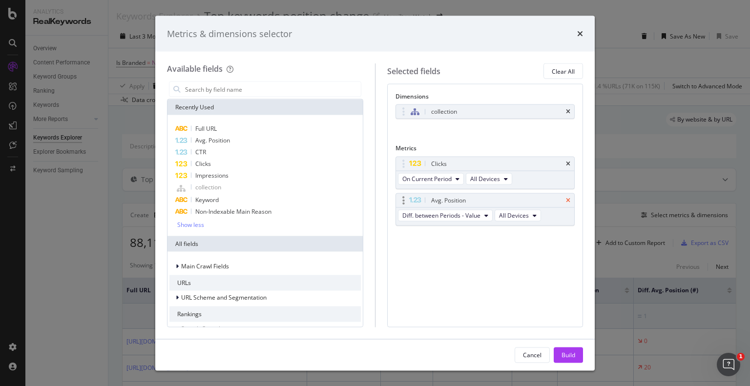
click at [569, 201] on icon "times" at bounding box center [568, 200] width 4 height 6
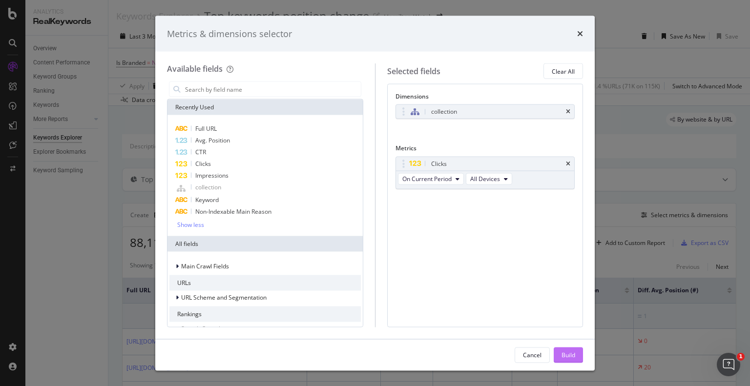
click at [568, 351] on div "Build" at bounding box center [569, 355] width 14 height 8
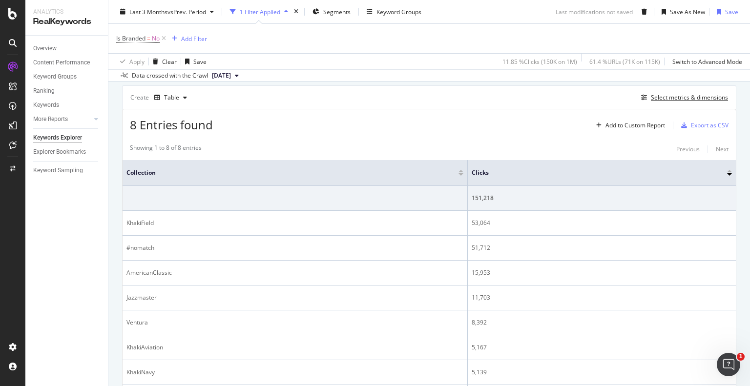
scroll to position [105, 0]
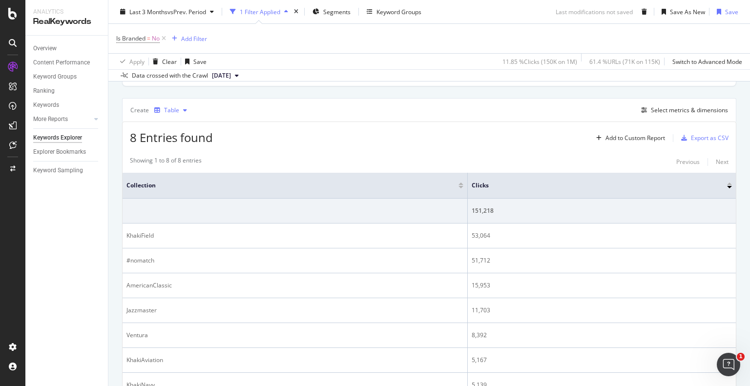
click at [158, 105] on div "Table" at bounding box center [170, 110] width 41 height 15
click at [171, 191] on div "Pie" at bounding box center [176, 191] width 44 height 12
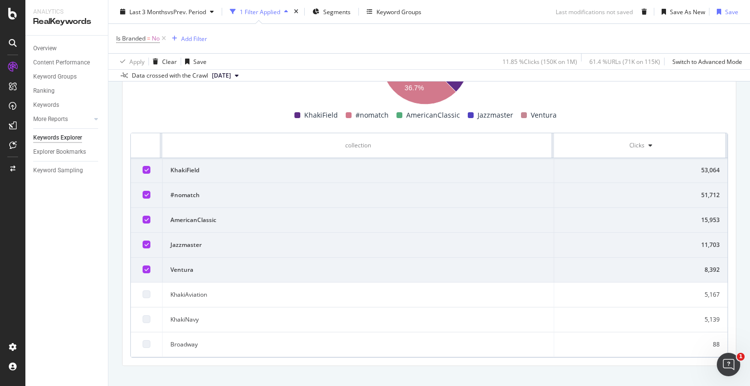
scroll to position [259, 0]
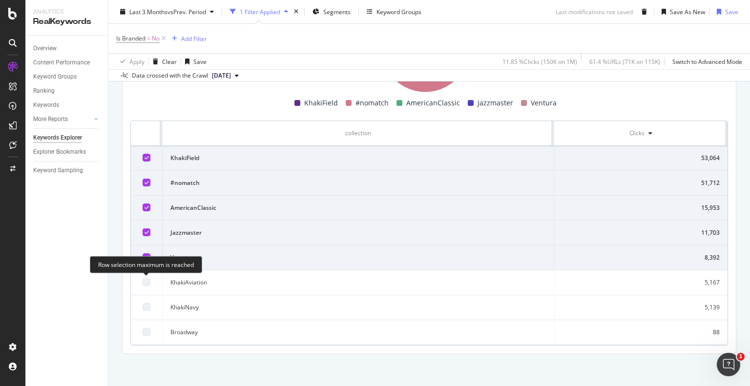
click at [143, 283] on div at bounding box center [147, 282] width 8 height 8
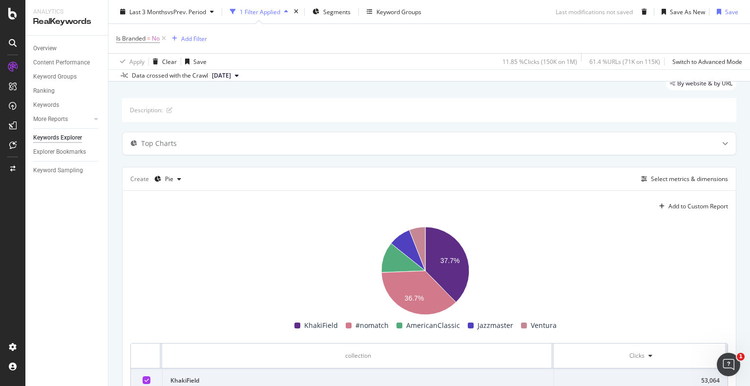
scroll to position [36, 0]
click at [173, 179] on div "button" at bounding box center [179, 180] width 12 height 6
click at [188, 229] on div "Series" at bounding box center [182, 228] width 17 height 8
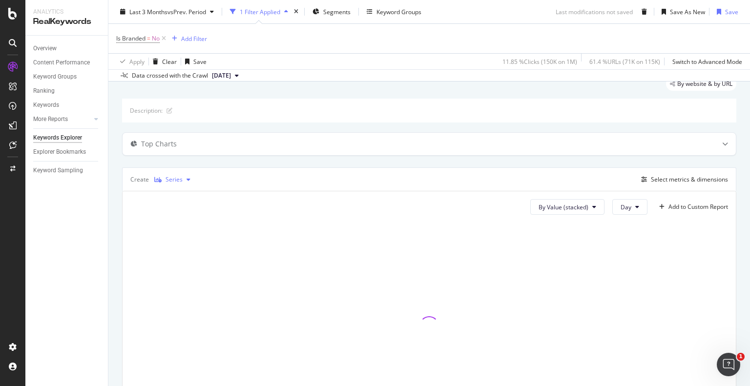
click at [183, 177] on div "button" at bounding box center [189, 180] width 12 height 6
click at [178, 199] on div "Table" at bounding box center [181, 195] width 15 height 8
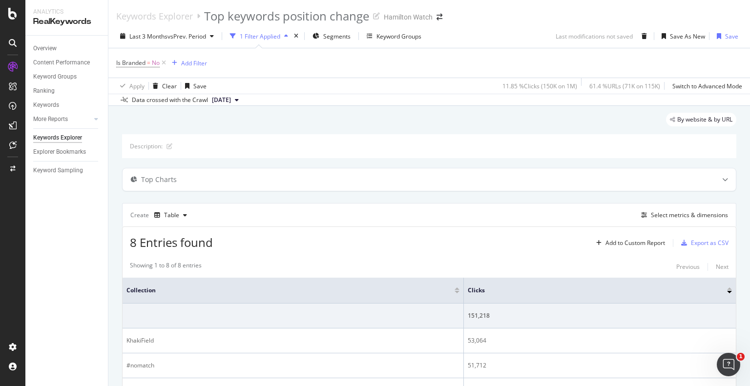
click at [397, 126] on div "By website & by URL" at bounding box center [429, 123] width 614 height 21
click at [522, 117] on div "By website & by URL" at bounding box center [429, 123] width 614 height 21
click at [295, 115] on div "By website & by URL" at bounding box center [429, 123] width 614 height 21
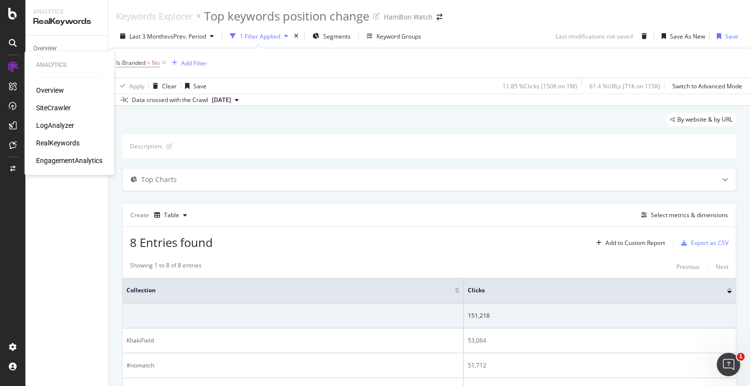
click at [48, 104] on div "SiteCrawler" at bounding box center [53, 108] width 35 height 10
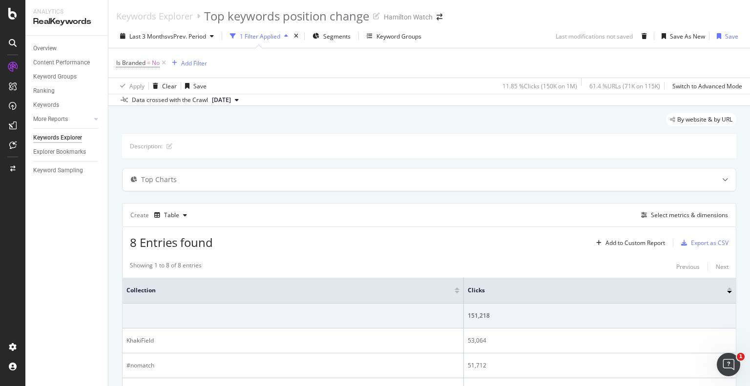
click at [342, 121] on div "By website & by URL" at bounding box center [429, 123] width 614 height 21
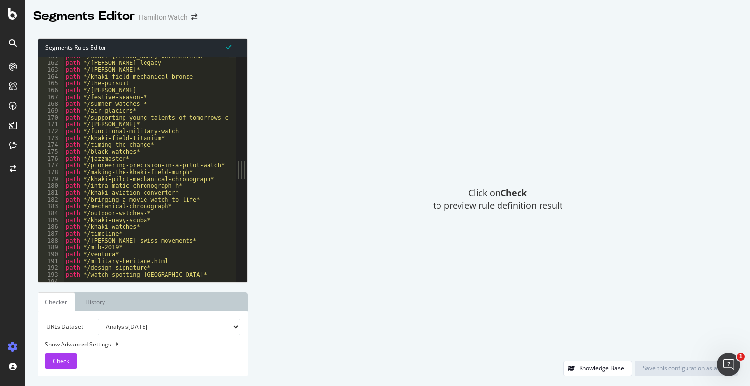
scroll to position [1098, 0]
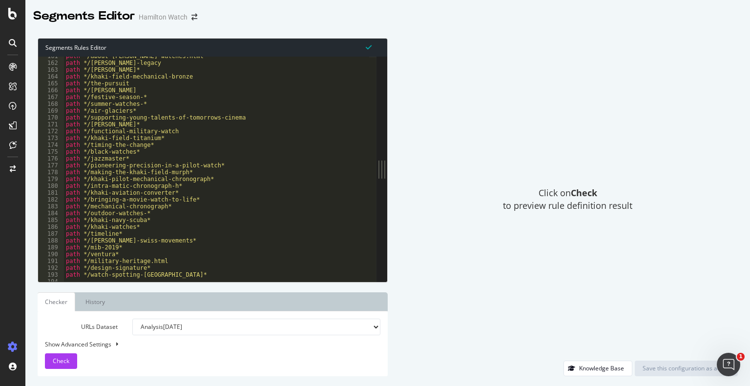
drag, startPoint x: 243, startPoint y: 166, endPoint x: 562, endPoint y: 144, distance: 319.2
click at [562, 144] on div "Segments Rules Editor 161 162 163 164 165 166 167 168 169 170 171 172 173 174 1…" at bounding box center [387, 207] width 725 height 358
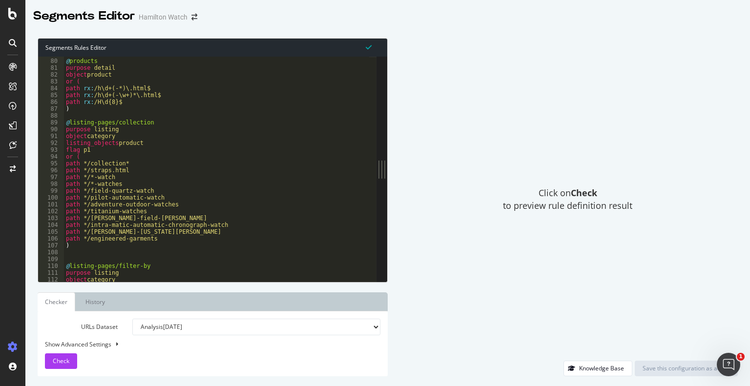
scroll to position [538, 0]
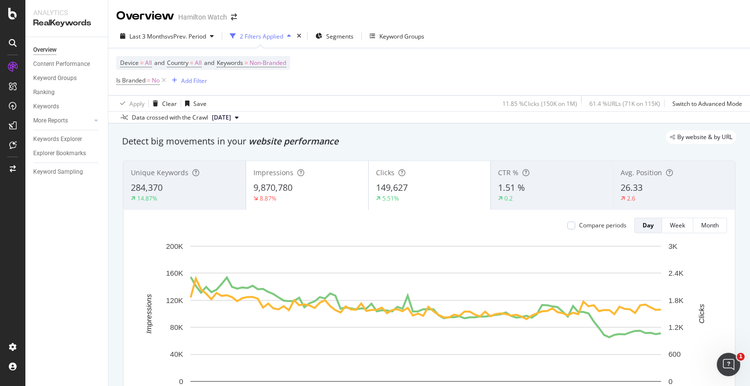
click at [334, 56] on div "Device = All and Country = All and Keywords = Non-Branded Is Branded = No Add F…" at bounding box center [429, 71] width 626 height 47
click at [369, 79] on div "Device = All and Country = All and Keywords = Non-Branded Is Branded = No Add F…" at bounding box center [429, 71] width 626 height 47
click at [401, 72] on div "Device = All and Country = All and Keywords = Non-Branded Is Branded = No Add F…" at bounding box center [429, 71] width 626 height 47
click at [396, 60] on div "Device = All and Country = All and Keywords = Non-Branded Is Branded = No Add F…" at bounding box center [429, 71] width 626 height 47
click at [394, 59] on div "Device = All and Country = All and Keywords = Non-Branded Is Branded = No Add F…" at bounding box center [429, 71] width 626 height 47
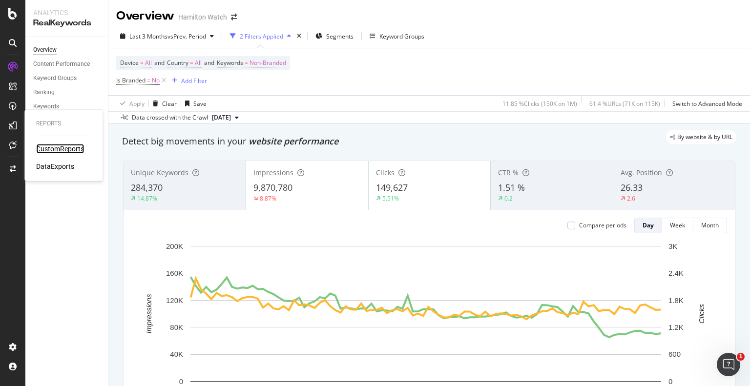
click at [42, 147] on div "CustomReports" at bounding box center [60, 149] width 48 height 10
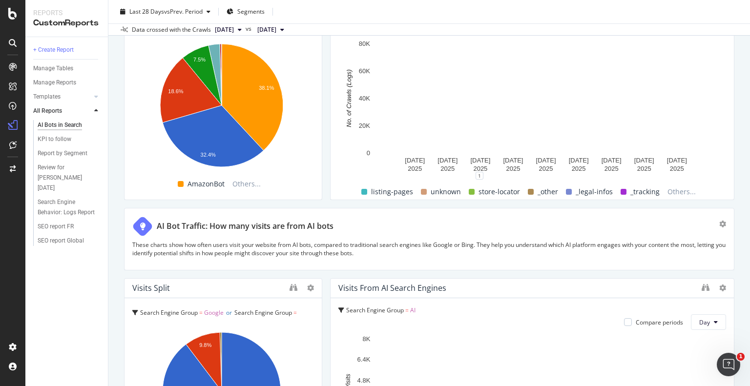
scroll to position [1676, 0]
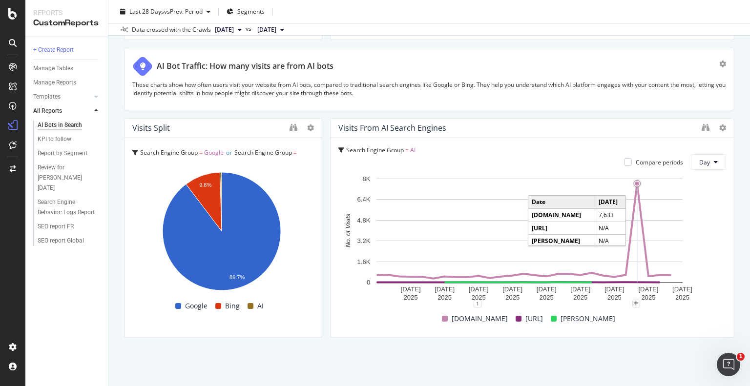
click at [636, 185] on circle "A chart." at bounding box center [637, 183] width 7 height 7
click at [635, 182] on circle "A chart." at bounding box center [637, 184] width 4 height 4
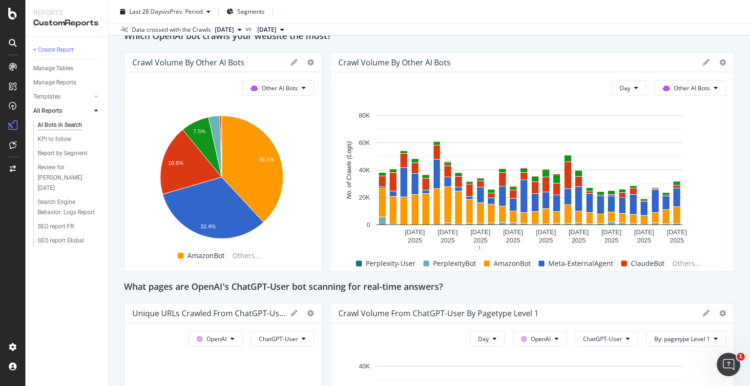
scroll to position [844, 0]
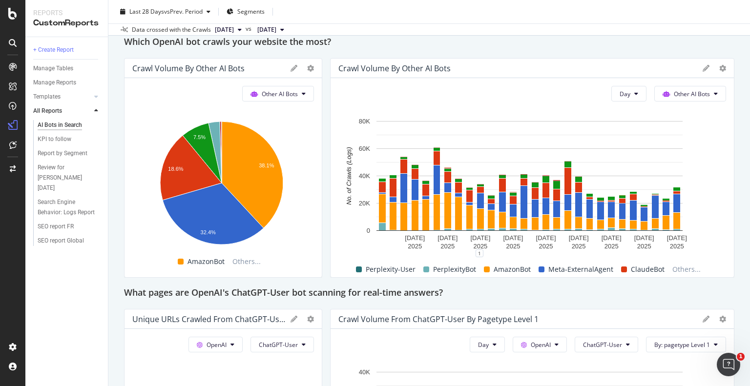
click at [325, 186] on div "This report shows AI bot interaction with your website and its impact on your o…" at bounding box center [429, 212] width 610 height 1916
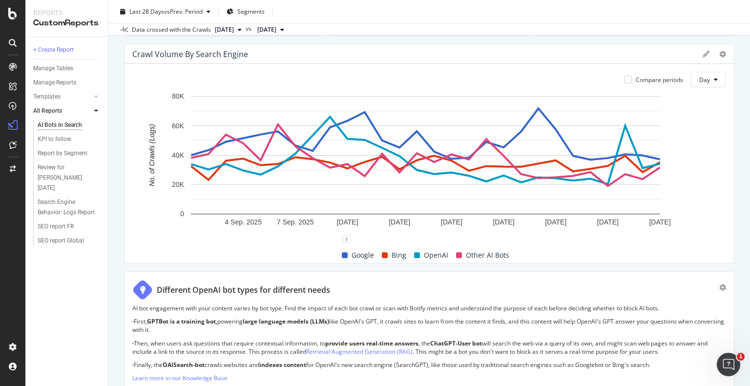
scroll to position [0, 0]
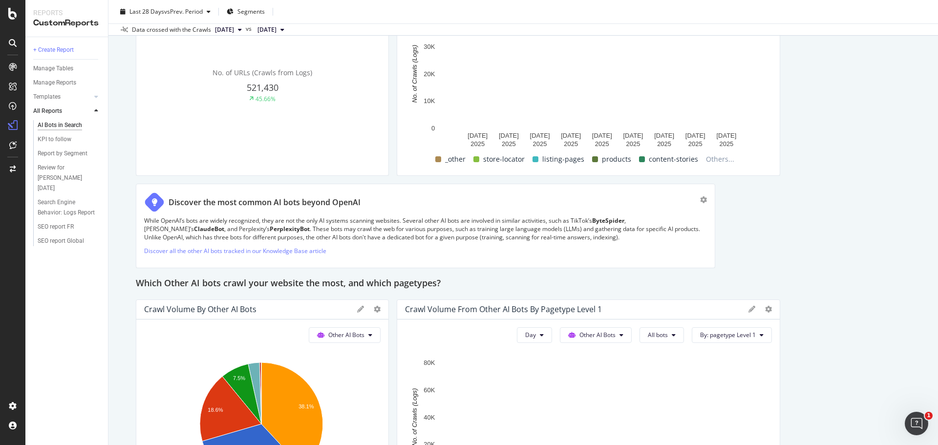
scroll to position [762, 0]
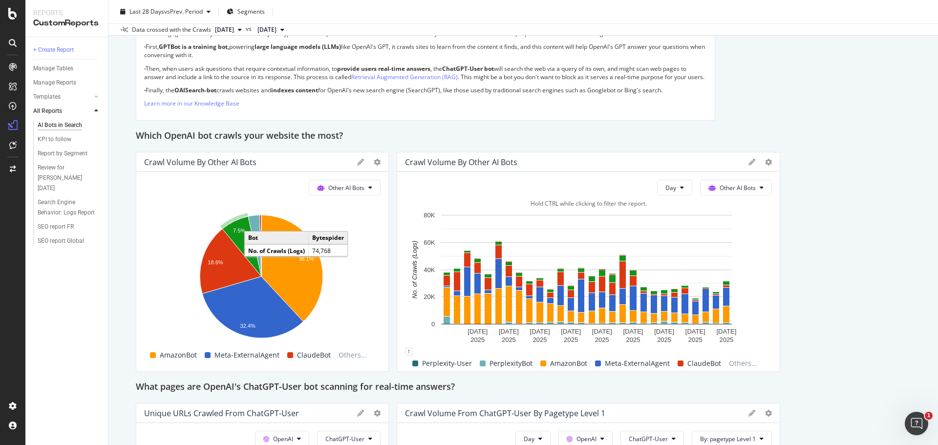
click at [750, 234] on div "This report shows AI bot interaction with your website and its impact on your o…" at bounding box center [523, 306] width 775 height 1916
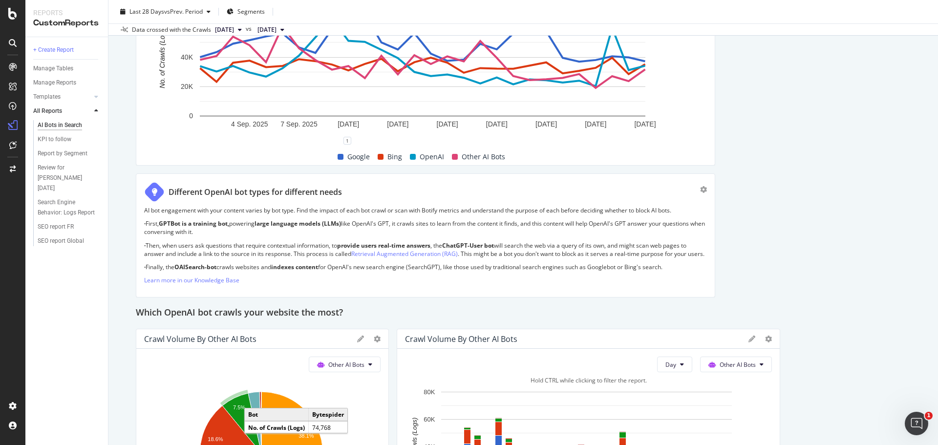
scroll to position [1651, 0]
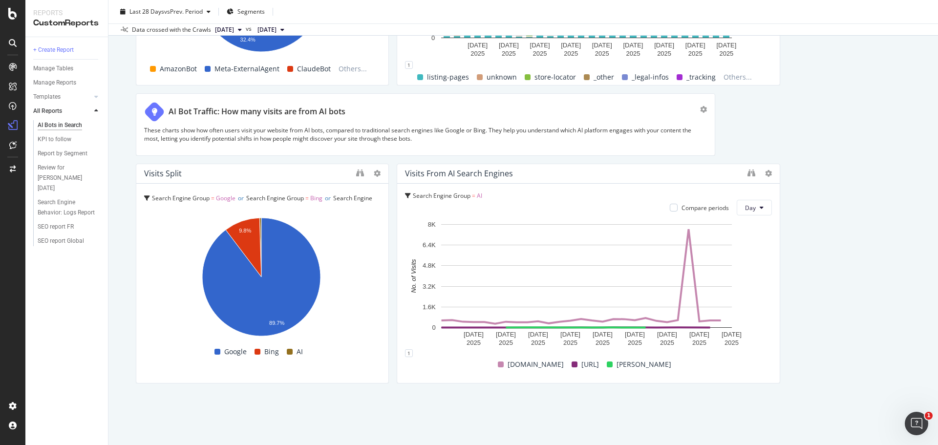
click at [474, 171] on div "Visits from AI Search Engines" at bounding box center [459, 173] width 108 height 10
click at [750, 174] on icon at bounding box center [768, 173] width 7 height 7
click at [747, 172] on icon "binoculars" at bounding box center [751, 173] width 8 height 8
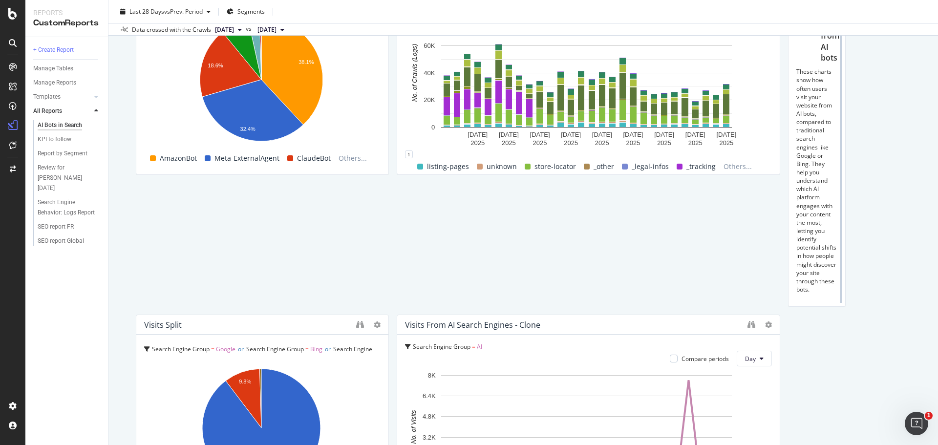
drag, startPoint x: 707, startPoint y: 222, endPoint x: 773, endPoint y: 219, distance: 66.0
click at [750, 219] on div at bounding box center [841, 131] width 10 height 352
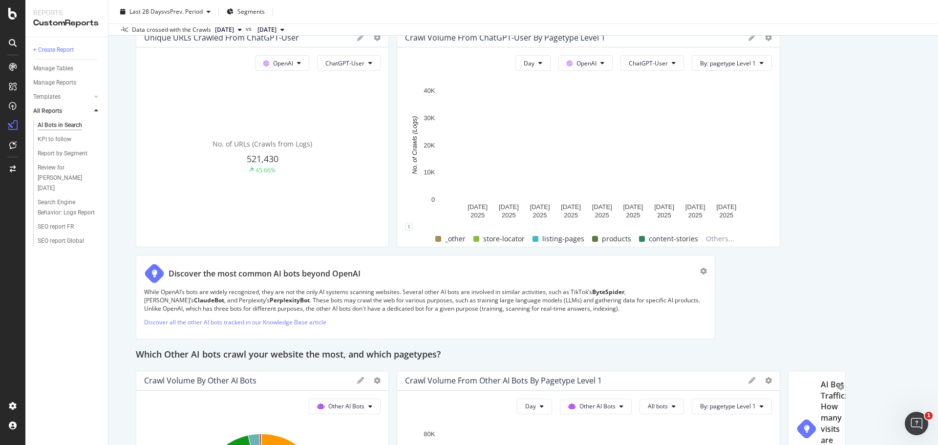
scroll to position [1162, 0]
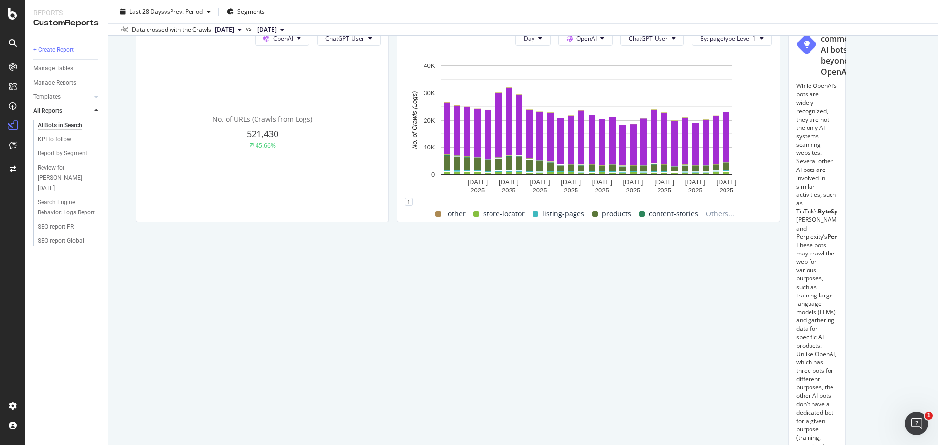
drag, startPoint x: 709, startPoint y: 279, endPoint x: 786, endPoint y: 235, distance: 88.6
click at [750, 279] on div at bounding box center [841, 268] width 10 height 532
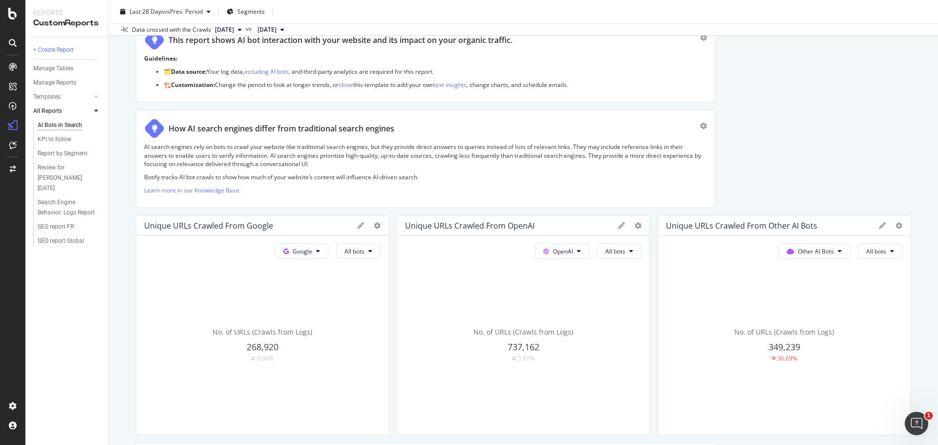
scroll to position [0, 0]
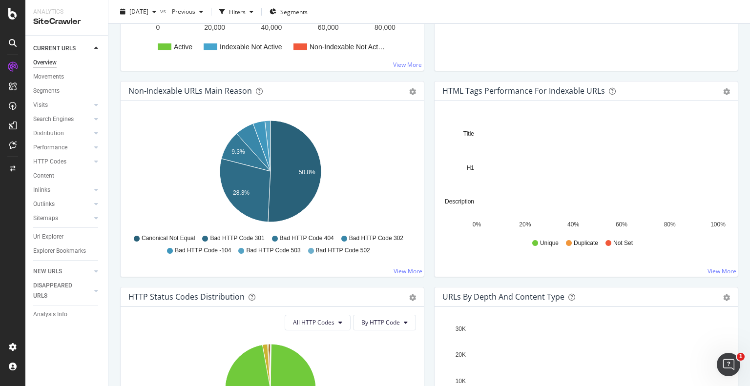
scroll to position [291, 0]
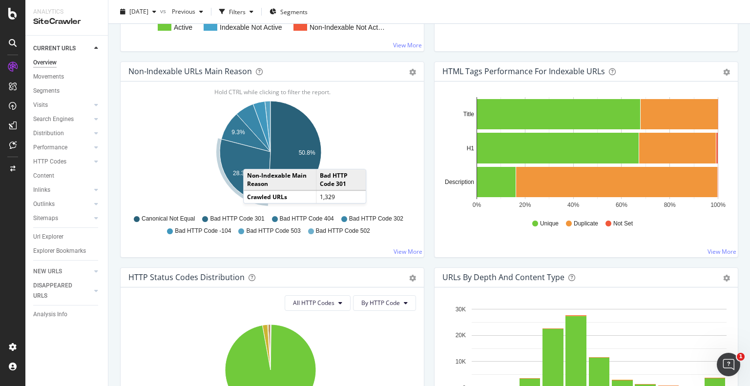
click at [253, 159] on icon "A chart." at bounding box center [245, 170] width 51 height 63
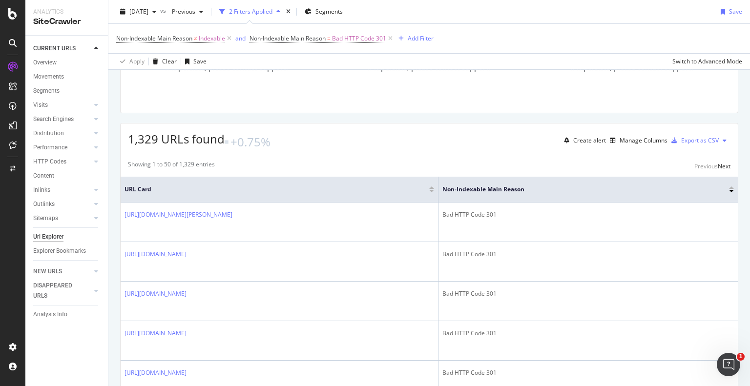
scroll to position [123, 0]
click at [639, 136] on div "Manage Columns" at bounding box center [644, 138] width 48 height 8
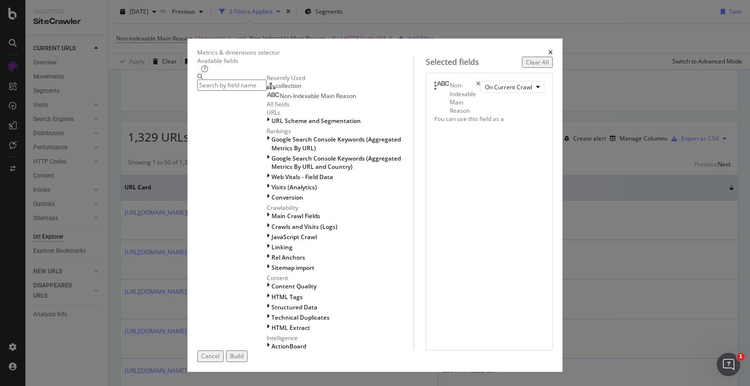
click at [267, 87] on input "modal" at bounding box center [231, 85] width 69 height 11
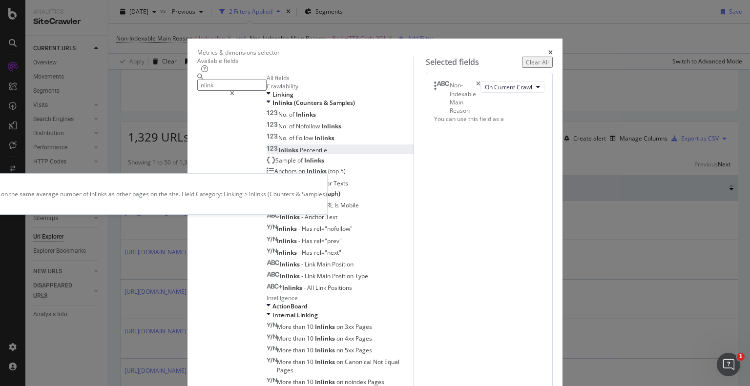
scroll to position [12, 0]
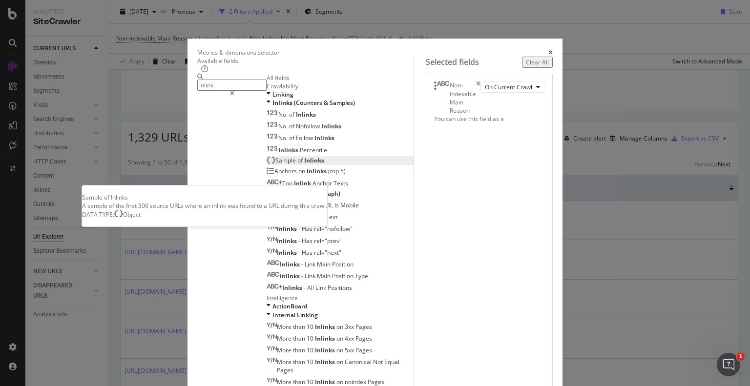
click at [281, 165] on div "Sample of Inlinks" at bounding box center [296, 160] width 58 height 8
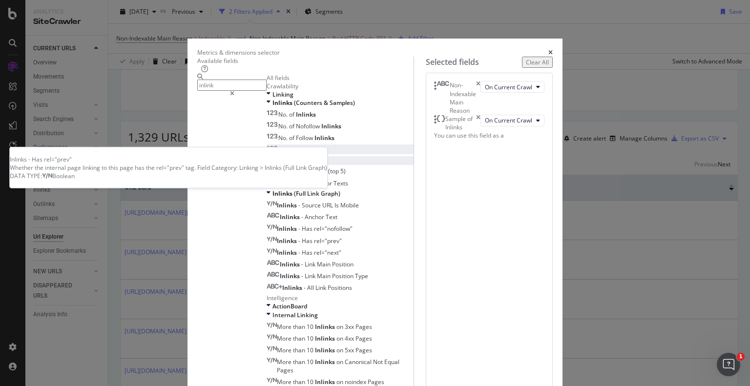
scroll to position [141, 0]
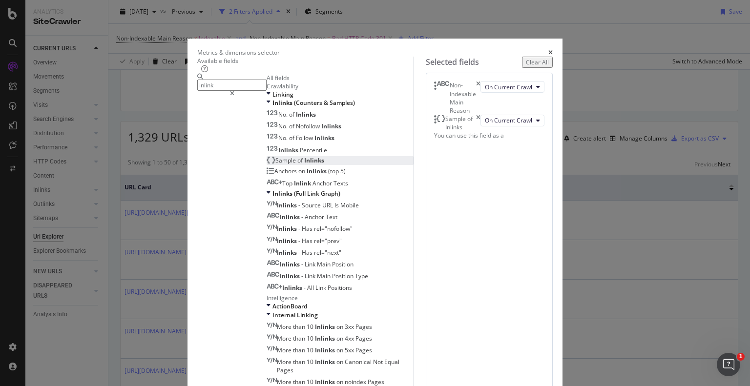
click at [267, 91] on input "inlink" at bounding box center [231, 85] width 69 height 11
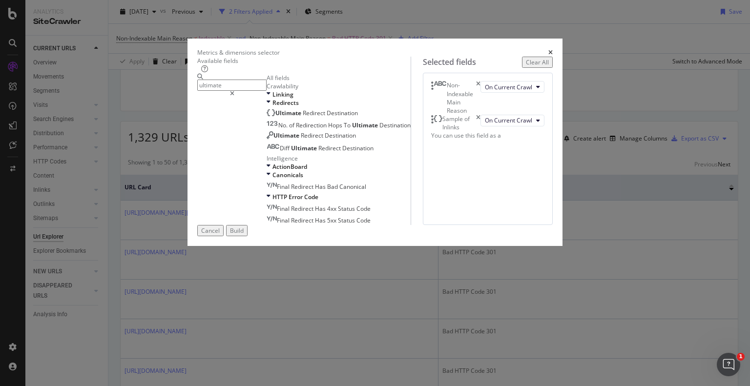
scroll to position [0, 0]
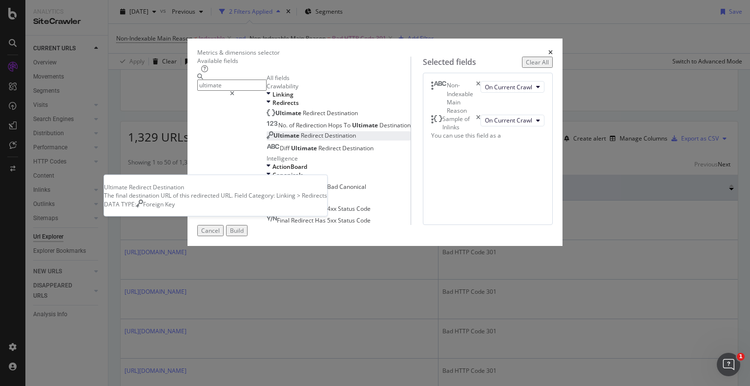
type input "ultimate"
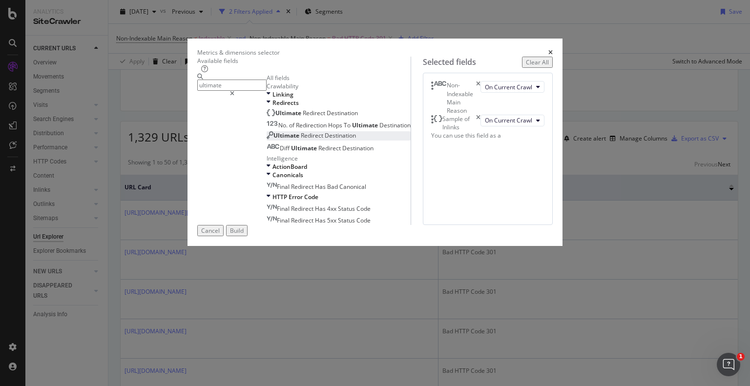
click at [301, 140] on span "Redirect" at bounding box center [313, 135] width 24 height 8
click at [494, 143] on button "Select a field (mandatory)" at bounding box center [519, 137] width 50 height 12
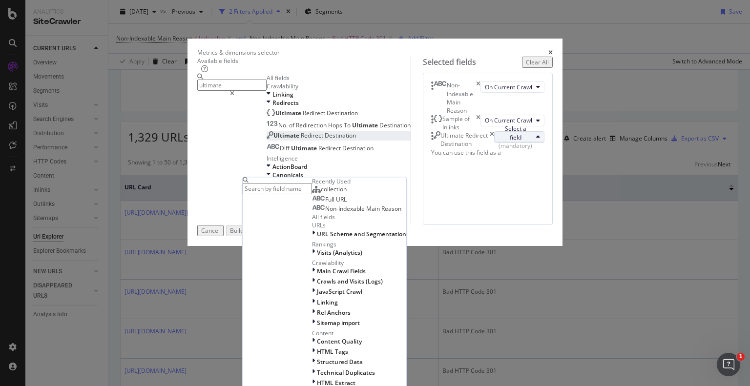
click at [312, 194] on input "modal" at bounding box center [277, 188] width 69 height 11
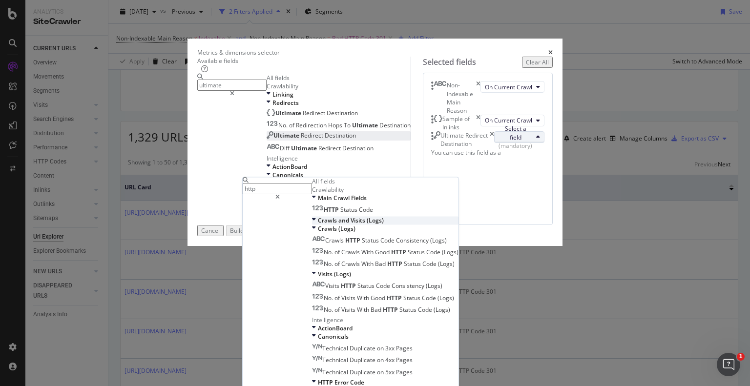
scroll to position [9, 0]
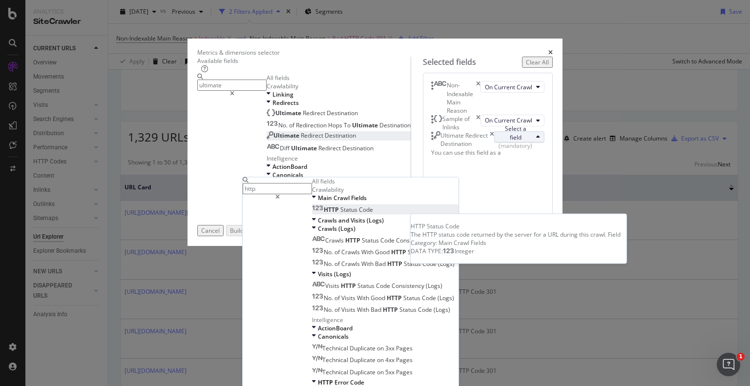
type input "http"
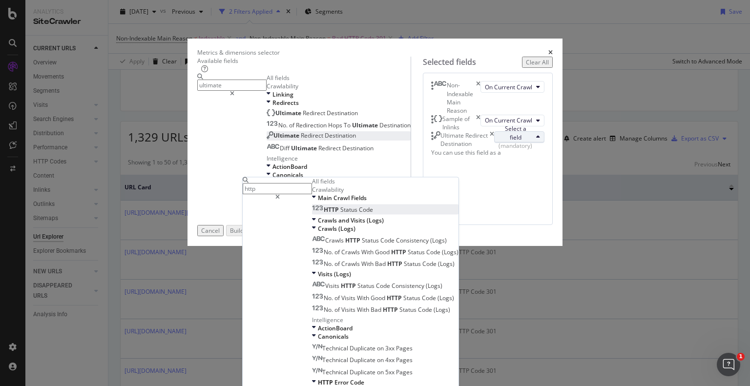
click at [373, 214] on span "HTTP Status Code" at bounding box center [342, 210] width 61 height 8
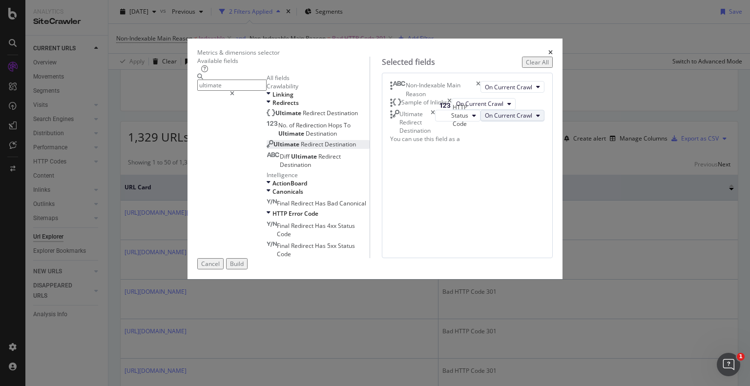
click at [485, 120] on span "On Current Crawl" at bounding box center [508, 115] width 47 height 8
click at [435, 135] on icon "times" at bounding box center [433, 122] width 4 height 25
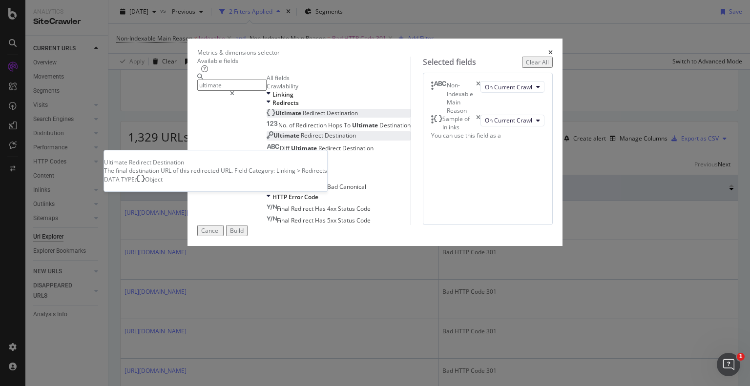
click at [327, 117] on span "Destination" at bounding box center [342, 113] width 31 height 8
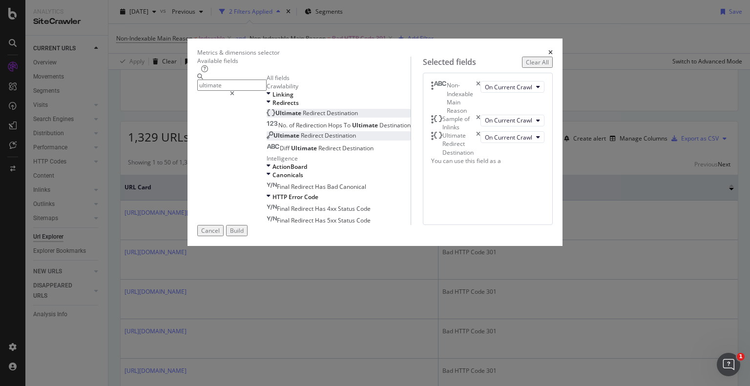
click at [244, 235] on div "Build" at bounding box center [237, 231] width 14 height 8
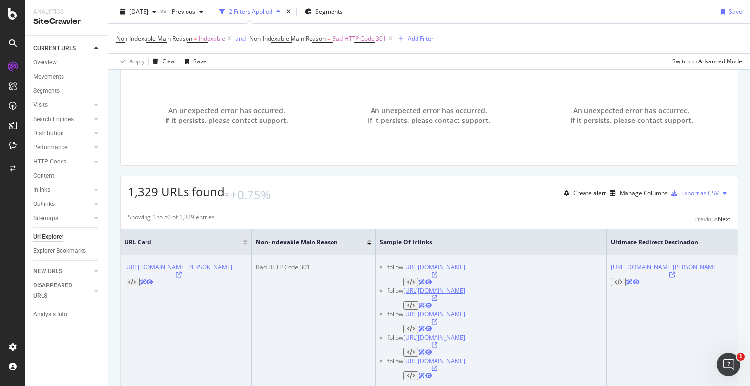
scroll to position [65, 0]
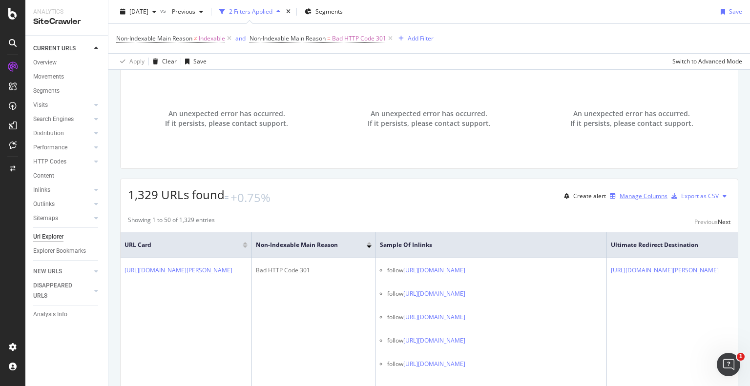
click at [620, 194] on div "Manage Columns" at bounding box center [644, 196] width 48 height 8
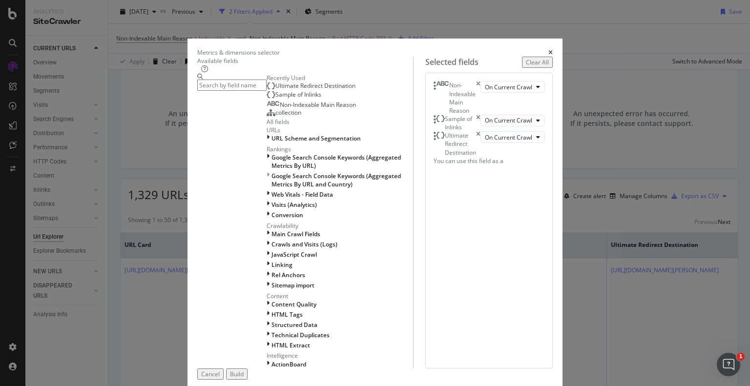
click at [267, 91] on input "modal" at bounding box center [231, 85] width 69 height 11
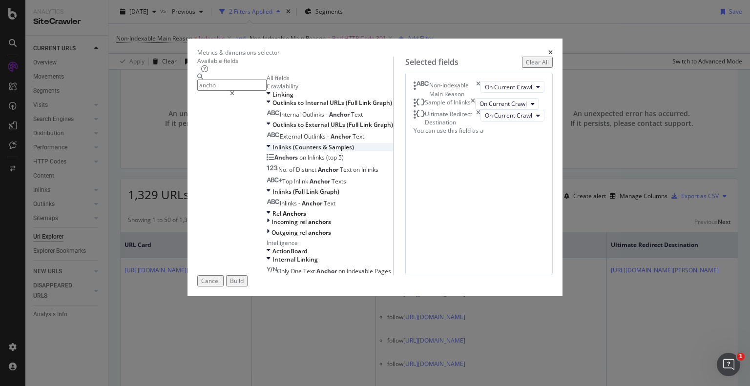
scroll to position [66, 0]
type input "ancho"
click at [267, 226] on div "Incoming rel anchors" at bounding box center [330, 222] width 126 height 8
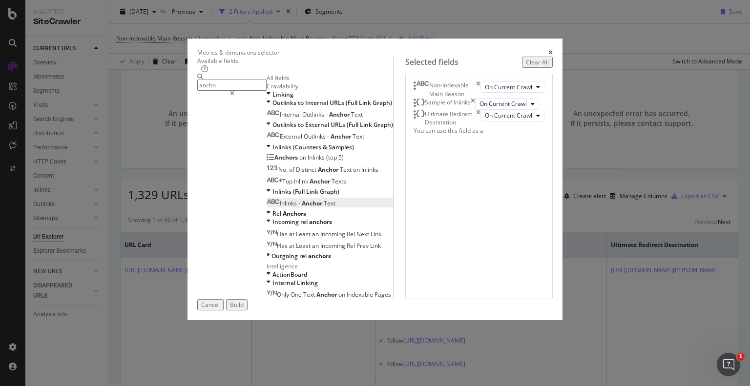
scroll to position [0, 0]
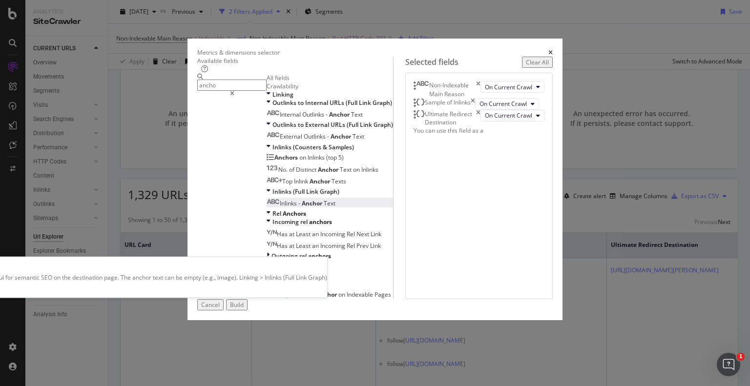
click at [302, 208] on span "Anchor" at bounding box center [313, 203] width 22 height 8
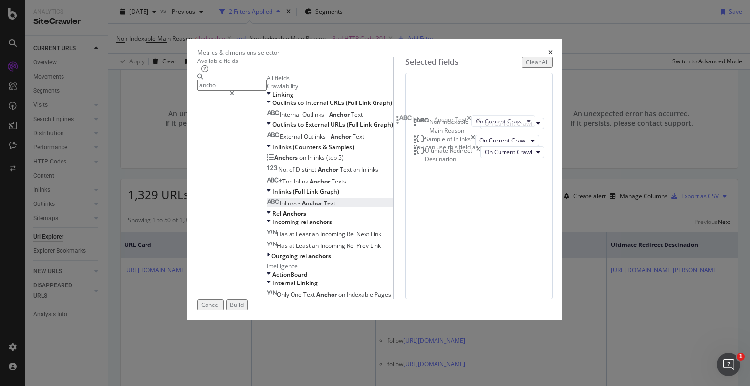
drag, startPoint x: 403, startPoint y: 207, endPoint x: 404, endPoint y: 122, distance: 85.0
click at [404, 122] on body "Analytics SiteCrawler CURRENT URLS Overview Movements Segments Visits Analysis …" at bounding box center [375, 193] width 750 height 386
drag, startPoint x: 400, startPoint y: 99, endPoint x: 400, endPoint y: 134, distance: 35.2
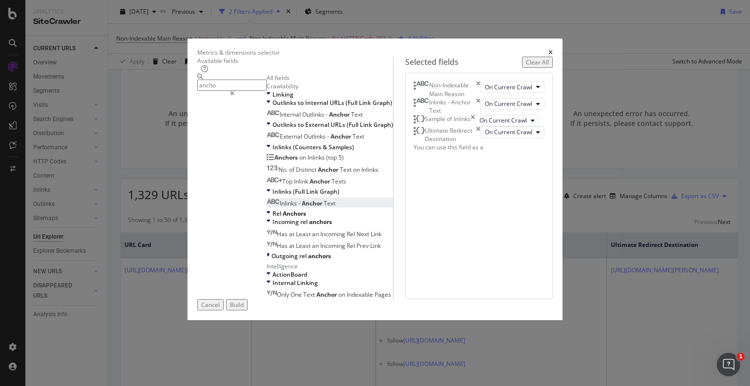
click at [244, 309] on div "Build" at bounding box center [237, 305] width 14 height 8
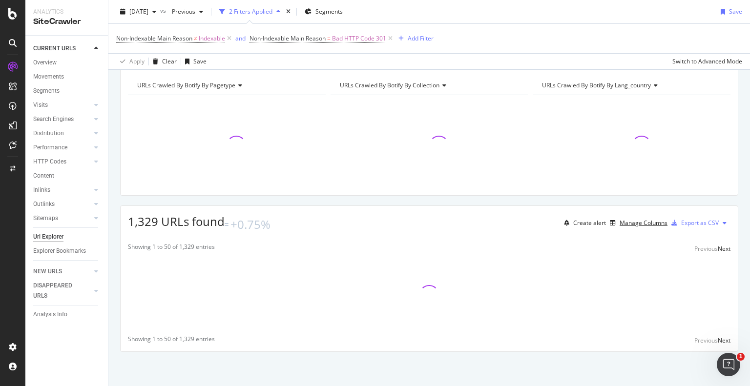
scroll to position [38, 0]
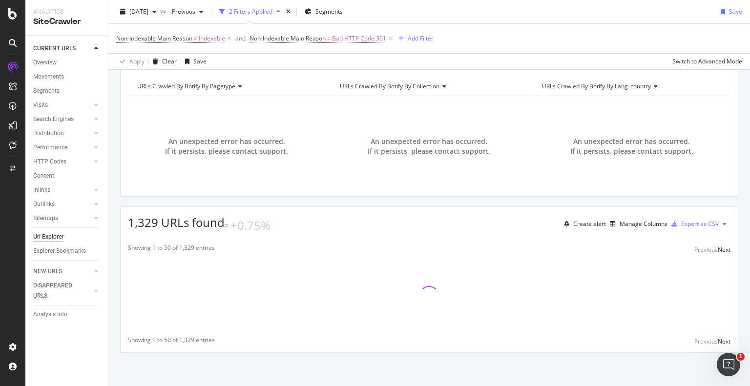
click at [314, 200] on div "URLs Crawled By Botify By pagetype Chart (by Value) Table Expand Export as CSV …" at bounding box center [429, 228] width 642 height 318
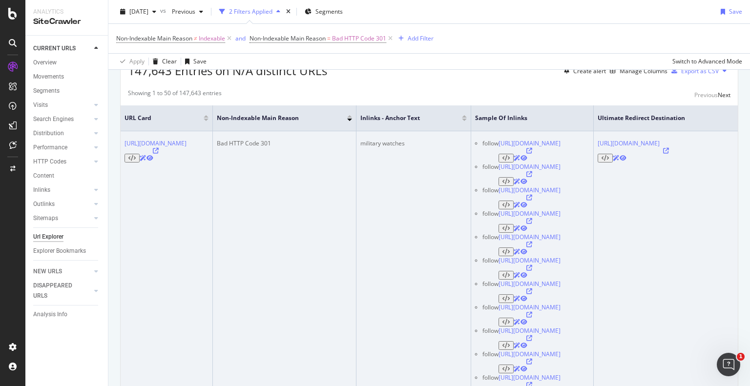
scroll to position [0, 146]
click at [532, 148] on icon at bounding box center [529, 151] width 6 height 6
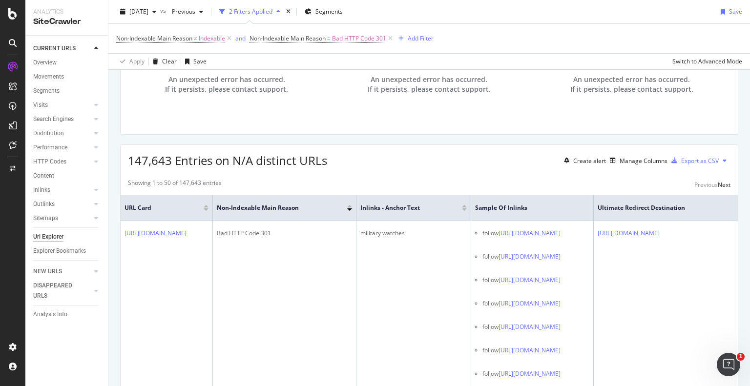
scroll to position [0, 0]
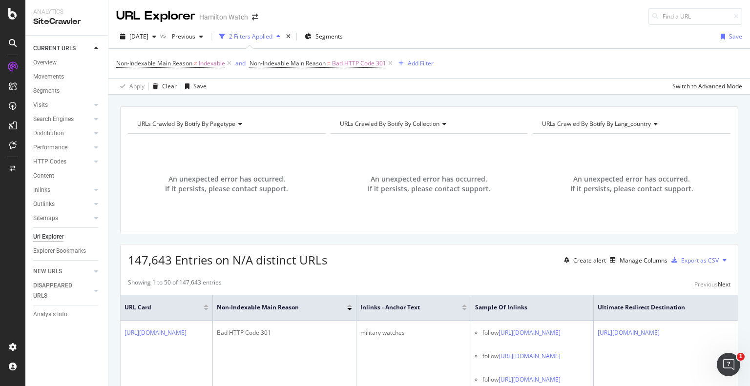
click at [538, 19] on div "URL Explorer Hamilton Watch" at bounding box center [429, 12] width 642 height 25
click at [697, 256] on div "Export as CSV" at bounding box center [700, 260] width 38 height 8
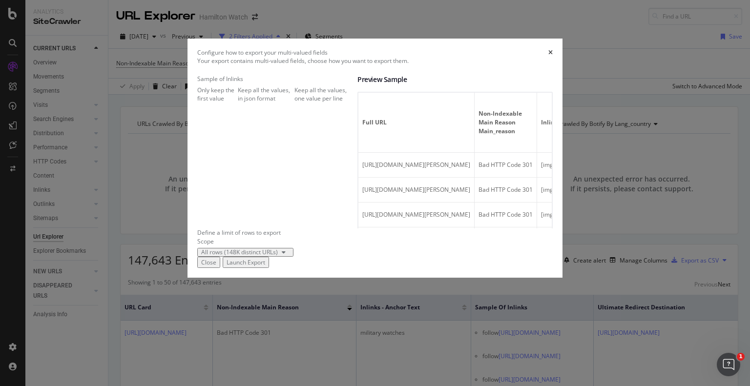
click at [262, 103] on div "Keep all the values, in json format" at bounding box center [266, 94] width 57 height 17
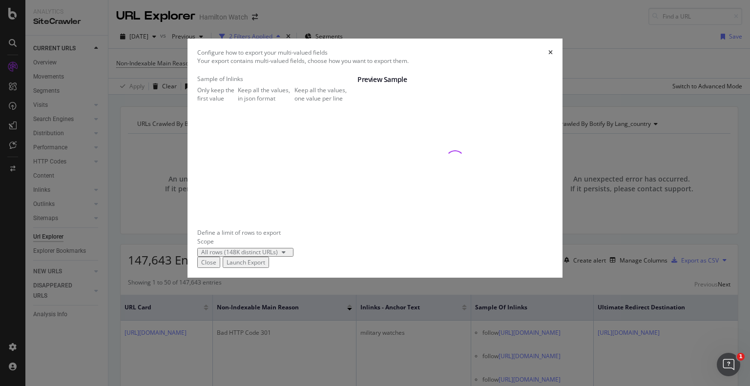
click at [238, 103] on div "Only keep the first value" at bounding box center [217, 94] width 41 height 17
click at [294, 103] on div "Keep all the values, one value per line" at bounding box center [325, 94] width 63 height 17
click at [279, 255] on div "All rows (148K distinct URLs)" at bounding box center [245, 253] width 88 height 6
click at [274, 102] on div "Sample of Inlinks Only keep the first value Keep all the values, in json format…" at bounding box center [277, 88] width 160 height 27
click at [258, 103] on div "Keep all the values, in json format" at bounding box center [266, 94] width 57 height 17
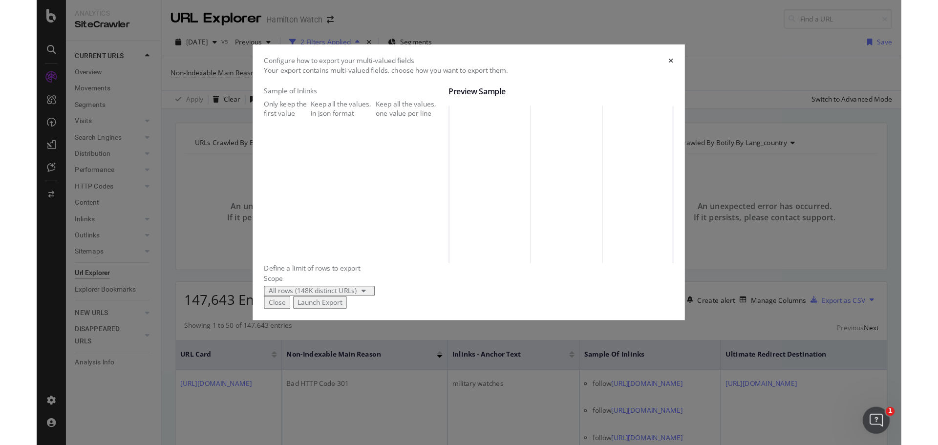
scroll to position [213, 0]
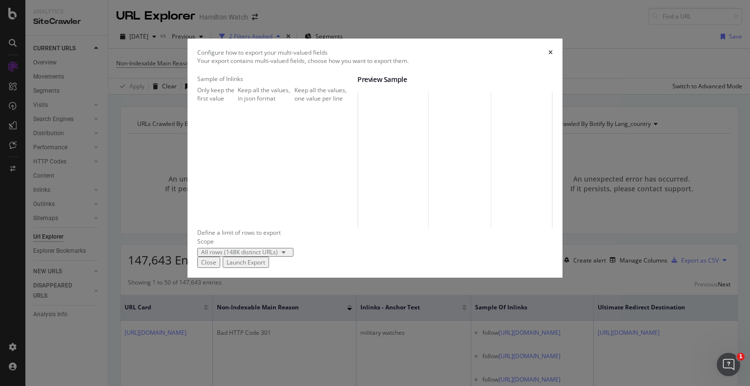
click at [265, 267] on div "Launch Export" at bounding box center [246, 262] width 39 height 8
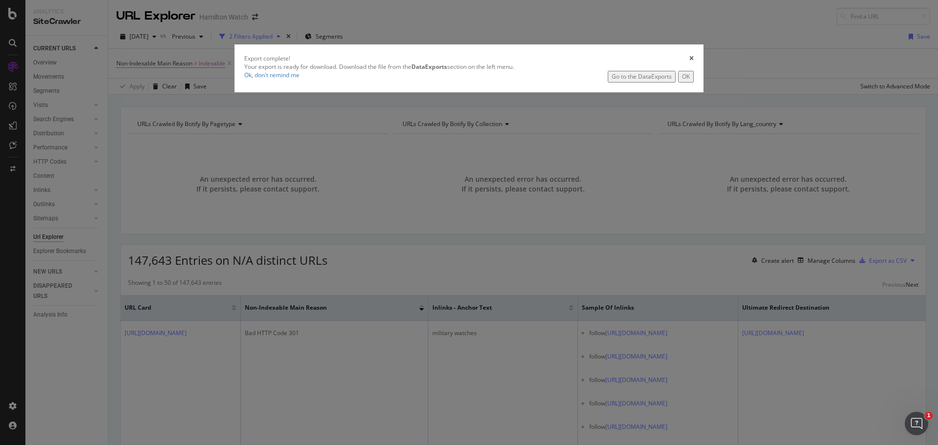
click at [611, 81] on div "Go to the DataExports" at bounding box center [641, 76] width 60 height 8
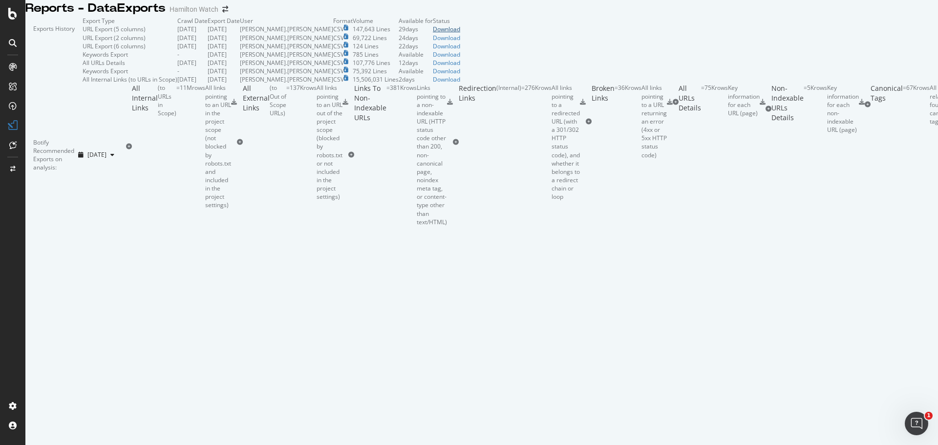
click at [460, 33] on div "Download" at bounding box center [446, 29] width 27 height 8
click at [459, 17] on div "Reports - DataExports Hamilton Watch" at bounding box center [481, 8] width 912 height 17
click at [462, 17] on div "Reports - DataExports Hamilton Watch" at bounding box center [481, 8] width 912 height 17
click at [83, 42] on div "Exports History" at bounding box center [53, 50] width 57 height 67
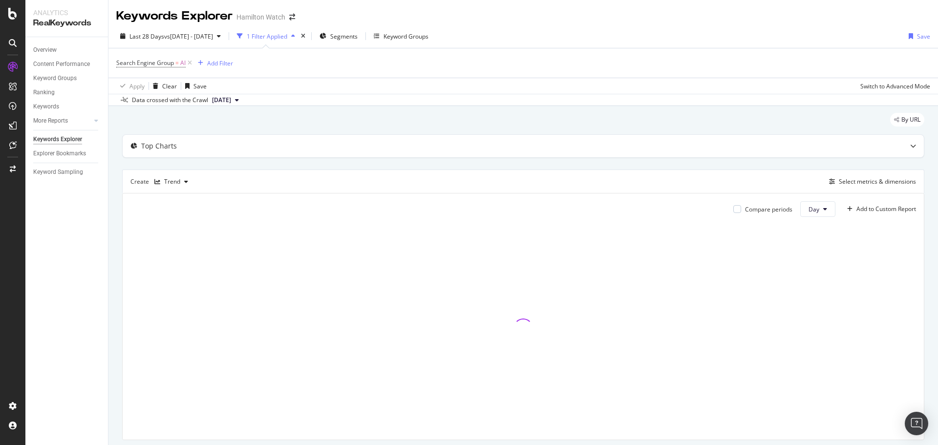
click at [116, 166] on div "By URL Top Charts Create Trend Select metrics & dimensions Compare periods Day …" at bounding box center [522, 290] width 829 height 368
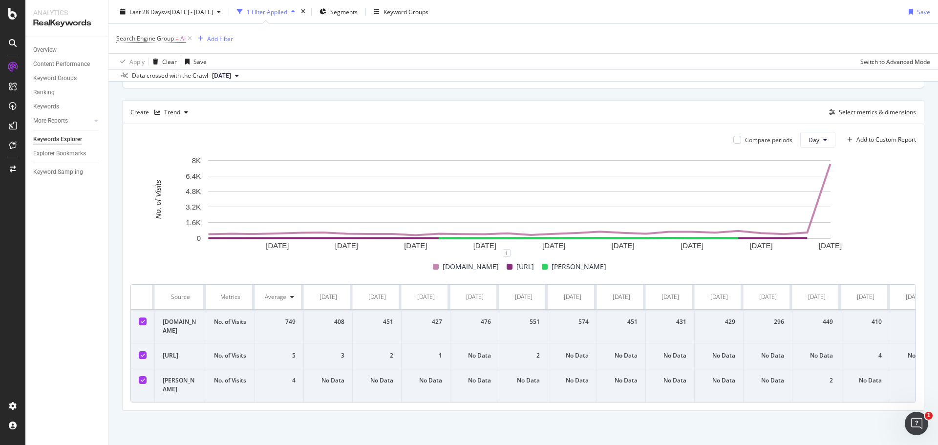
scroll to position [85, 0]
drag, startPoint x: 220, startPoint y: 400, endPoint x: 613, endPoint y: 399, distance: 393.1
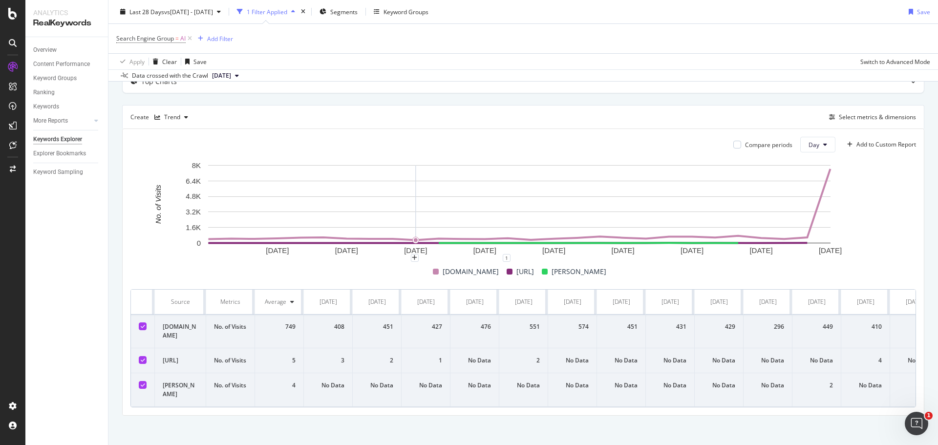
scroll to position [0, 0]
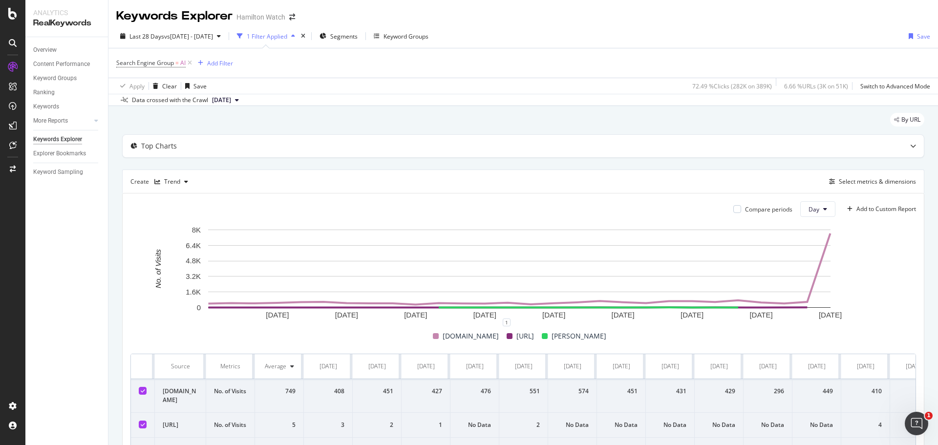
click at [231, 100] on span "[DATE]" at bounding box center [221, 100] width 19 height 9
click at [237, 132] on div "[DATE]" at bounding box center [223, 133] width 26 height 9
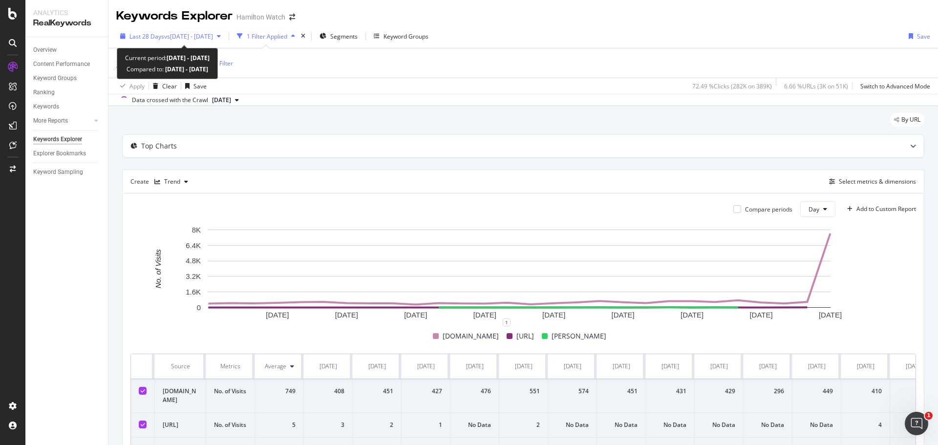
click at [205, 35] on span "vs [DATE] - [DATE]" at bounding box center [188, 36] width 49 height 8
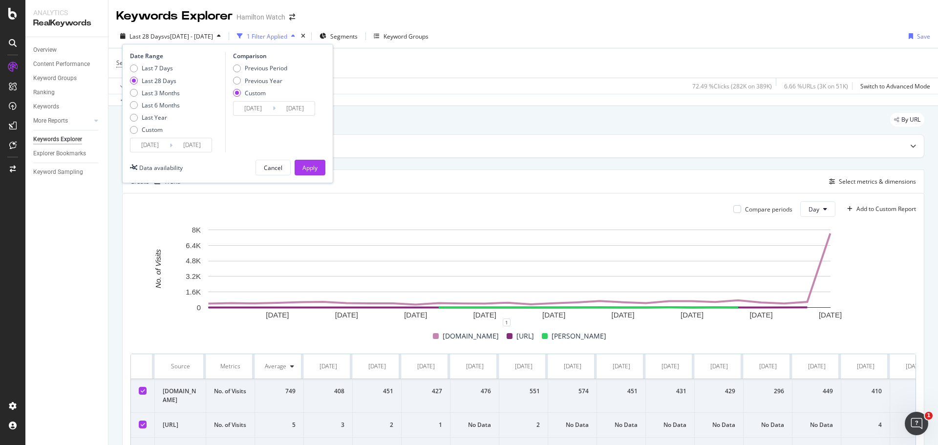
click at [395, 123] on div "By URL" at bounding box center [523, 123] width 802 height 21
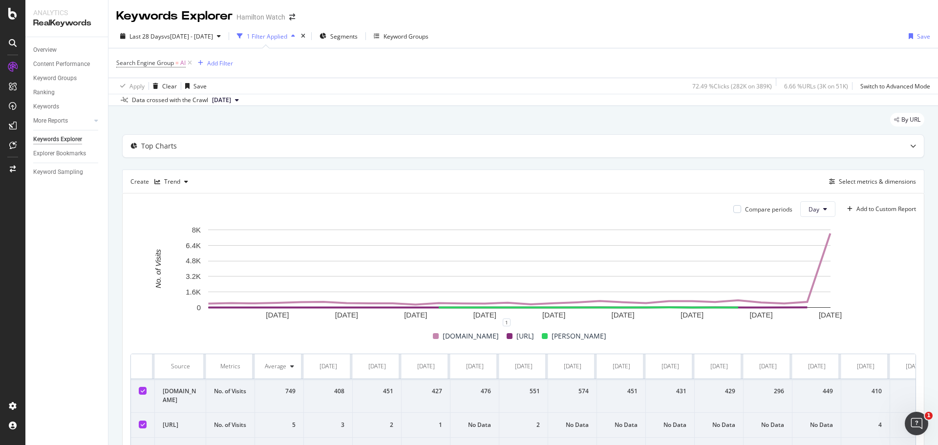
click at [231, 100] on span "[DATE]" at bounding box center [221, 100] width 19 height 9
click at [425, 124] on div "By URL" at bounding box center [523, 123] width 802 height 21
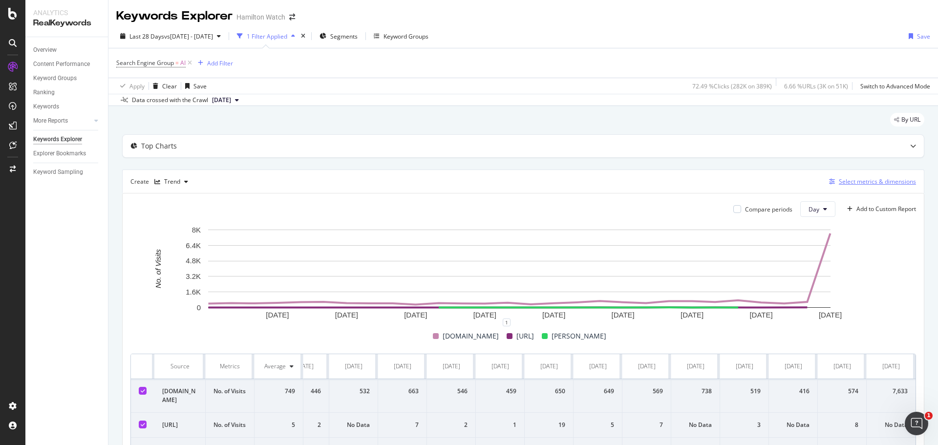
click at [855, 178] on div "Select metrics & dimensions" at bounding box center [877, 181] width 77 height 8
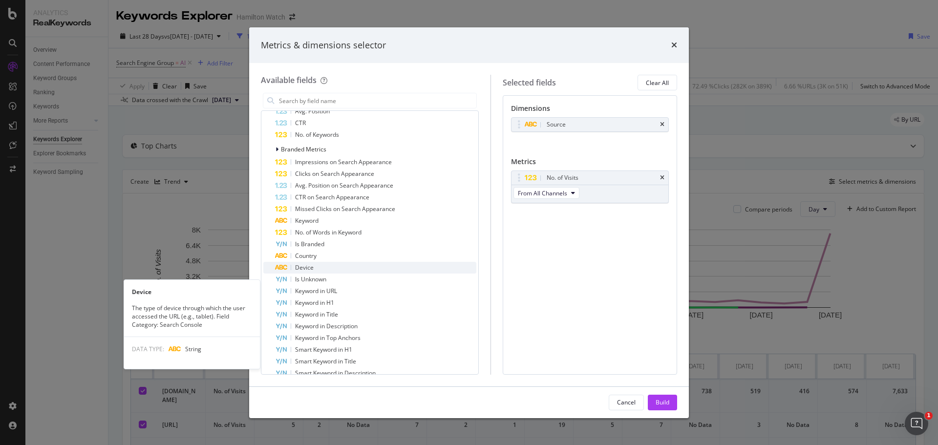
scroll to position [244, 0]
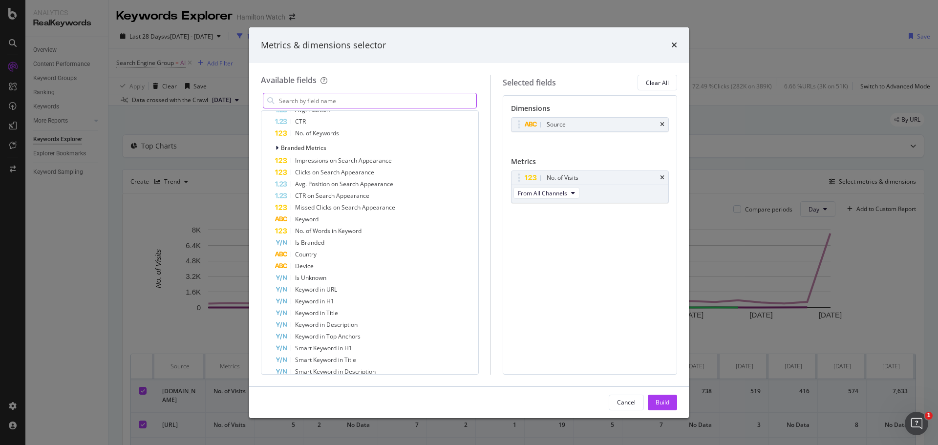
click at [336, 98] on input "modal" at bounding box center [377, 100] width 198 height 15
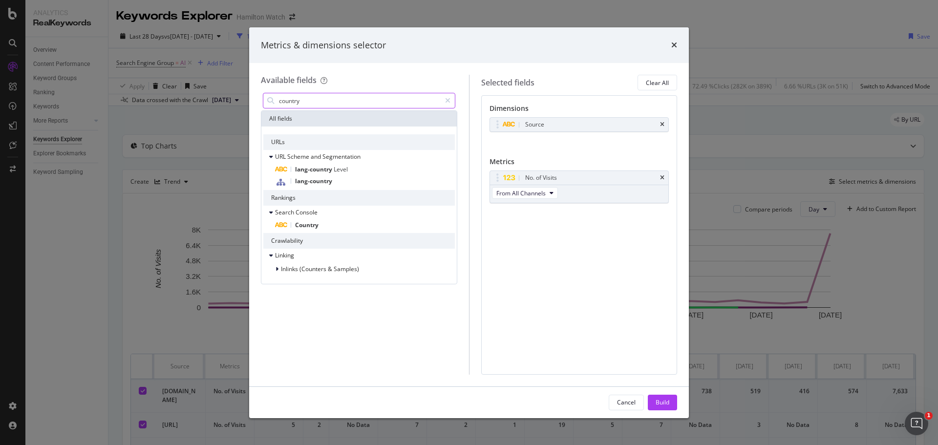
scroll to position [0, 0]
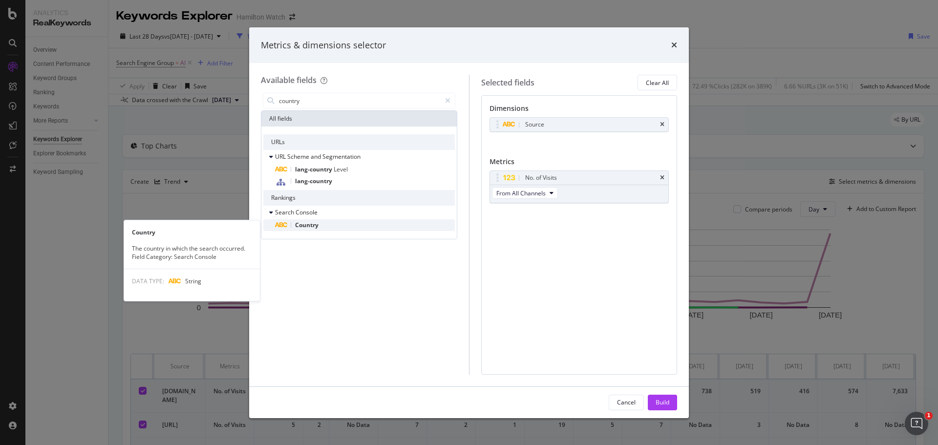
type input "country"
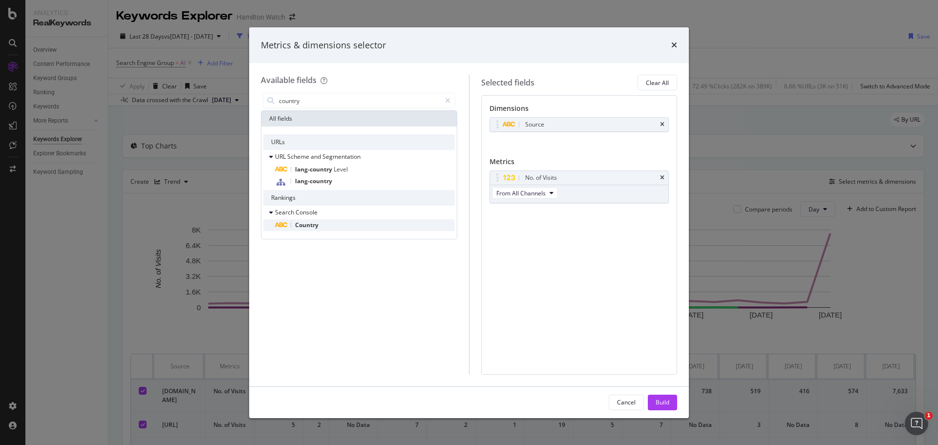
click at [306, 222] on span "Country" at bounding box center [306, 225] width 23 height 8
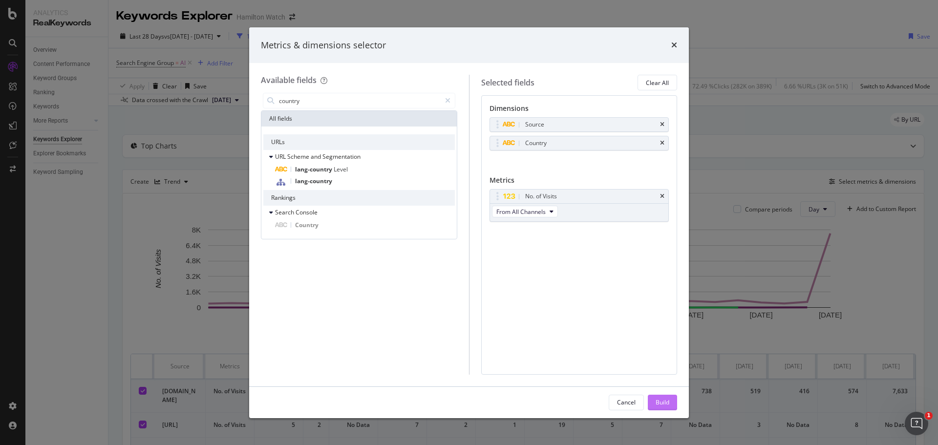
click at [659, 404] on div "Build" at bounding box center [662, 402] width 14 height 8
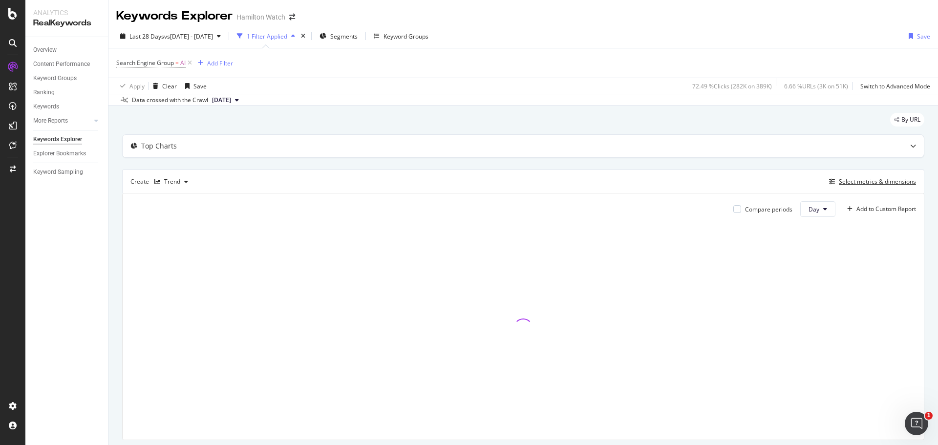
scroll to position [29, 0]
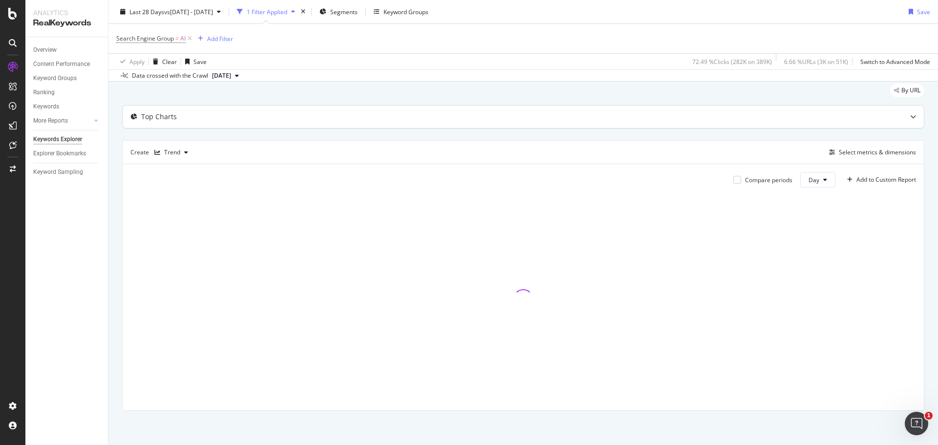
click at [327, 120] on div "Top Charts" at bounding box center [504, 117] width 762 height 10
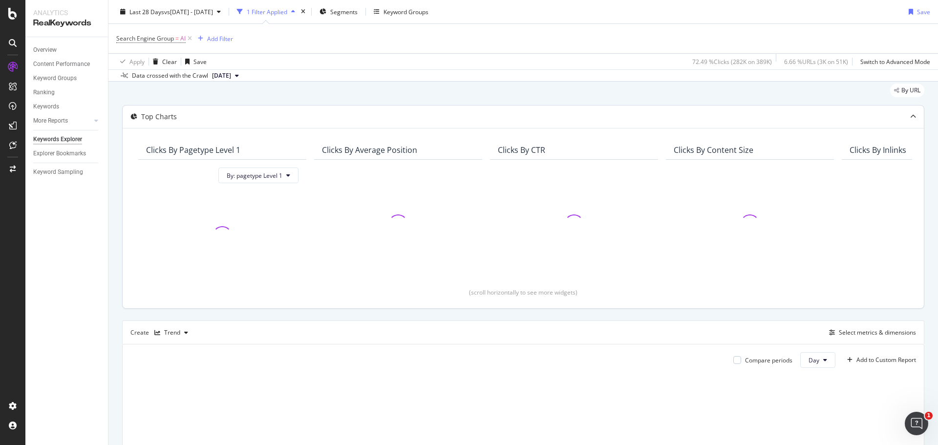
click at [327, 120] on div "Top Charts" at bounding box center [504, 117] width 762 height 10
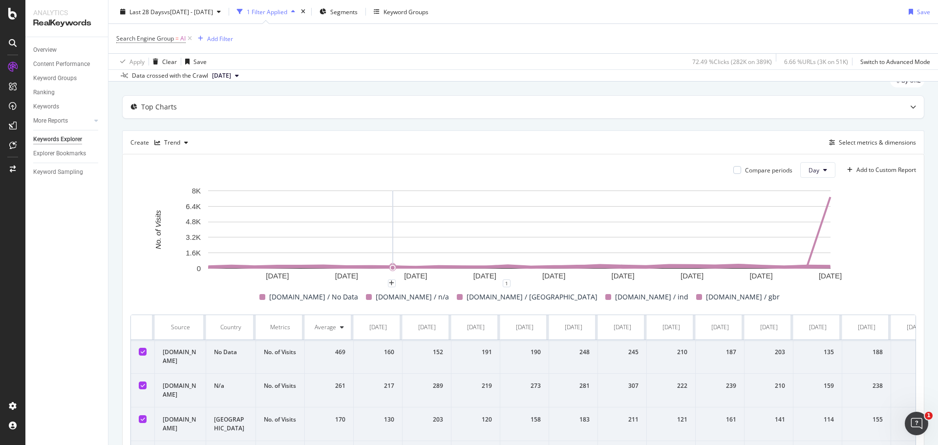
scroll to position [0, 0]
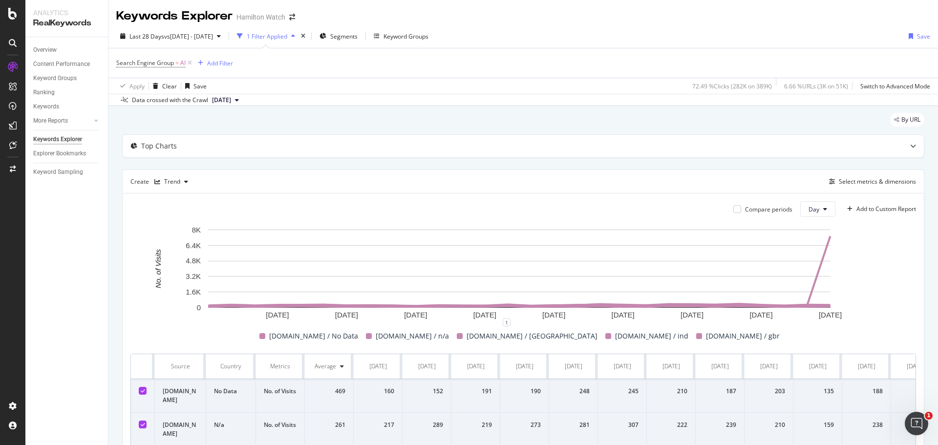
click at [249, 118] on div "By URL" at bounding box center [523, 123] width 802 height 21
click at [828, 179] on div "button" at bounding box center [832, 182] width 14 height 6
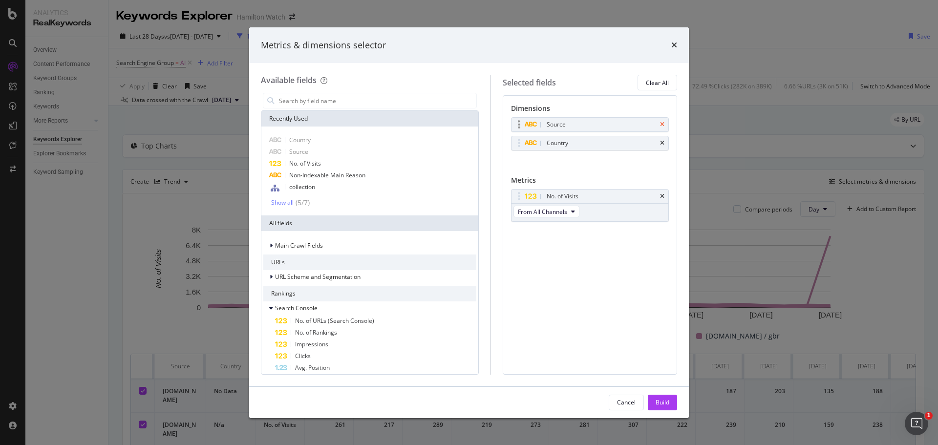
click at [663, 124] on icon "times" at bounding box center [662, 125] width 4 height 6
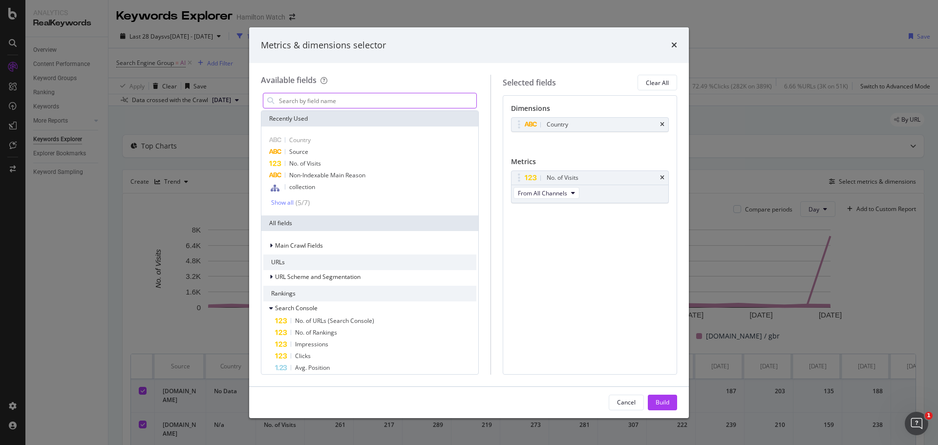
click at [322, 101] on input "modal" at bounding box center [377, 100] width 198 height 15
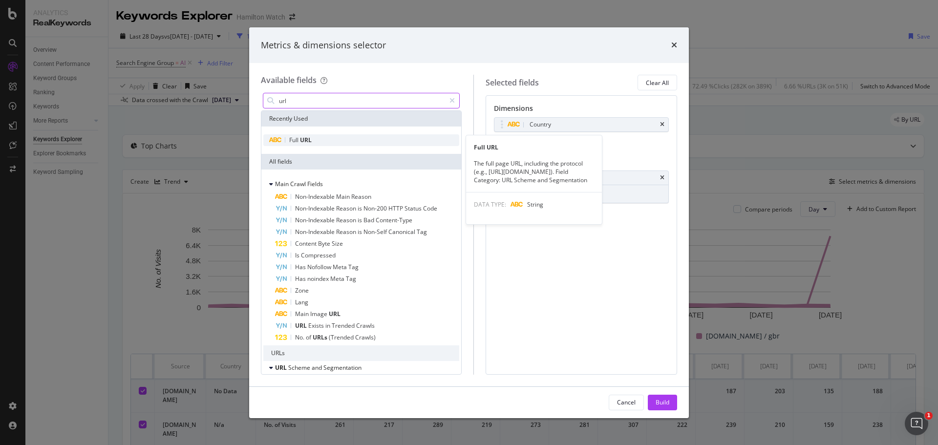
type input "url"
click at [307, 142] on span "URL" at bounding box center [306, 140] width 12 height 8
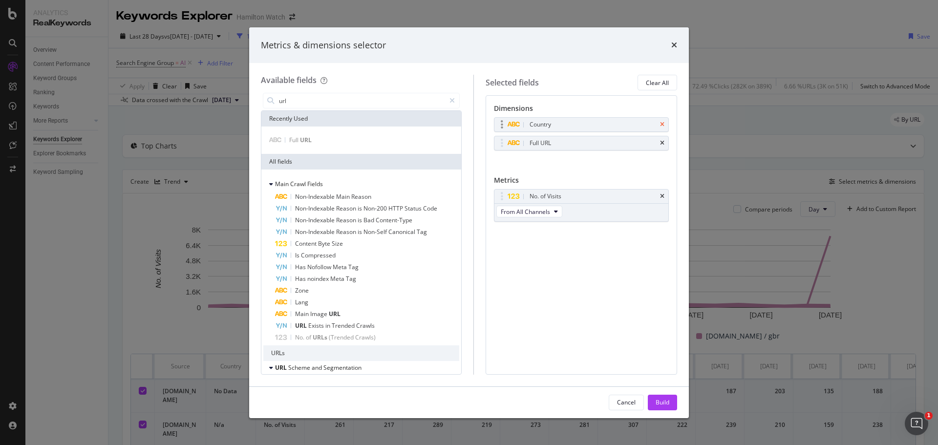
click at [662, 125] on icon "times" at bounding box center [662, 125] width 4 height 6
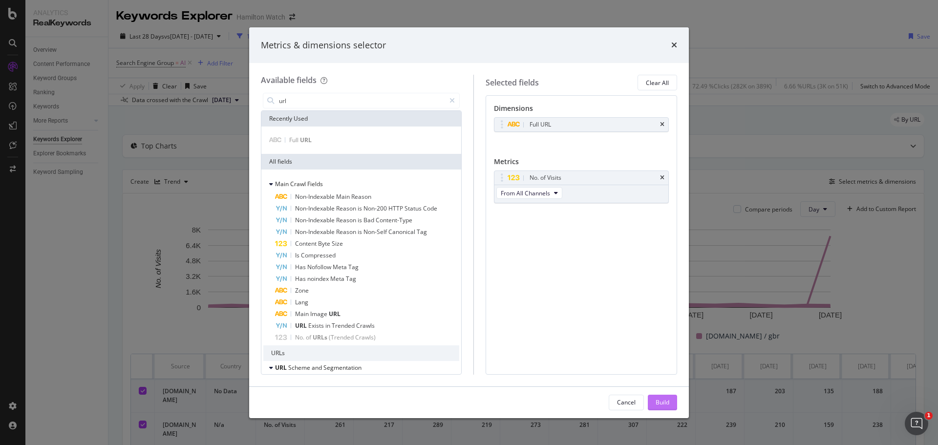
click at [660, 406] on div "Build" at bounding box center [662, 402] width 14 height 8
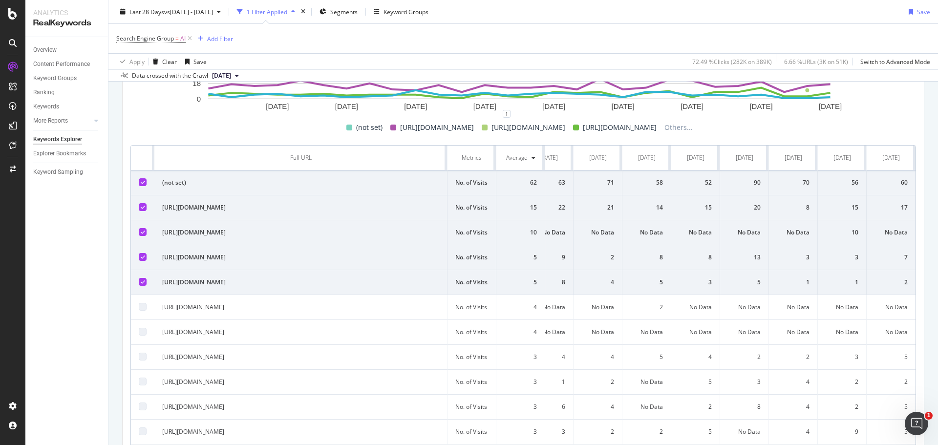
scroll to position [98, 0]
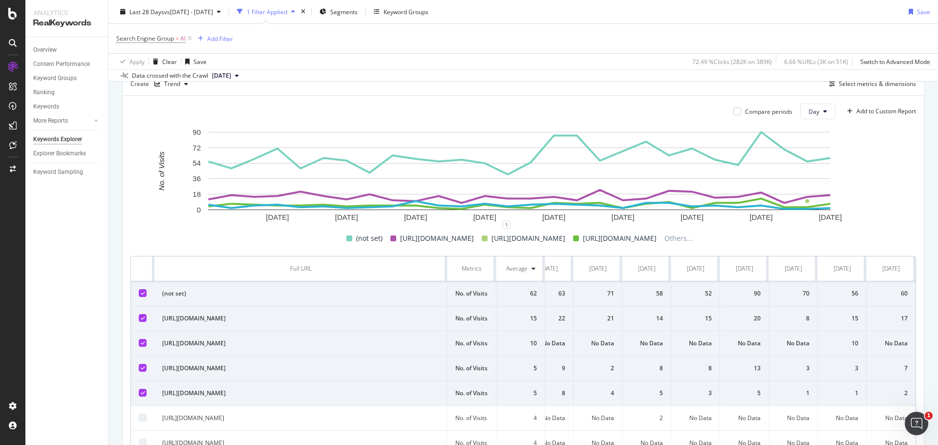
click at [882, 266] on div "[DATE]" at bounding box center [891, 268] width 18 height 9
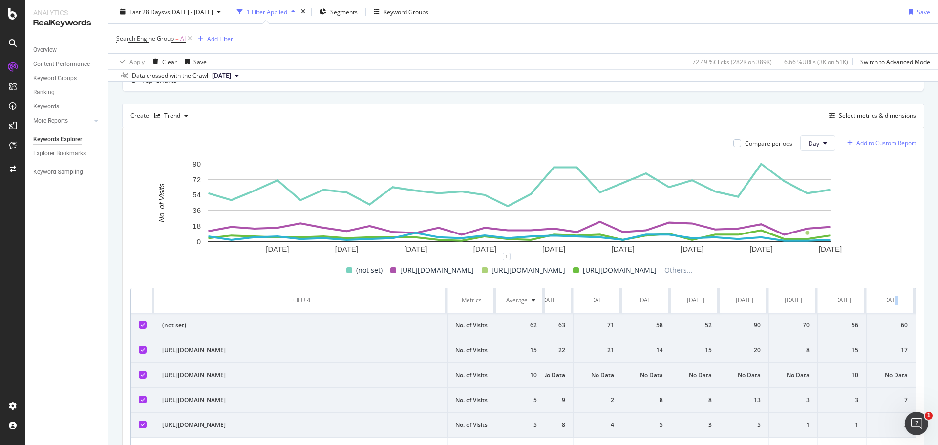
scroll to position [49, 0]
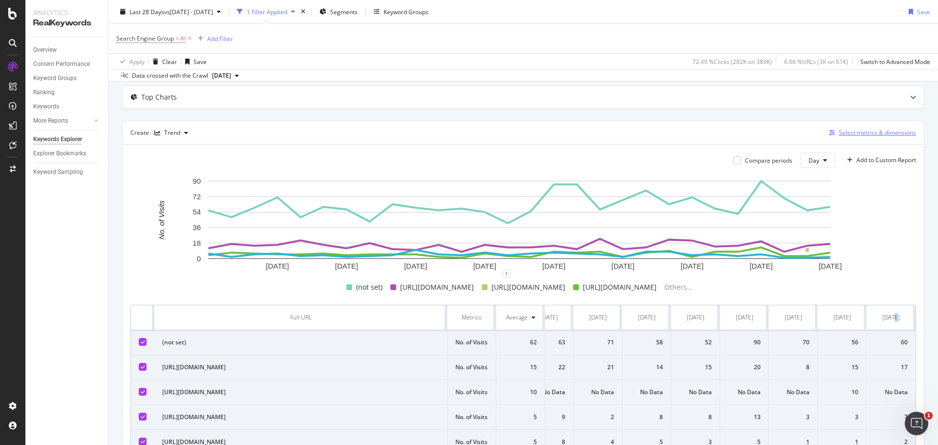
click at [866, 130] on div "Select metrics & dimensions" at bounding box center [877, 132] width 77 height 8
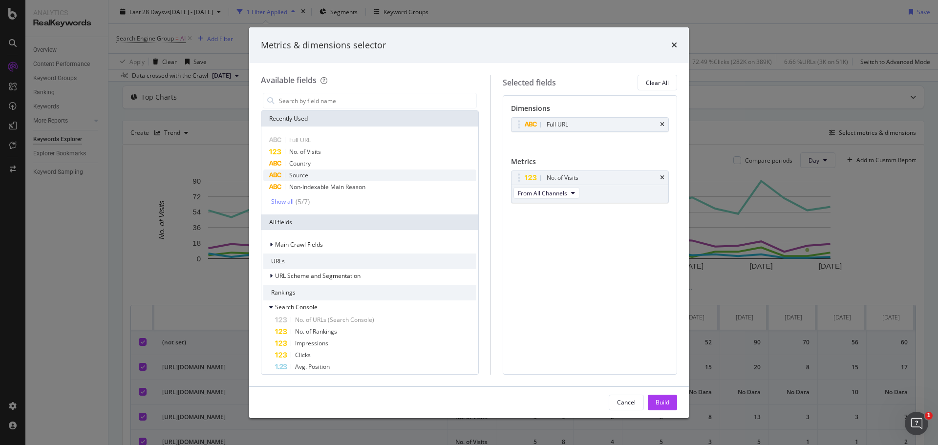
click at [293, 172] on span "Source" at bounding box center [298, 175] width 19 height 8
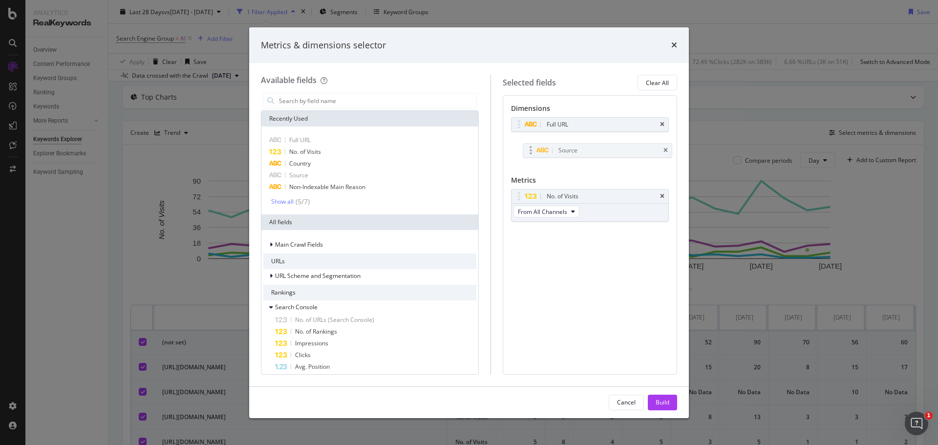
drag, startPoint x: 575, startPoint y: 141, endPoint x: 578, endPoint y: 148, distance: 8.1
click at [578, 148] on body "Analytics RealKeywords Overview Content Performance Keyword Groups Ranking Keyw…" at bounding box center [469, 222] width 938 height 445
click at [550, 213] on span "From All Channels" at bounding box center [542, 212] width 49 height 8
click at [631, 267] on div "Dimensions Full URL Source You can use this field as a dimension Metrics No. of…" at bounding box center [590, 234] width 174 height 279
click at [665, 403] on div "Build" at bounding box center [662, 402] width 14 height 8
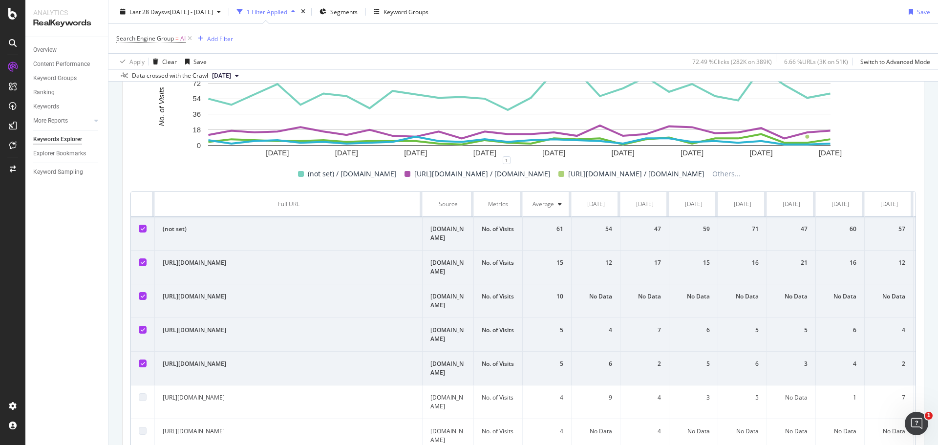
scroll to position [29, 0]
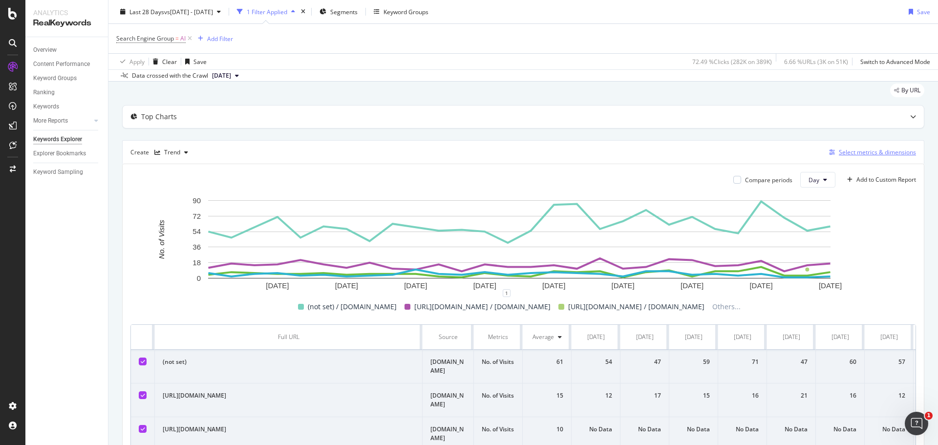
click at [860, 155] on div "Select metrics & dimensions" at bounding box center [877, 152] width 77 height 8
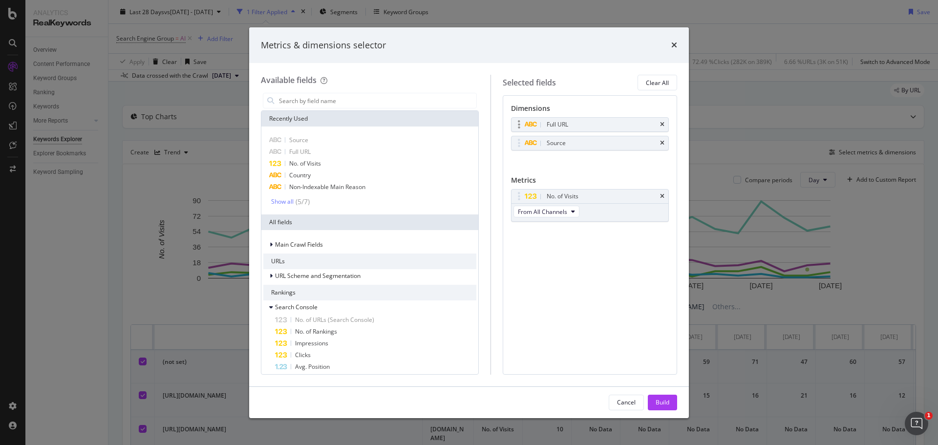
click at [659, 122] on div "Full URL" at bounding box center [589, 125] width 157 height 14
click at [662, 123] on icon "times" at bounding box center [662, 125] width 4 height 6
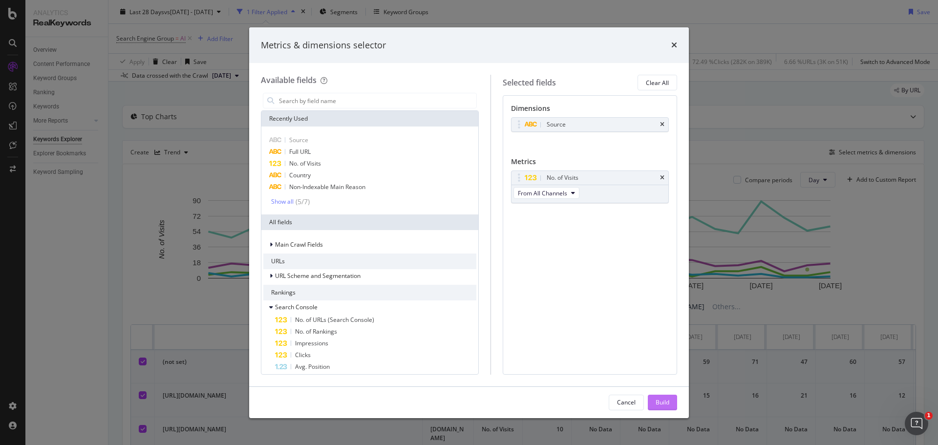
click at [666, 399] on div "Build" at bounding box center [662, 402] width 14 height 8
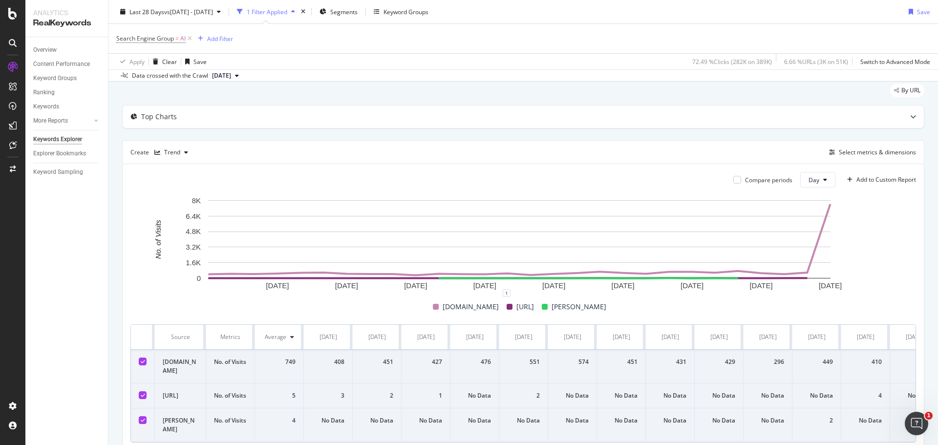
click at [587, 130] on div "Top Charts Create Trend Select metrics & dimensions Compare periods Day Add to …" at bounding box center [523, 278] width 802 height 346
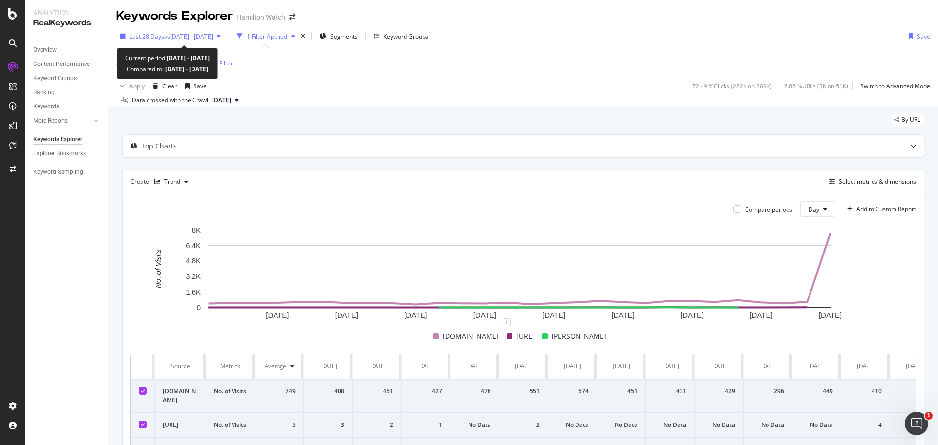
click at [192, 37] on span "vs [DATE] - [DATE]" at bounding box center [188, 36] width 49 height 8
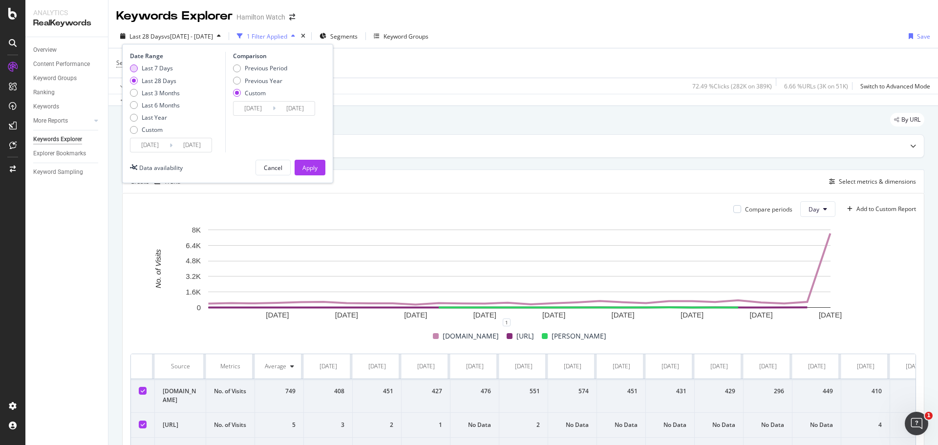
click at [160, 65] on div "Last 7 Days" at bounding box center [157, 68] width 31 height 8
type input "[DATE]"
click at [307, 166] on div "Apply" at bounding box center [309, 168] width 15 height 8
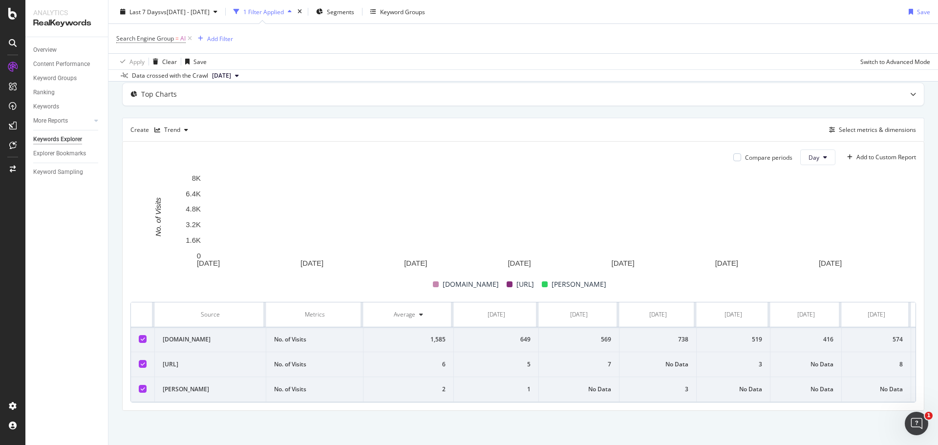
scroll to position [59, 0]
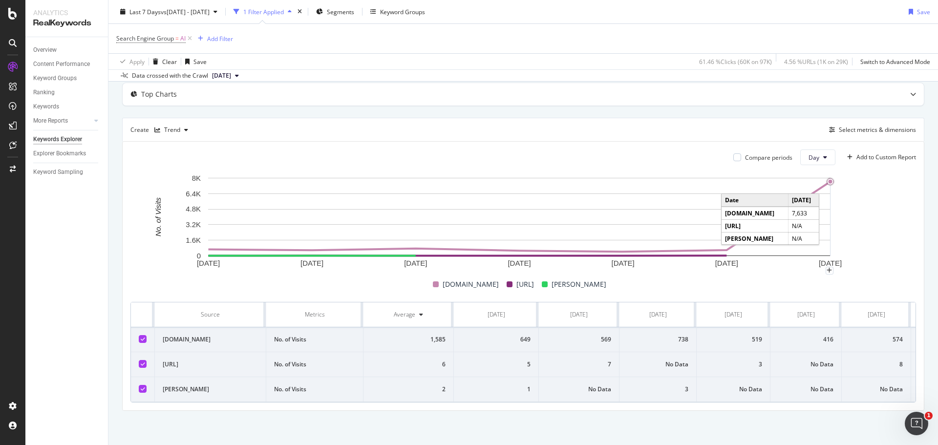
click at [828, 179] on circle "A chart." at bounding box center [830, 182] width 6 height 6
click at [828, 180] on circle "A chart." at bounding box center [830, 182] width 4 height 4
click at [828, 179] on circle "A chart." at bounding box center [830, 182] width 6 height 6
click at [472, 278] on span "[DOMAIN_NAME]" at bounding box center [470, 284] width 56 height 12
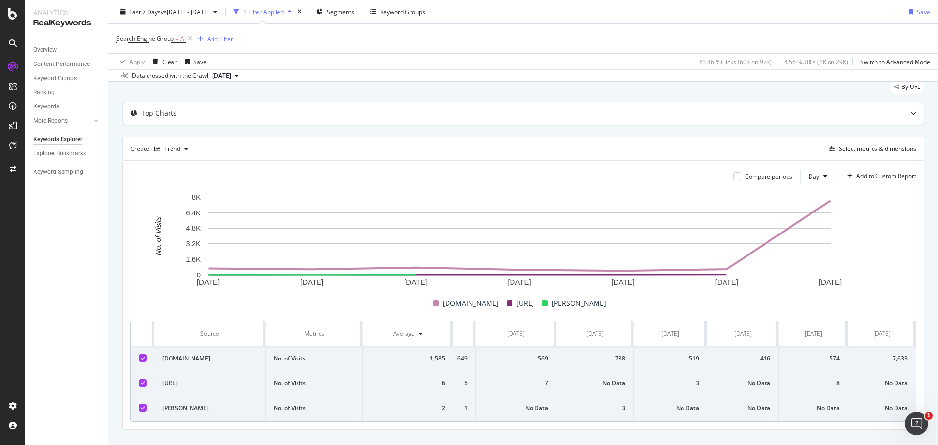
scroll to position [49, 0]
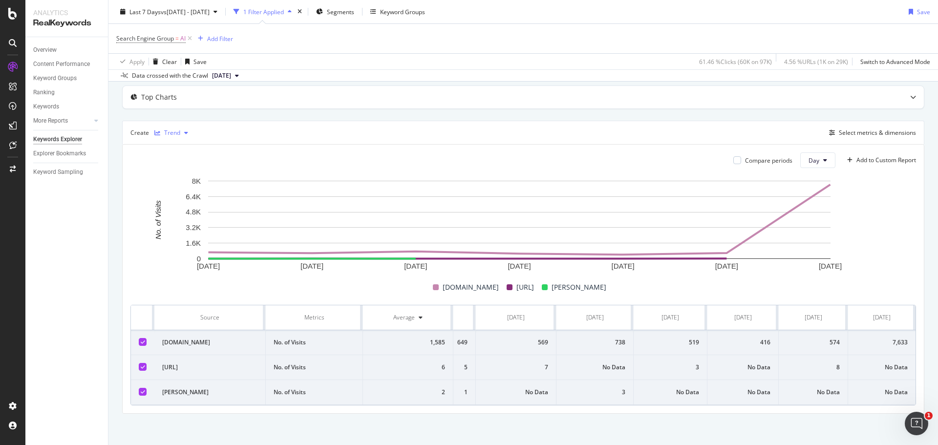
click at [188, 125] on button "Trend" at bounding box center [171, 133] width 42 height 16
click at [185, 148] on div "Table" at bounding box center [181, 149] width 15 height 8
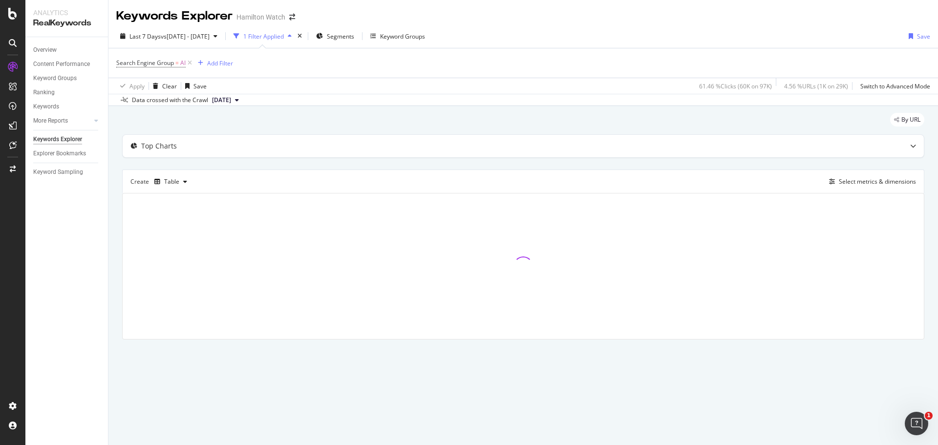
click at [349, 162] on div "Top Charts Create Table Select metrics & dimensions" at bounding box center [523, 236] width 802 height 205
click at [376, 114] on div "By URL" at bounding box center [523, 123] width 802 height 21
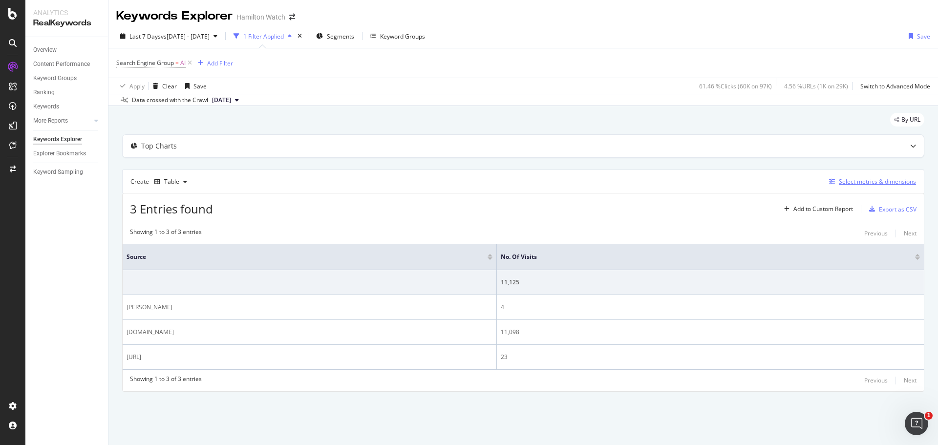
click at [862, 181] on div "Select metrics & dimensions" at bounding box center [877, 181] width 77 height 8
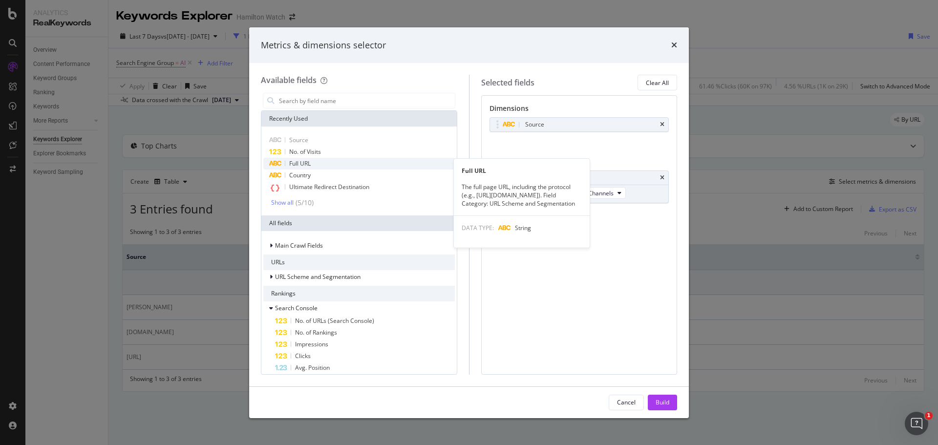
click at [308, 164] on span "Full URL" at bounding box center [299, 163] width 21 height 8
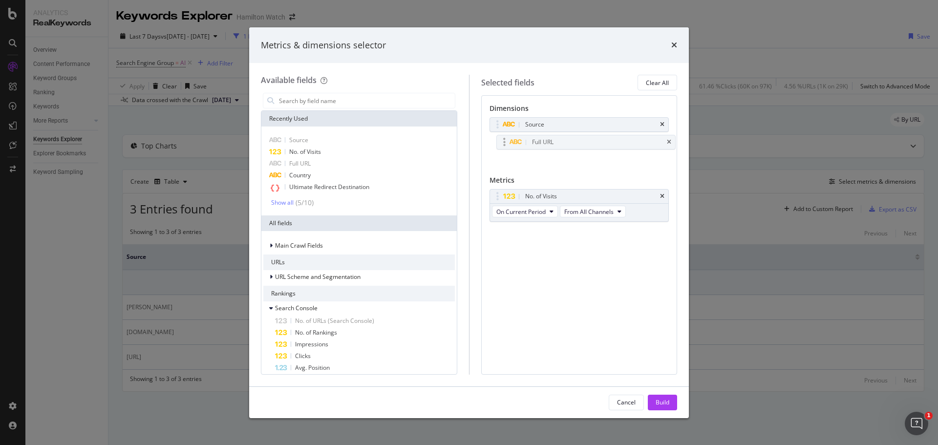
drag, startPoint x: 502, startPoint y: 140, endPoint x: 509, endPoint y: 140, distance: 7.3
click at [509, 140] on body "Analytics RealKeywords Overview Content Performance Keyword Groups Ranking Keyw…" at bounding box center [469, 222] width 938 height 445
click at [656, 403] on div "Build" at bounding box center [662, 402] width 14 height 8
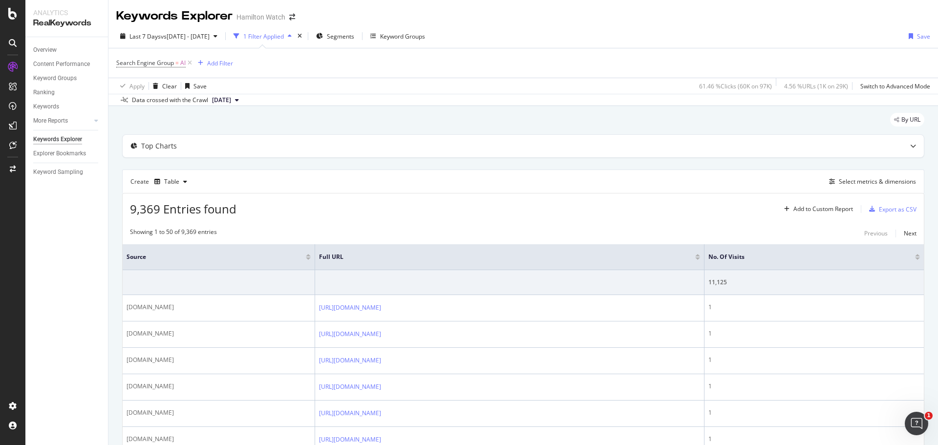
click at [915, 257] on div at bounding box center [917, 258] width 5 height 2
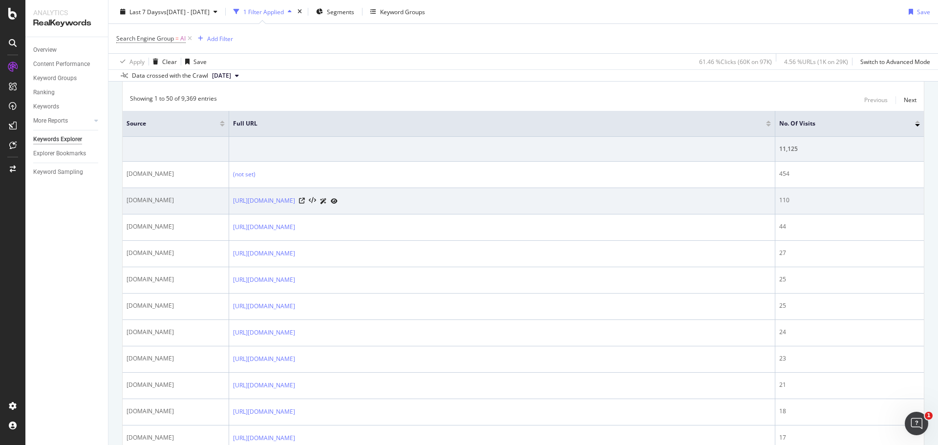
scroll to position [150, 0]
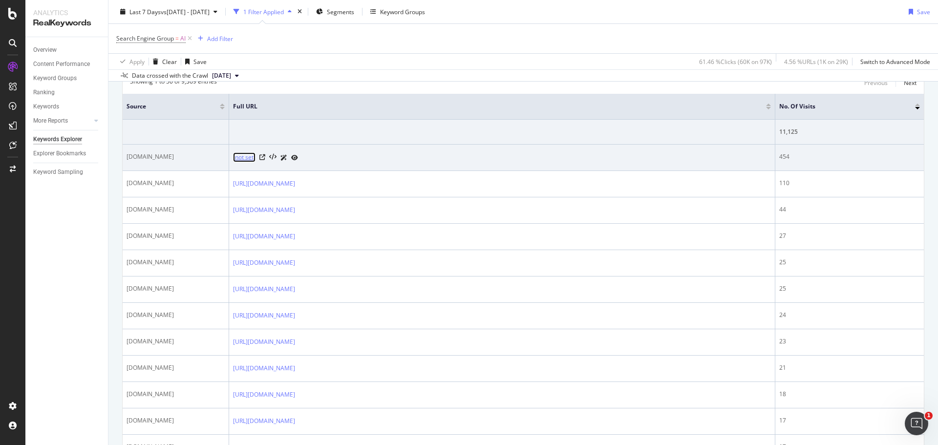
click at [251, 155] on link "(not set)" at bounding box center [244, 157] width 22 height 10
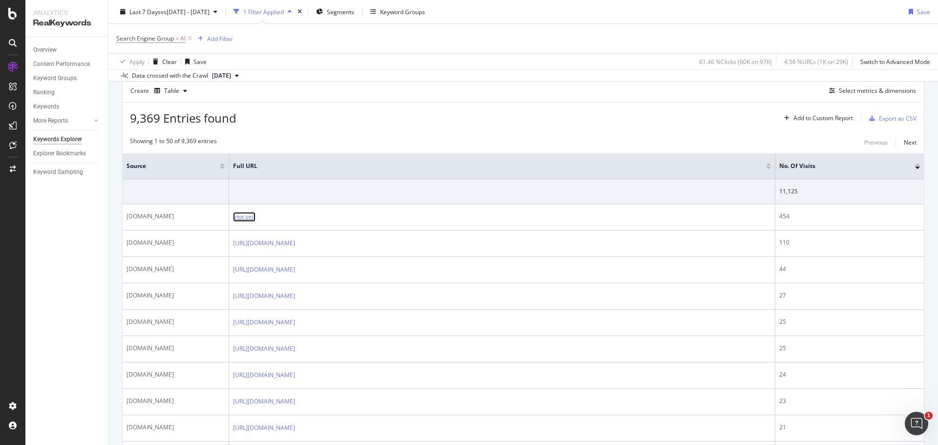
scroll to position [0, 0]
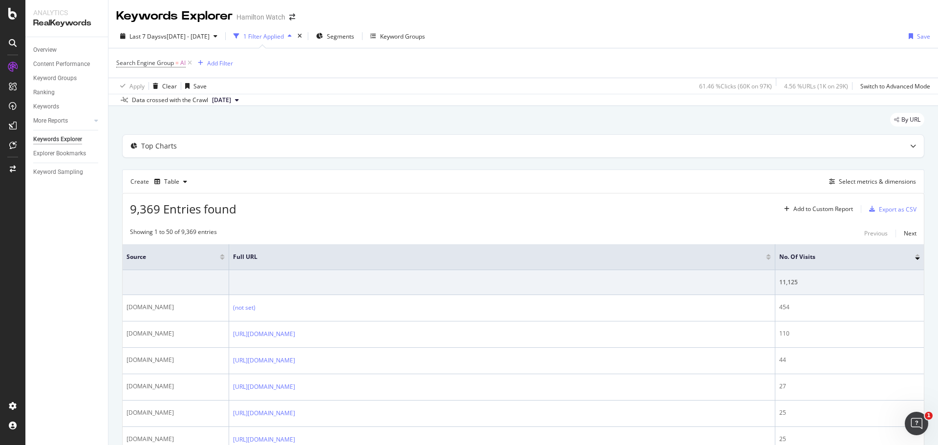
click at [233, 119] on div "By URL" at bounding box center [523, 123] width 802 height 21
click at [231, 98] on span "[DATE]" at bounding box center [221, 100] width 19 height 9
click at [223, 130] on div "[DATE]" at bounding box center [223, 133] width 26 height 9
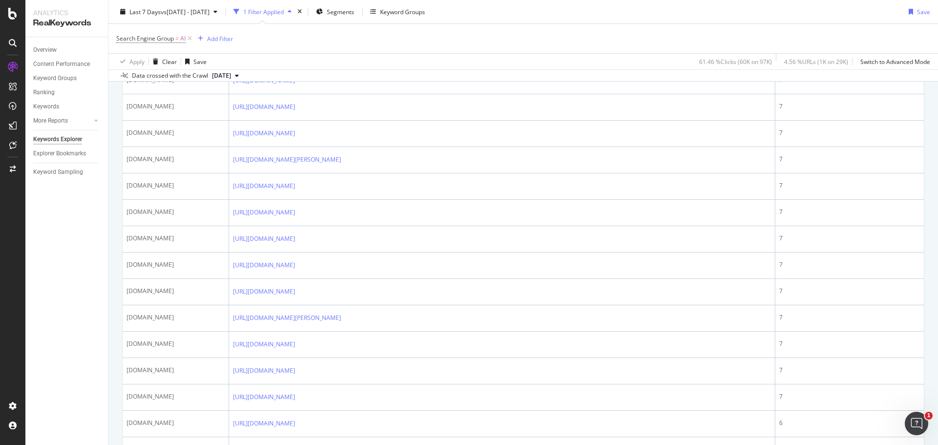
scroll to position [1225, 0]
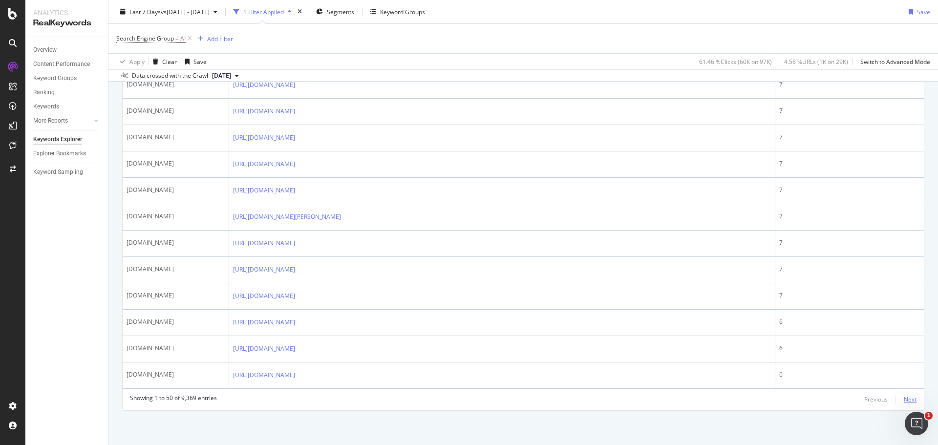
click at [903, 399] on div "Next" at bounding box center [909, 399] width 13 height 8
click at [903, 400] on div "Next" at bounding box center [909, 399] width 13 height 8
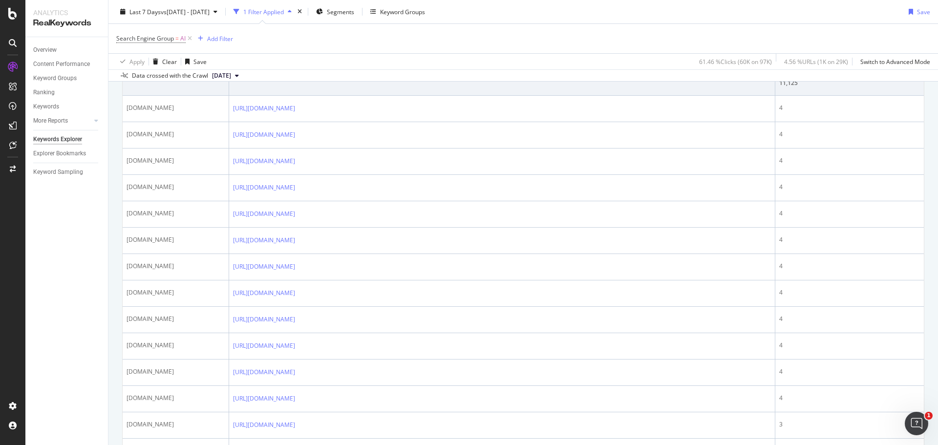
scroll to position [0, 0]
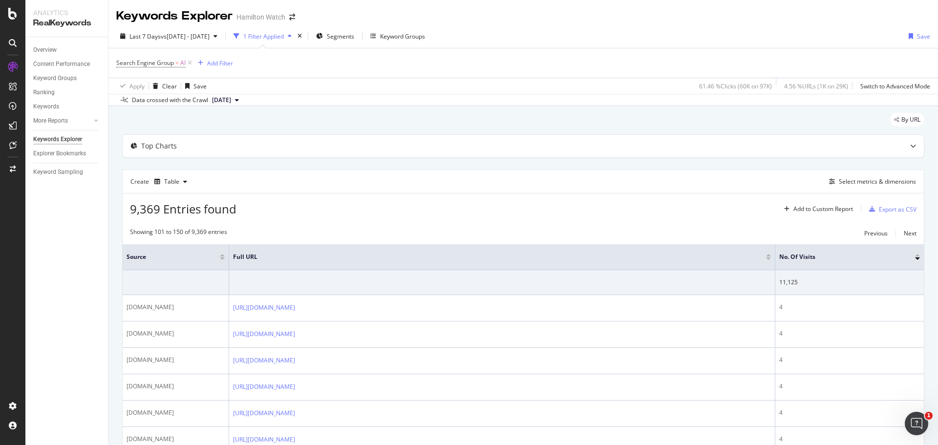
click at [470, 118] on div "By URL" at bounding box center [523, 123] width 802 height 21
click at [445, 120] on div "By URL" at bounding box center [523, 123] width 802 height 21
click at [445, 116] on div "By URL" at bounding box center [523, 123] width 802 height 21
drag, startPoint x: 866, startPoint y: 0, endPoint x: 720, endPoint y: 8, distance: 146.3
click at [720, 8] on div "Keywords Explorer [PERSON_NAME] Watch" at bounding box center [522, 12] width 829 height 24
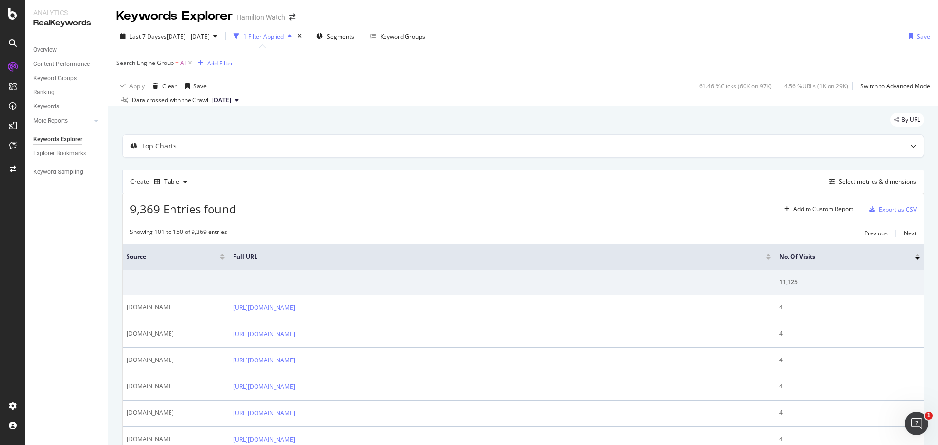
click at [486, 127] on div "By URL" at bounding box center [523, 123] width 802 height 21
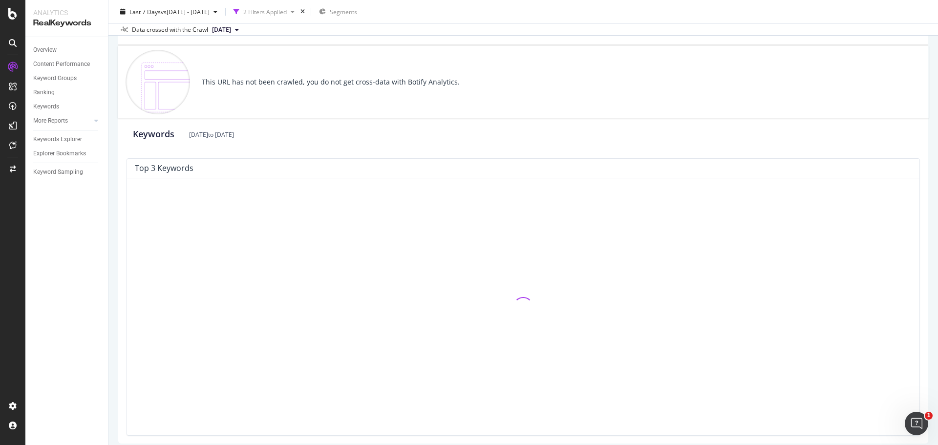
scroll to position [102, 0]
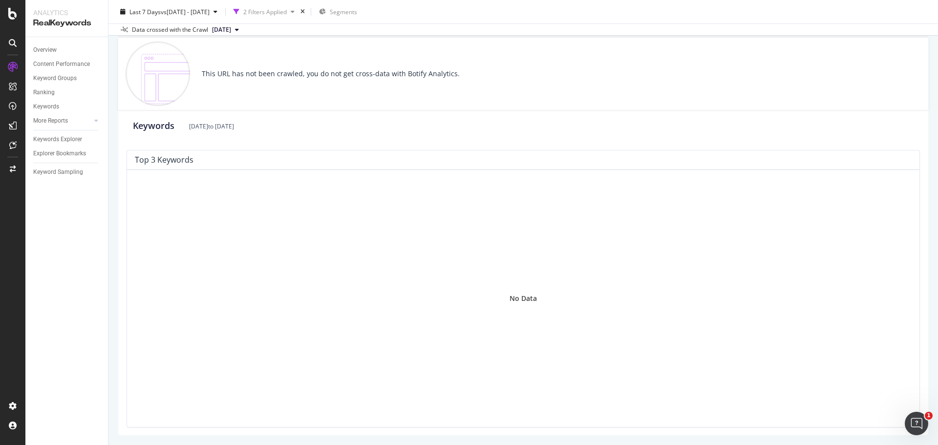
click at [111, 284] on div "(not set) View HTML Source Main Keywords Content Performance URL Inspection Inl…" at bounding box center [522, 201] width 829 height 486
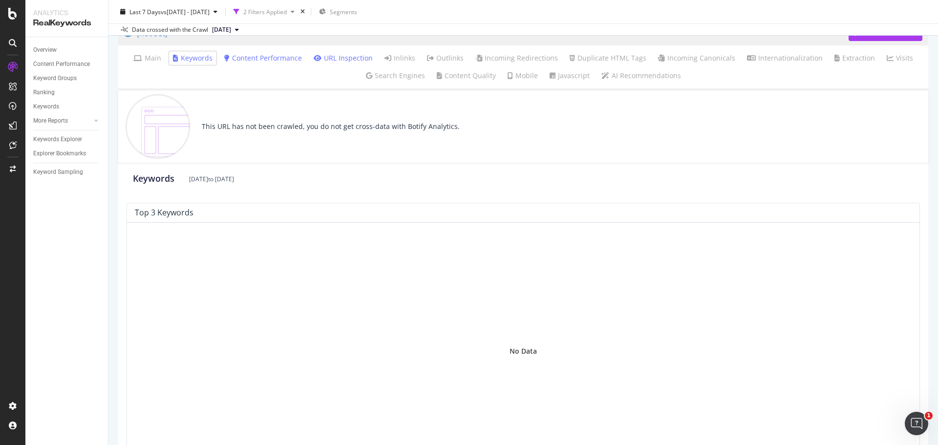
scroll to position [0, 0]
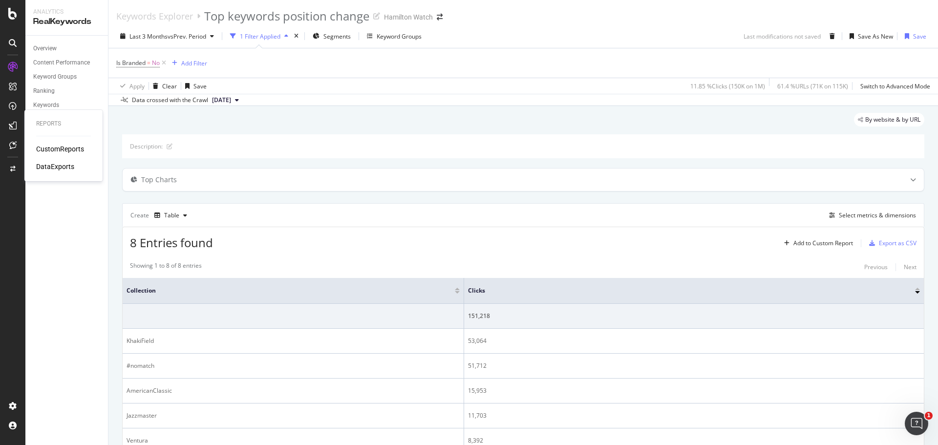
click at [73, 144] on div "Reports CustomReports DataExports" at bounding box center [63, 145] width 70 height 67
click at [71, 147] on div "CustomReports" at bounding box center [60, 149] width 48 height 10
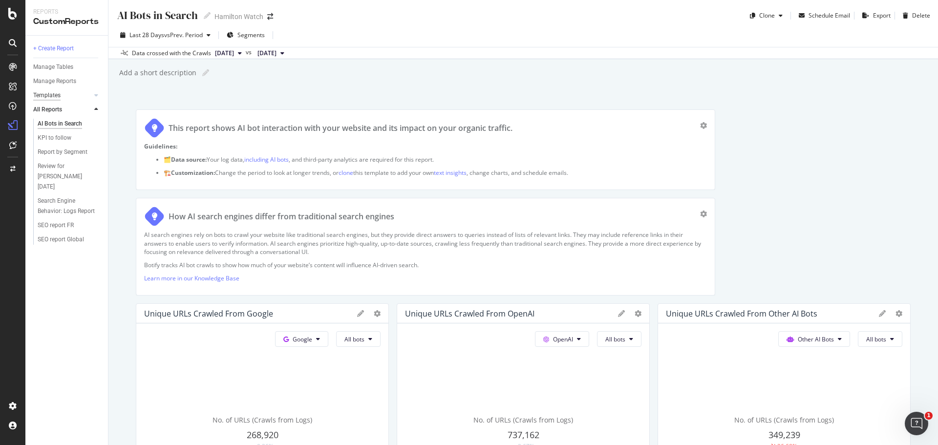
click at [59, 94] on div "Templates" at bounding box center [46, 95] width 27 height 10
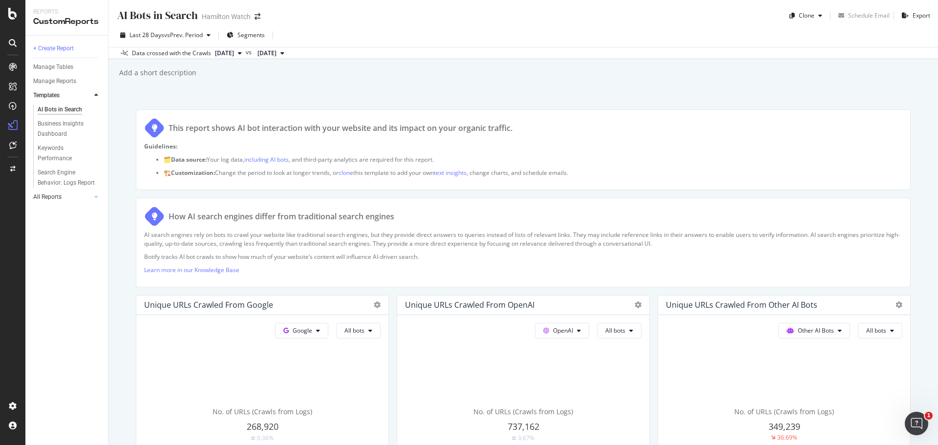
click at [75, 197] on link "All Reports" at bounding box center [62, 197] width 58 height 10
